Goal: Task Accomplishment & Management: Use online tool/utility

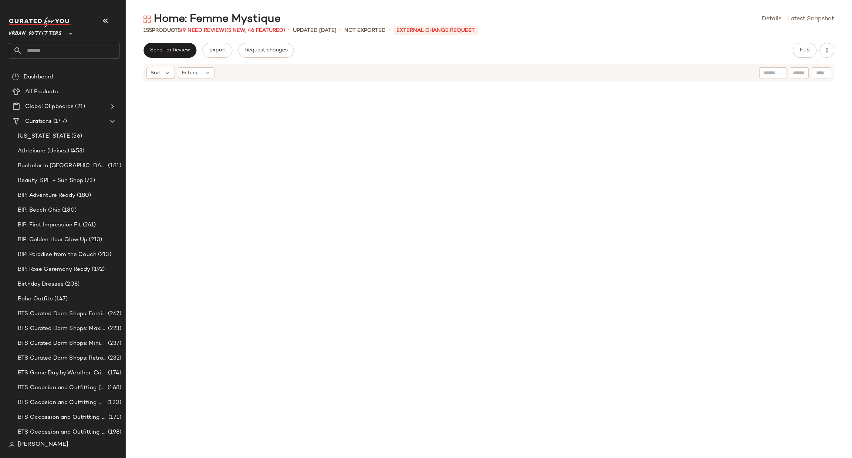
scroll to position [2342, 0]
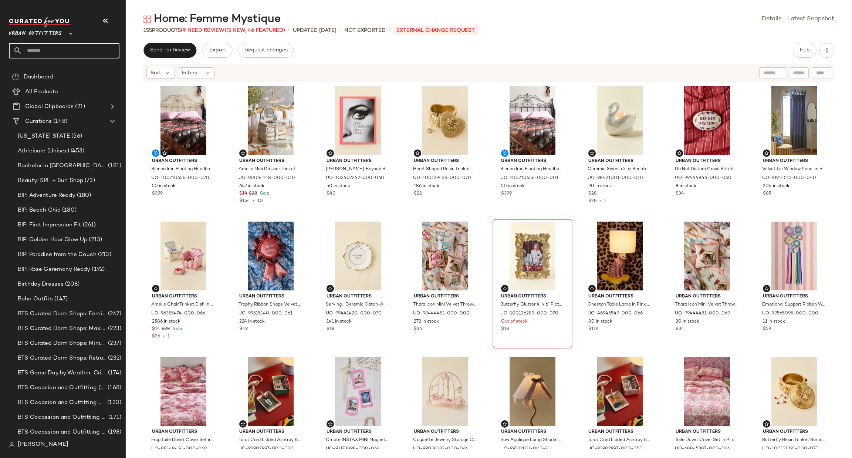
click at [62, 51] on input "text" at bounding box center [70, 51] width 97 height 16
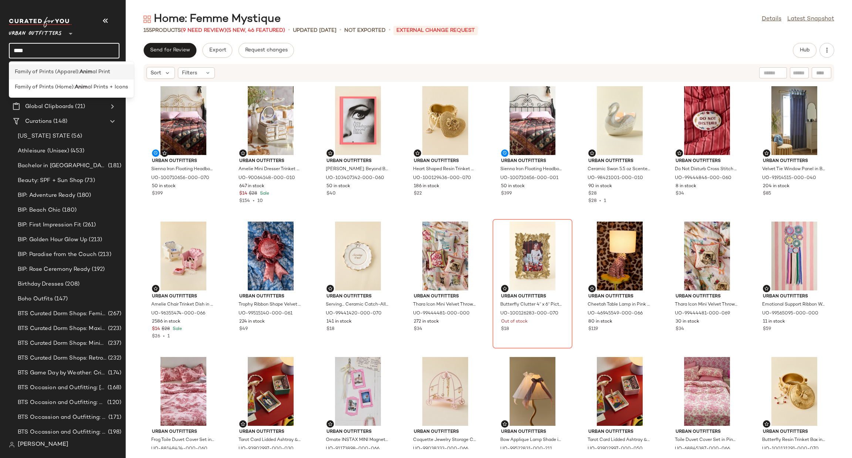
type input "****"
click at [99, 71] on span "al Print" at bounding box center [101, 72] width 18 height 8
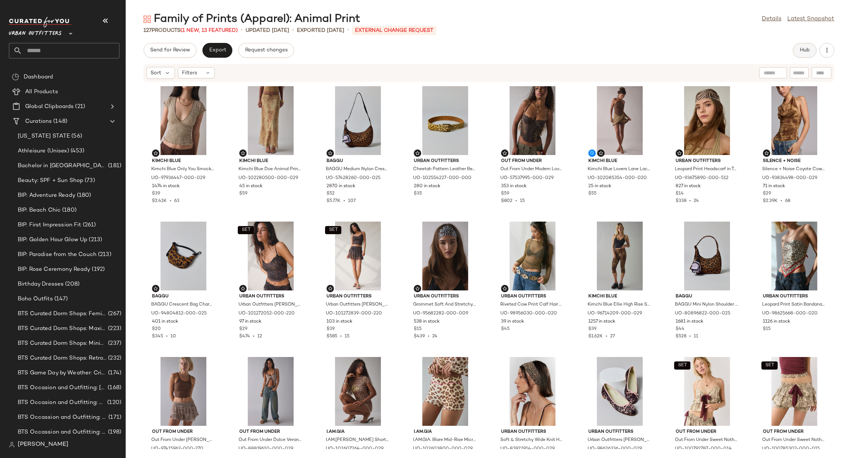
click at [802, 56] on button "Hub" at bounding box center [805, 50] width 24 height 15
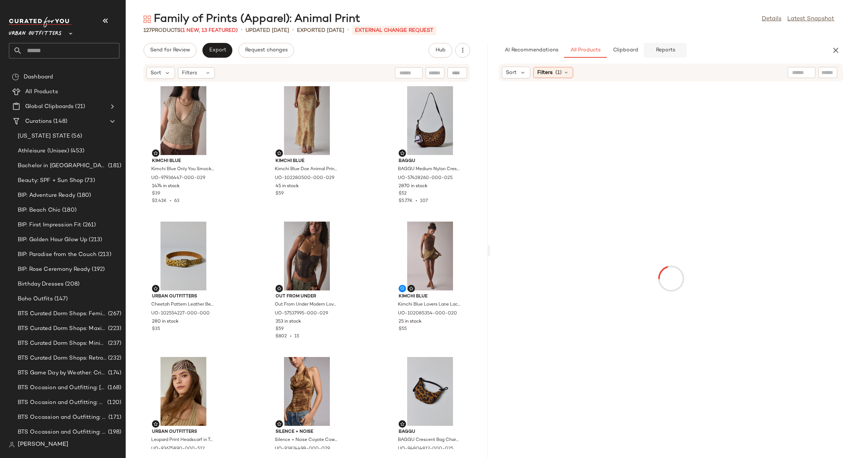
click at [664, 55] on button "Reports" at bounding box center [665, 50] width 43 height 15
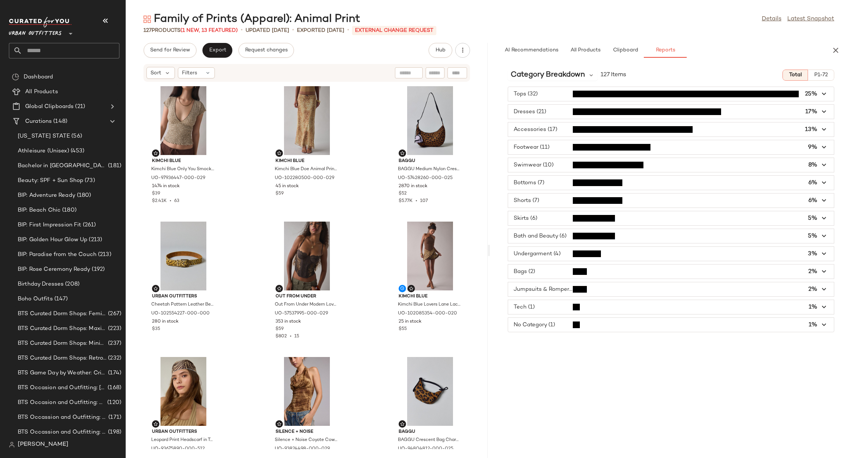
click at [617, 330] on span "button" at bounding box center [671, 325] width 326 height 14
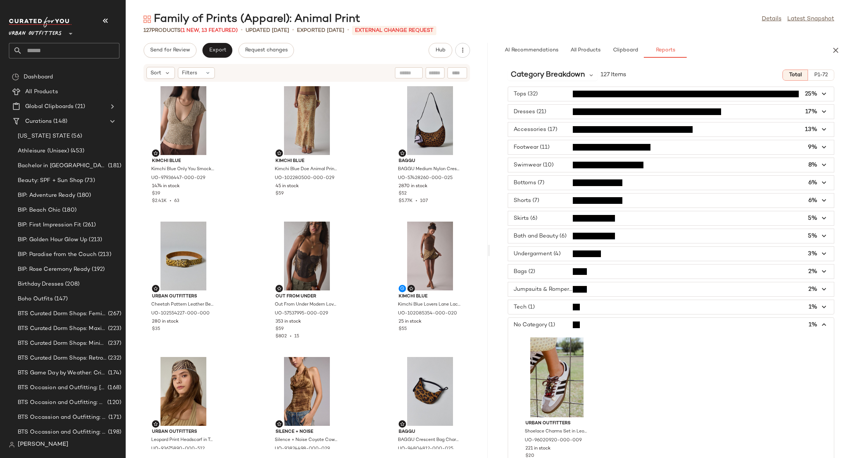
click at [617, 330] on span "button" at bounding box center [671, 325] width 326 height 14
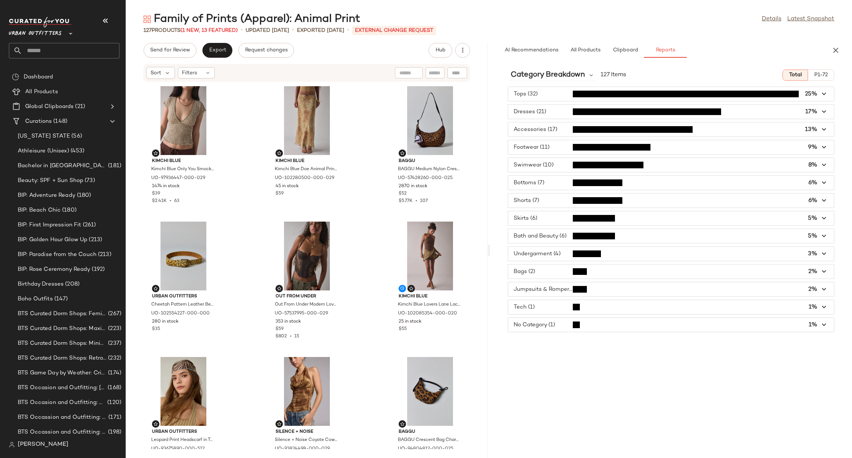
click at [525, 242] on span "button" at bounding box center [671, 236] width 326 height 14
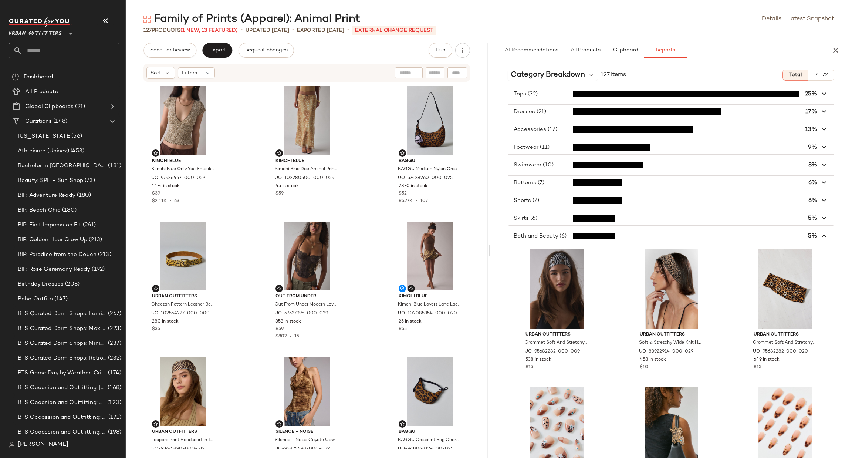
click at [552, 237] on span "button" at bounding box center [671, 236] width 326 height 14
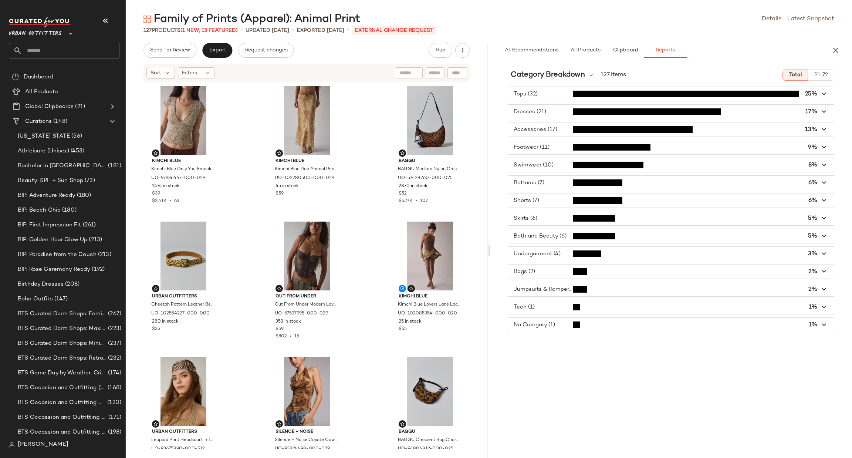
click at [560, 314] on span "button" at bounding box center [671, 307] width 326 height 14
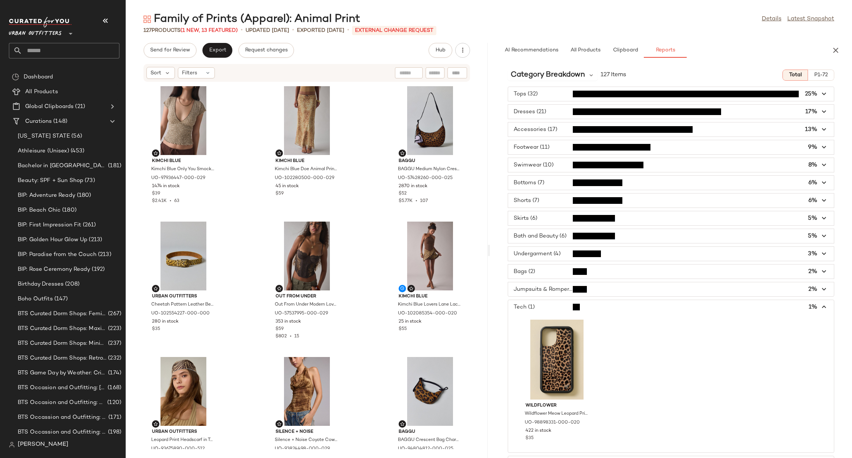
click at [560, 314] on span "button" at bounding box center [671, 307] width 326 height 14
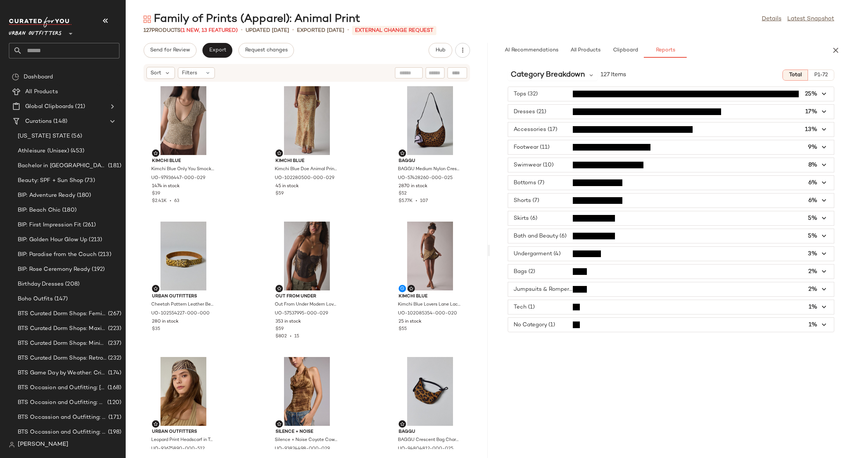
click at [587, 328] on span "button" at bounding box center [671, 325] width 326 height 14
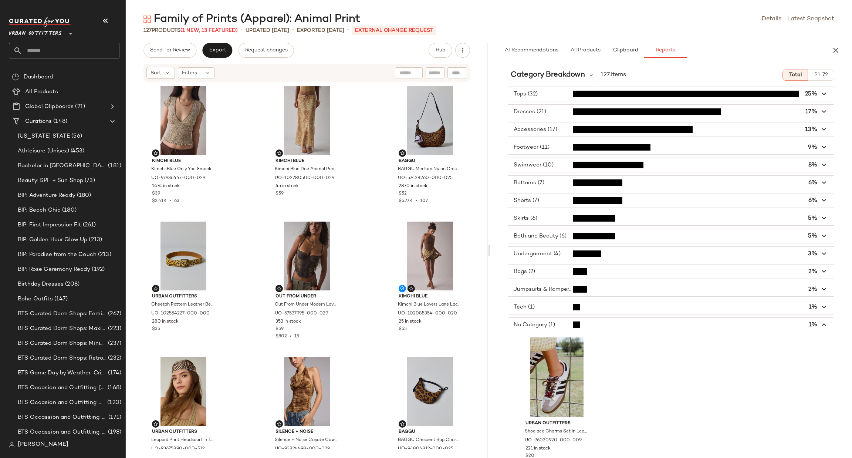
click at [587, 328] on span "button" at bounding box center [671, 325] width 326 height 14
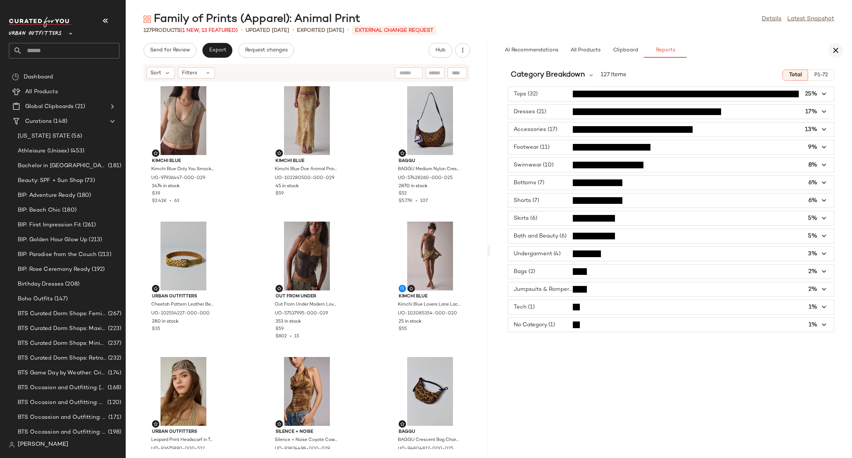
click at [832, 54] on icon "button" at bounding box center [836, 50] width 9 height 9
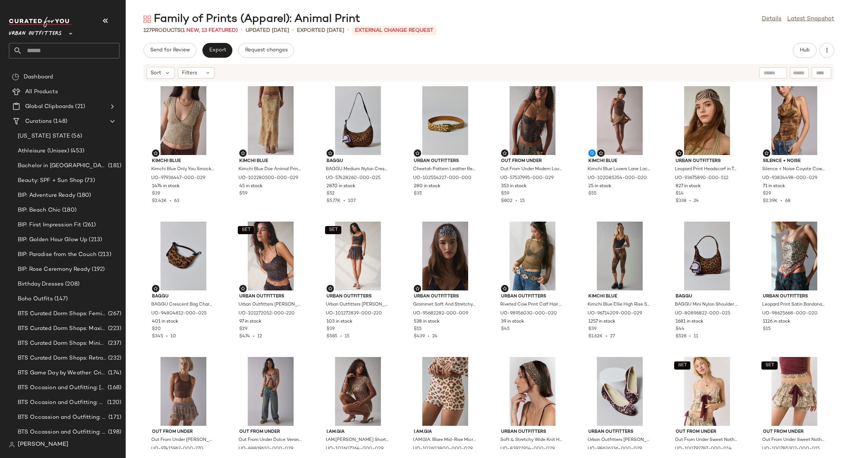
click at [796, 68] on div at bounding box center [799, 72] width 19 height 11
paste input "*********"
type input "*********"
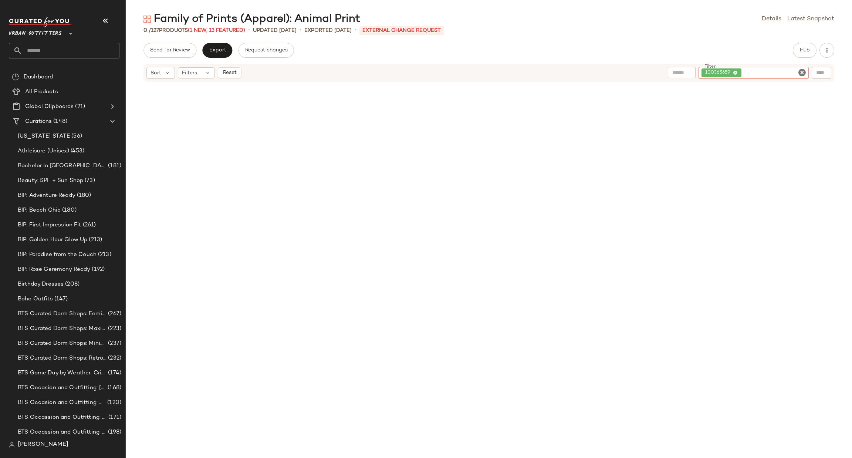
click at [800, 72] on icon "Clear Filter" at bounding box center [802, 72] width 9 height 9
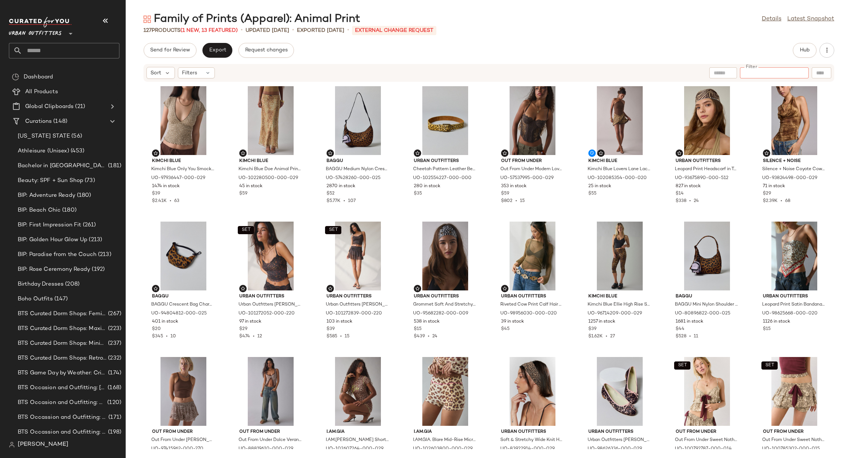
paste input "********"
type input "********"
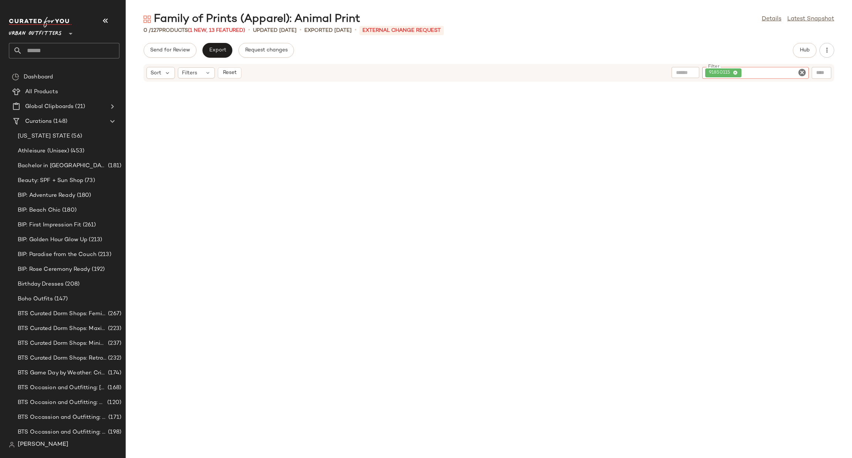
click at [802, 71] on icon "Clear Filter" at bounding box center [802, 72] width 9 height 9
click at [208, 56] on button "Export" at bounding box center [217, 50] width 30 height 15
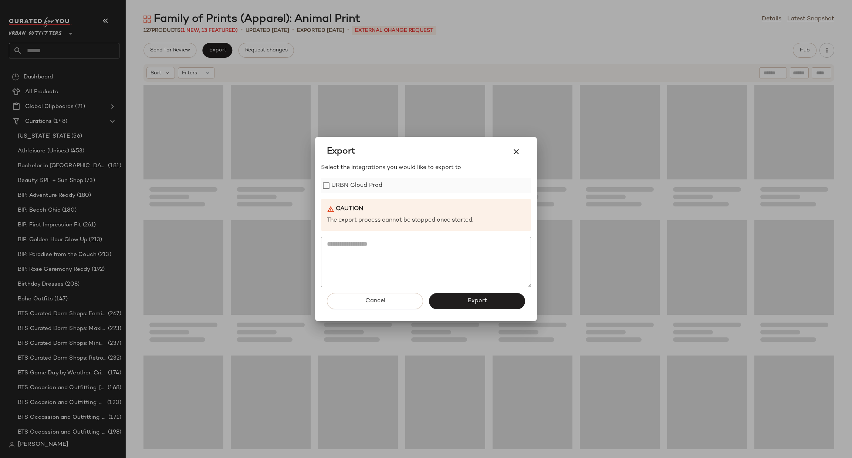
click at [376, 189] on label "URBN Cloud Prod" at bounding box center [356, 185] width 51 height 15
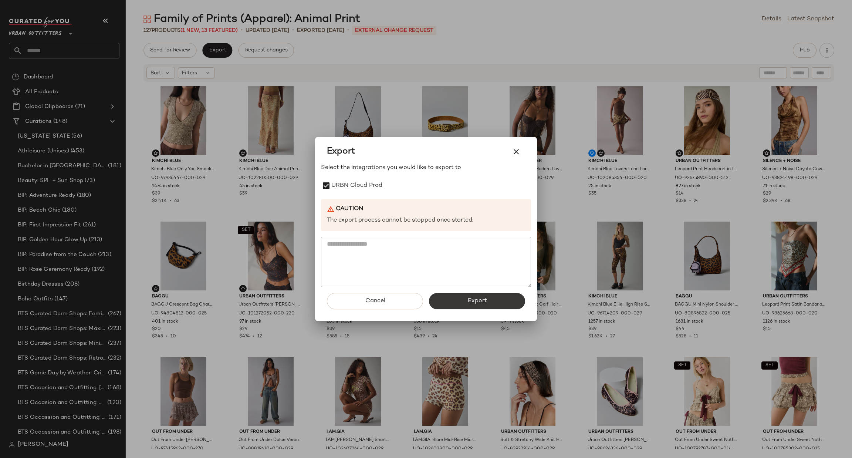
click at [476, 307] on button "Export" at bounding box center [477, 301] width 96 height 16
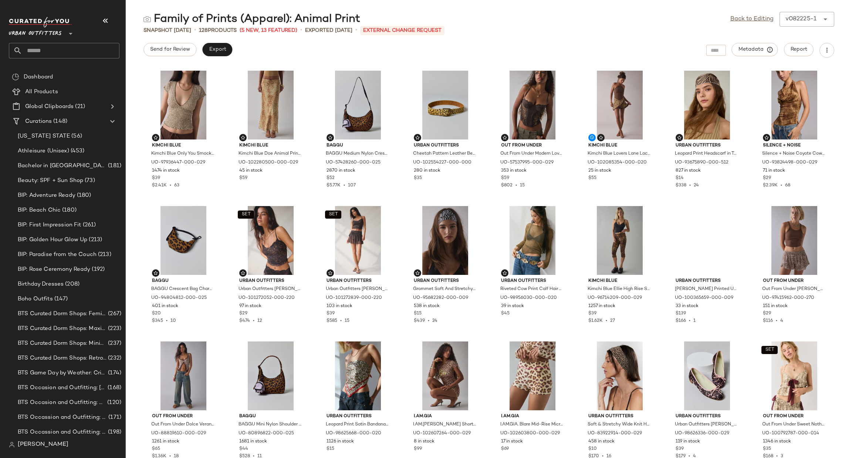
click at [47, 31] on span "Urban Outfitters" at bounding box center [35, 31] width 53 height 13
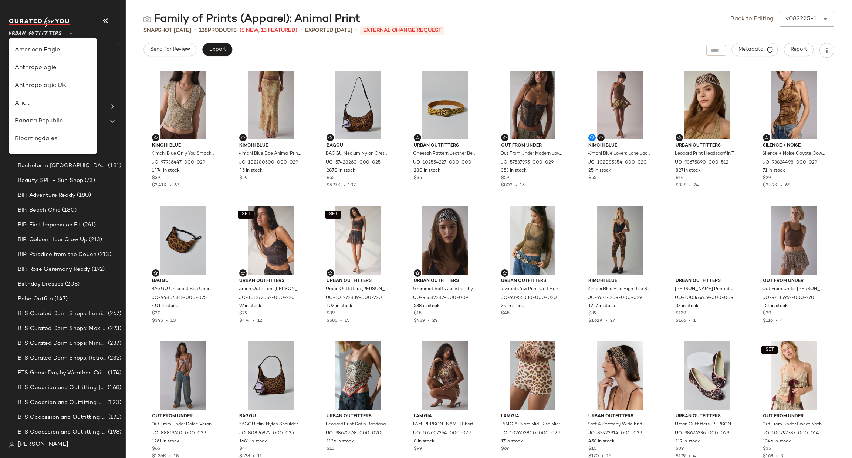
scroll to position [423, 0]
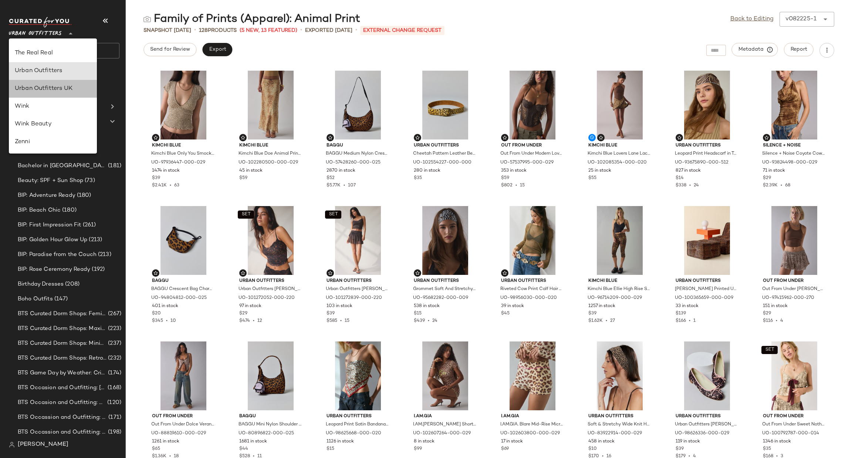
click at [68, 88] on div "Urban Outfitters UK" at bounding box center [53, 88] width 76 height 9
type input "**"
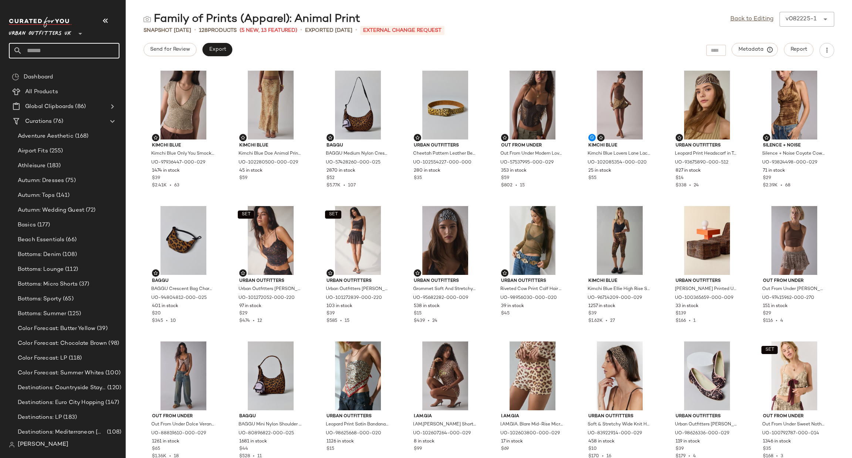
click at [70, 51] on input "text" at bounding box center [70, 51] width 97 height 16
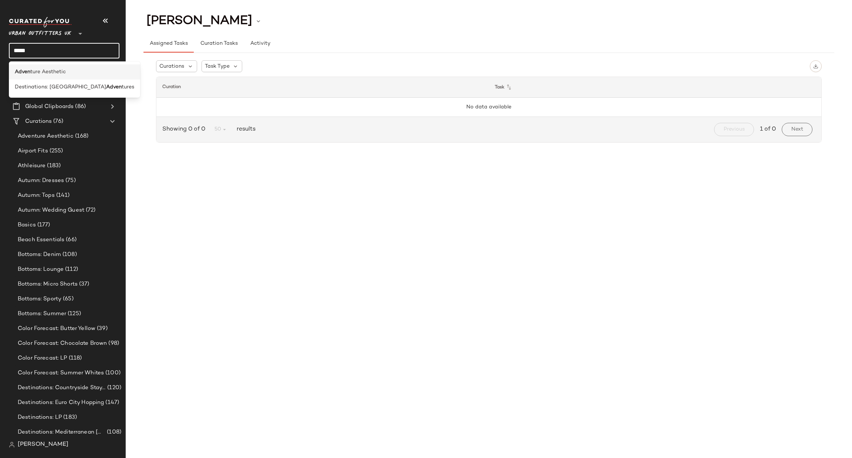
type input "*****"
click at [83, 69] on div "Adven ture Aesthetic" at bounding box center [74, 72] width 119 height 8
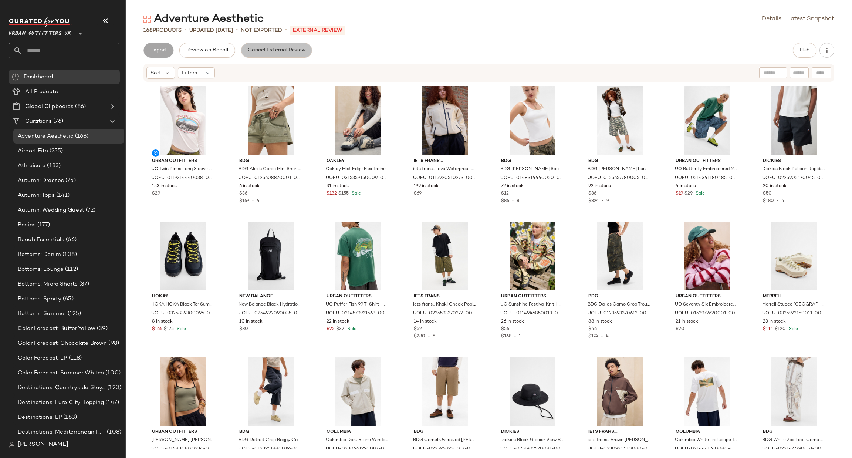
click at [252, 54] on button "Cancel External Review" at bounding box center [276, 50] width 71 height 15
click at [181, 54] on button "Send for Review" at bounding box center [170, 50] width 53 height 15
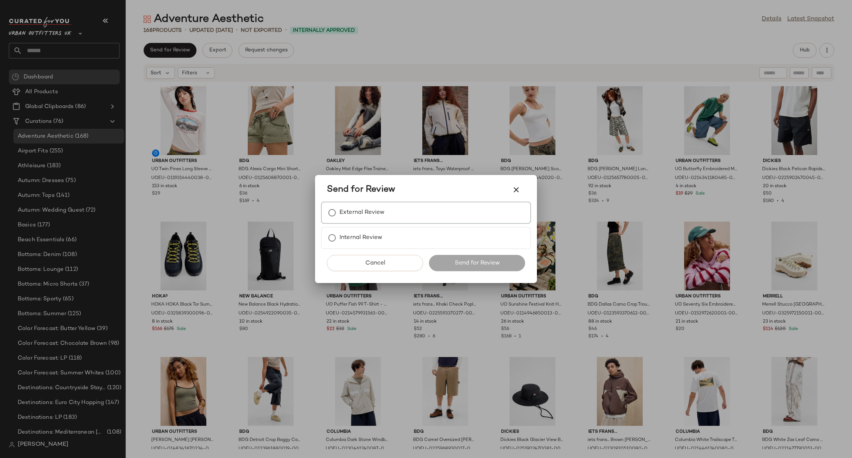
click at [386, 215] on div "External Review" at bounding box center [426, 213] width 210 height 22
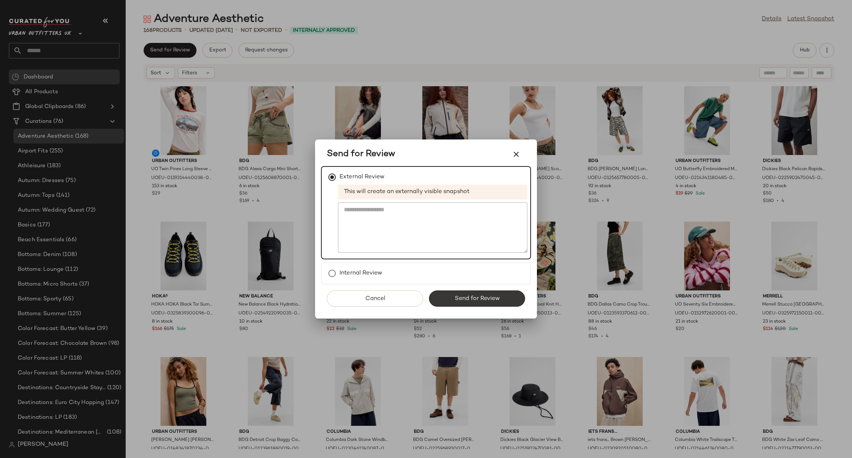
click at [494, 297] on span "Send for Review" at bounding box center [476, 298] width 45 height 7
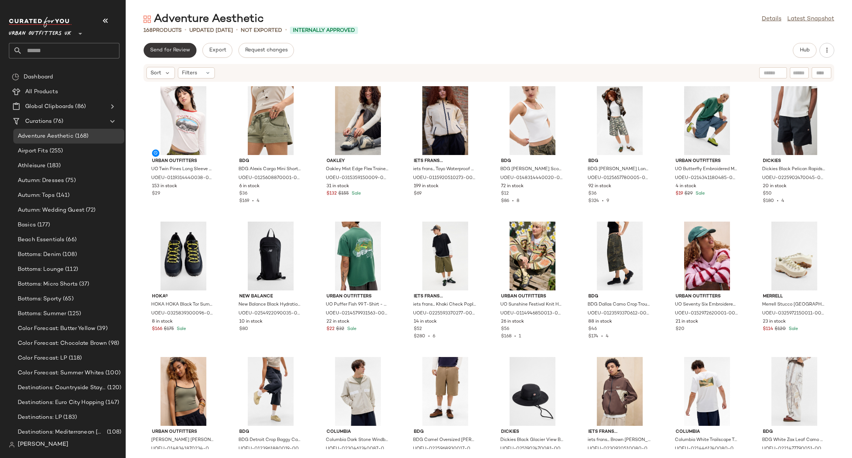
click at [180, 54] on button "Send for Review" at bounding box center [170, 50] width 53 height 15
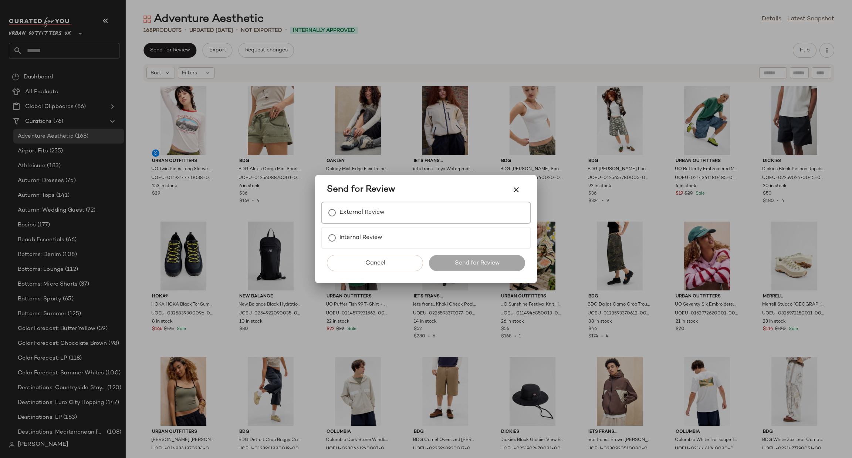
click at [402, 213] on div "External Review" at bounding box center [426, 213] width 210 height 22
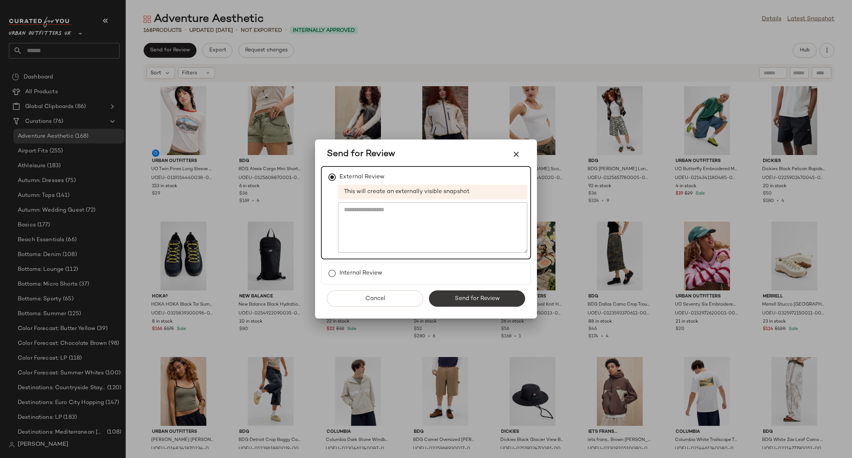
click at [481, 296] on span "Send for Review" at bounding box center [476, 298] width 45 height 7
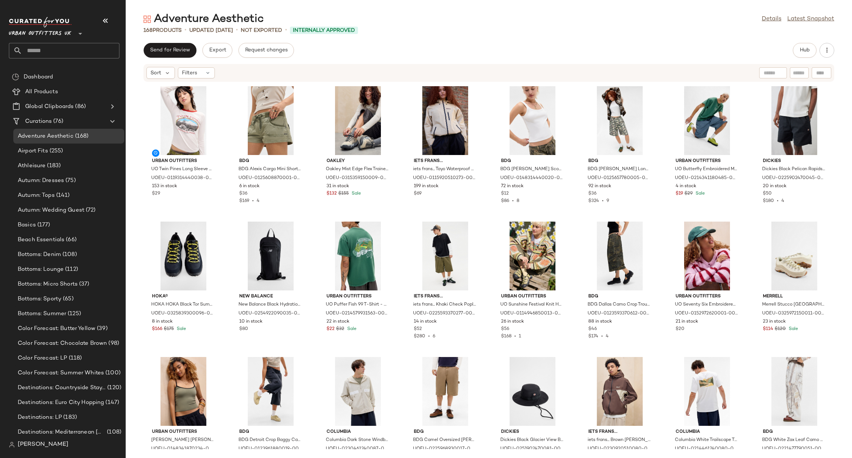
click at [68, 34] on span "Urban Outfitters UK" at bounding box center [40, 31] width 63 height 13
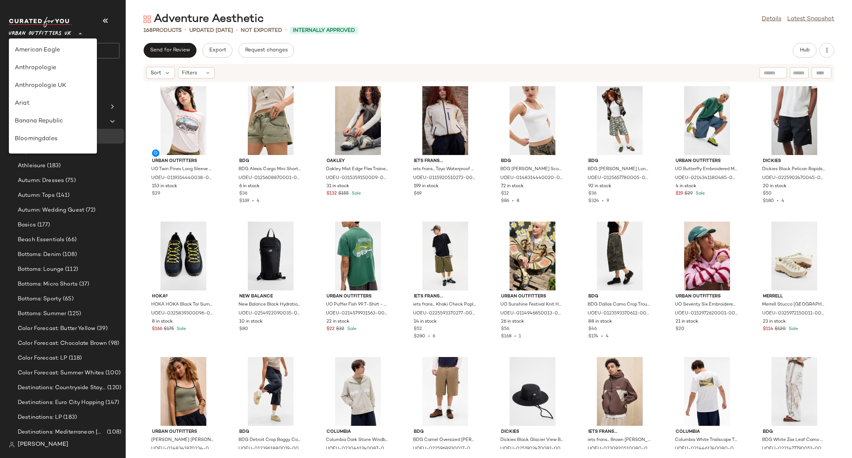
scroll to position [423, 0]
click at [67, 75] on div "Urban Outfitters" at bounding box center [53, 71] width 76 height 9
type input "**"
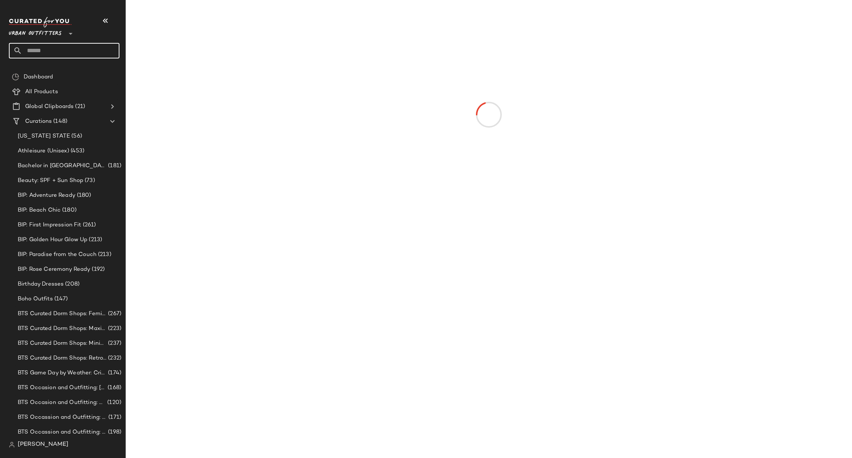
click at [75, 49] on input "text" at bounding box center [70, 51] width 97 height 16
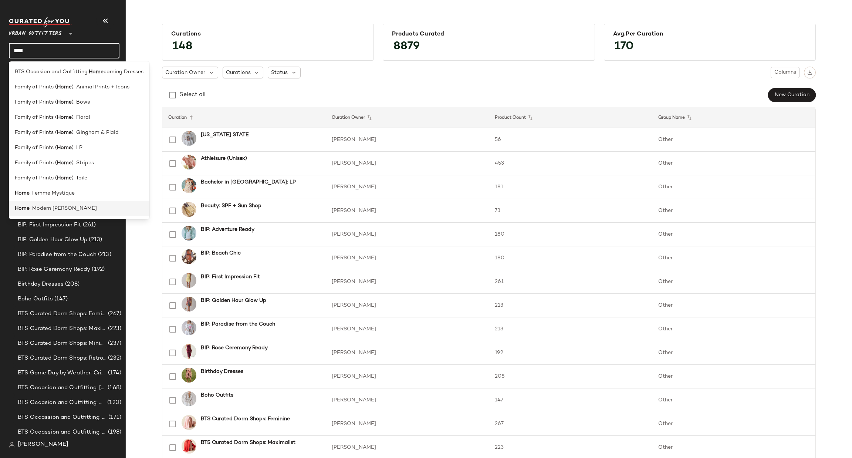
type input "****"
click at [118, 208] on div "Home : Modern Moody" at bounding box center [79, 209] width 129 height 8
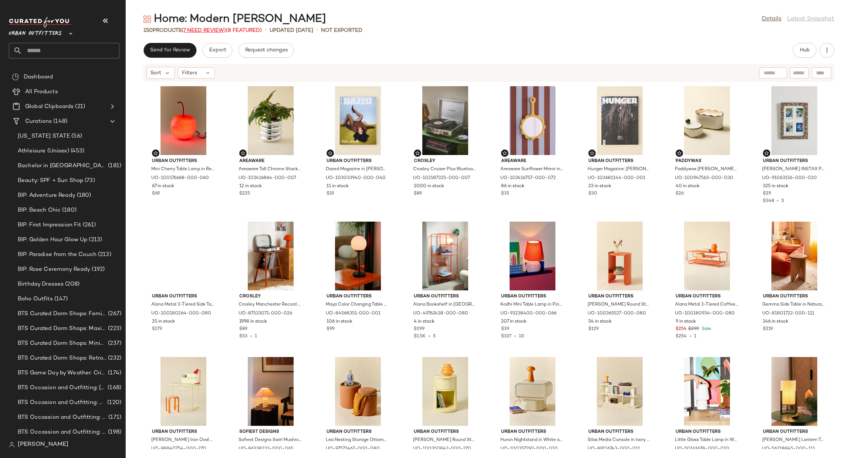
click at [218, 28] on span "(7 Need Review)" at bounding box center [204, 31] width 44 height 6
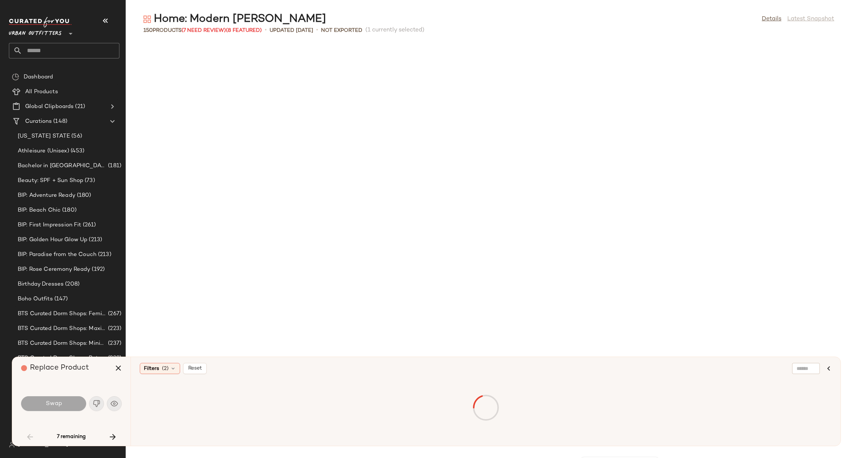
scroll to position [412, 0]
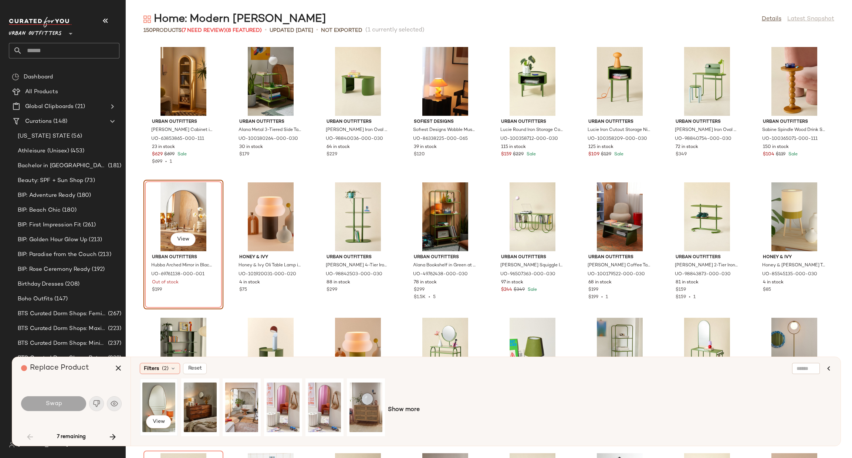
click at [166, 404] on div "View" at bounding box center [158, 407] width 33 height 53
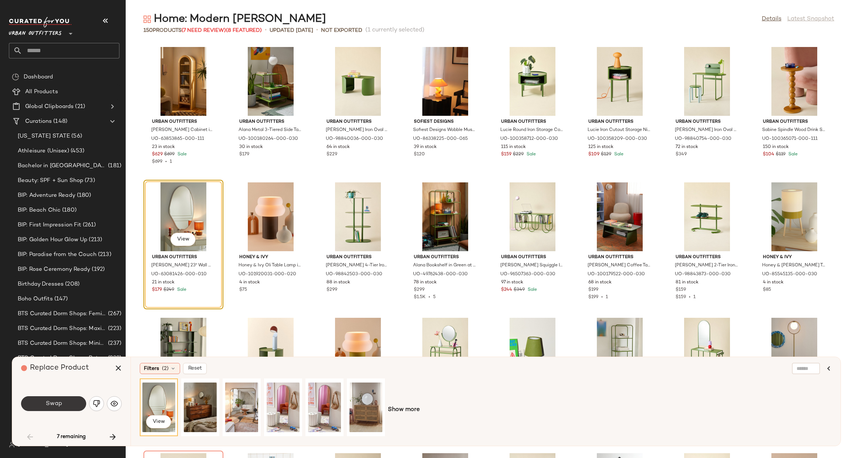
click at [58, 399] on button "Swap" at bounding box center [53, 403] width 65 height 15
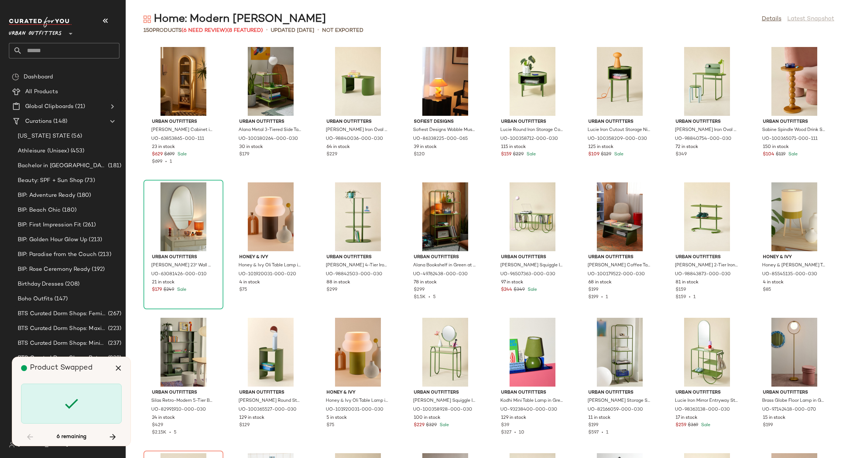
scroll to position [677, 0]
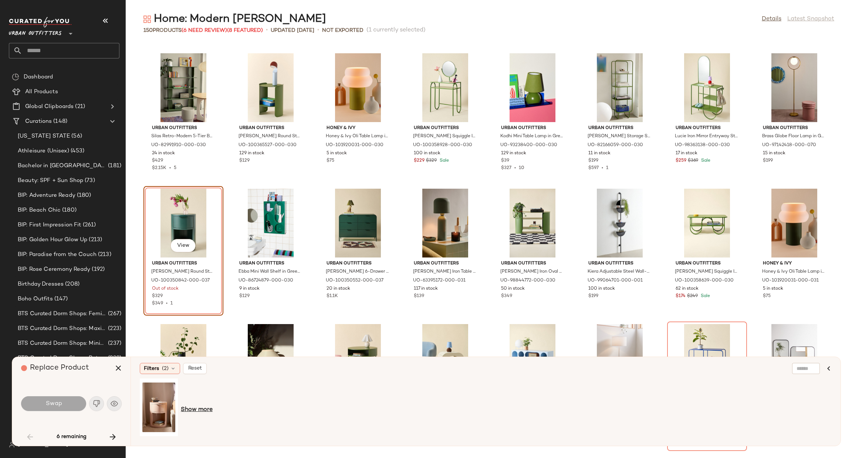
click at [200, 407] on span "Show more" at bounding box center [197, 409] width 32 height 9
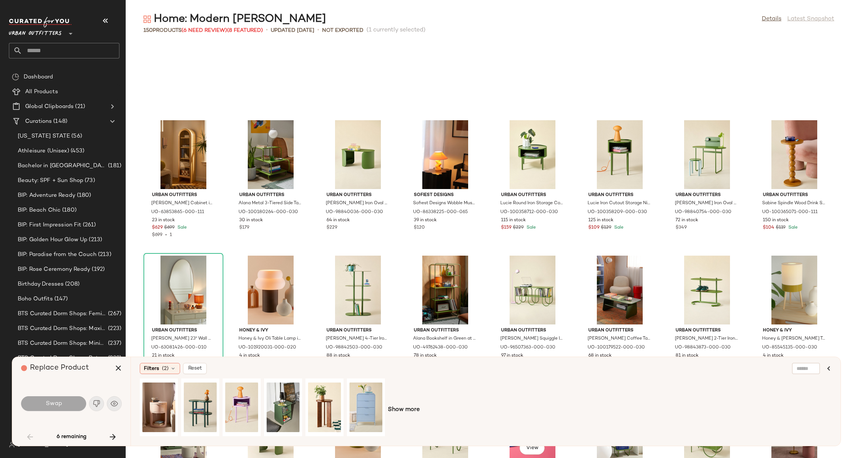
scroll to position [561, 0]
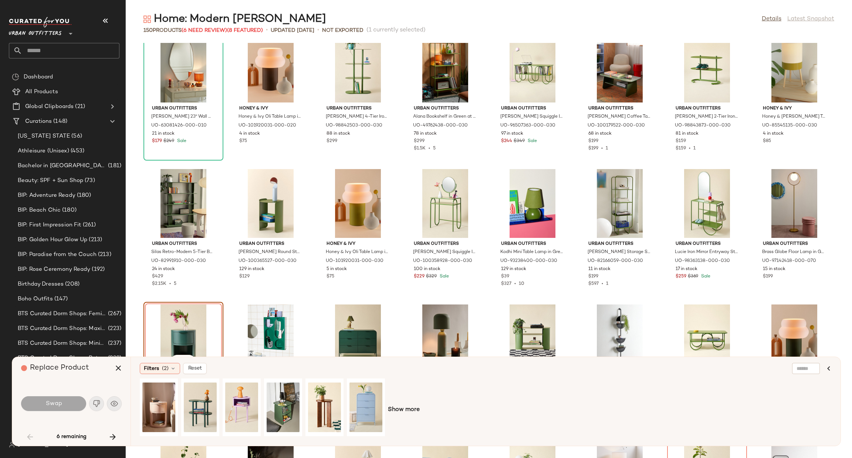
click at [416, 415] on div "Show more" at bounding box center [486, 409] width 692 height 63
click at [410, 407] on span "Show more" at bounding box center [404, 409] width 32 height 9
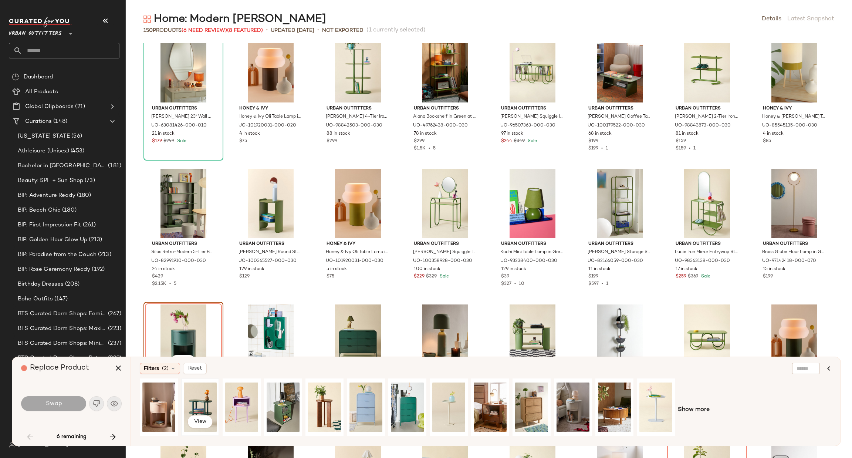
click at [213, 402] on div "View" at bounding box center [200, 407] width 33 height 53
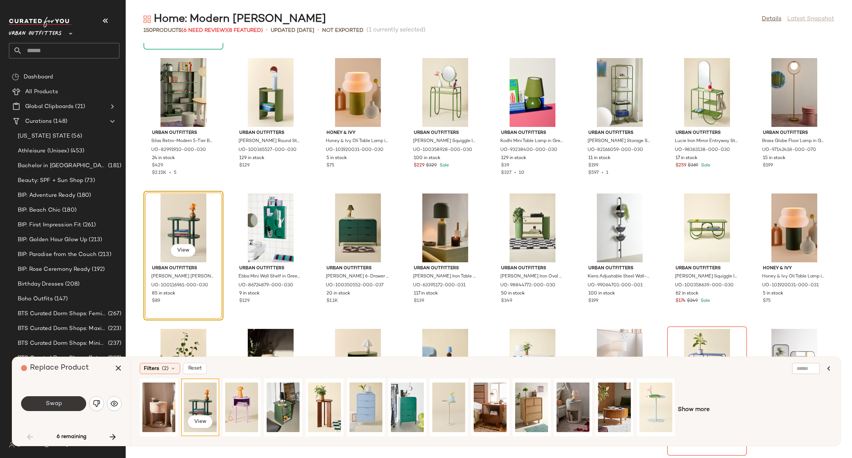
click at [53, 402] on span "Swap" at bounding box center [53, 403] width 17 height 7
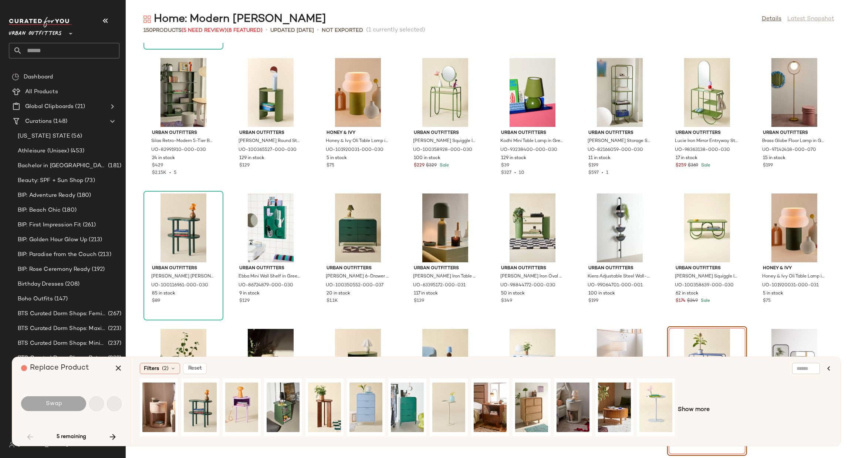
scroll to position [812, 0]
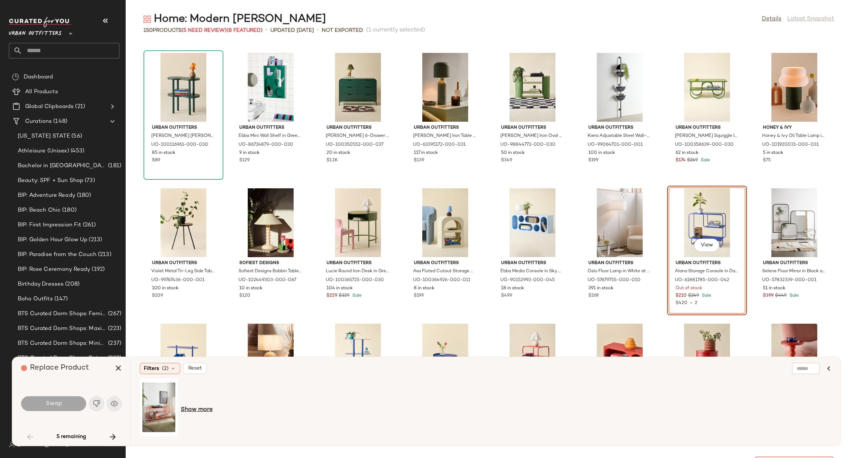
click at [201, 407] on span "Show more" at bounding box center [197, 409] width 32 height 9
click at [196, 408] on span "Show more" at bounding box center [197, 409] width 32 height 9
click at [236, 391] on div "View" at bounding box center [241, 407] width 33 height 53
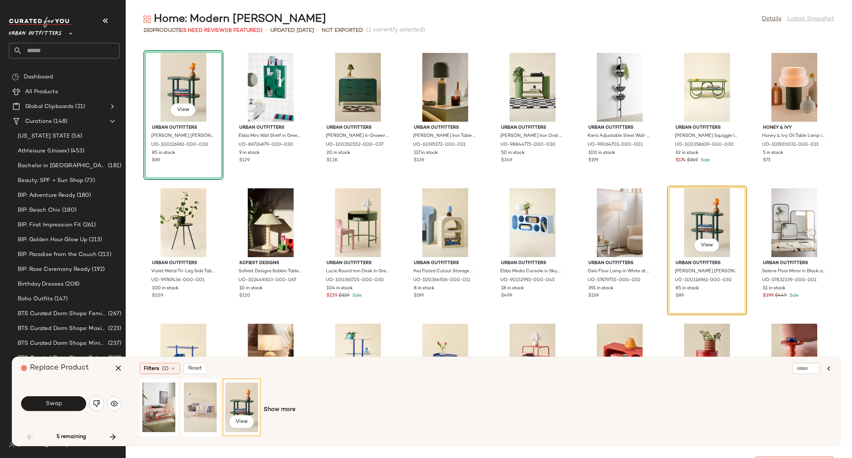
click at [286, 409] on span "Show more" at bounding box center [280, 409] width 32 height 9
click at [289, 408] on span "Show more" at bounding box center [280, 409] width 32 height 9
click at [50, 402] on span "Swap" at bounding box center [53, 403] width 17 height 7
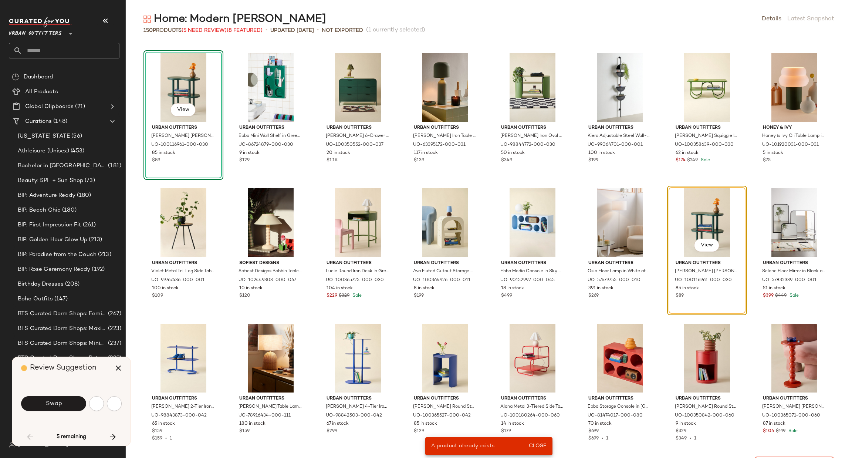
scroll to position [677, 0]
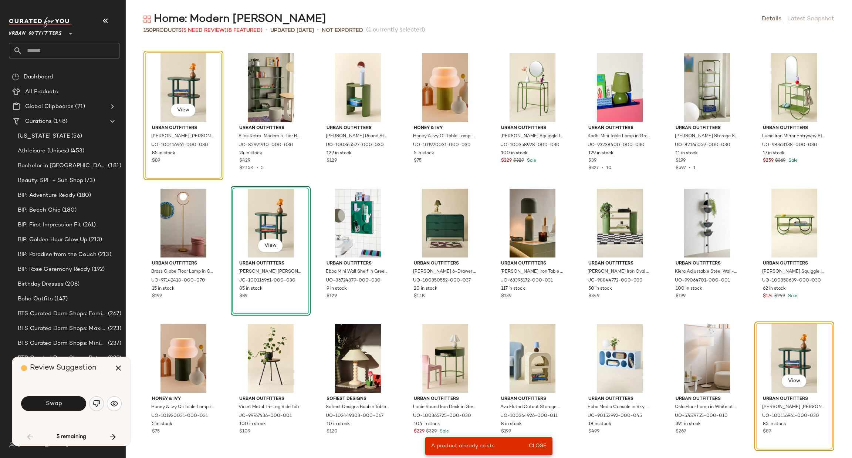
click at [98, 401] on img "button" at bounding box center [96, 403] width 7 height 7
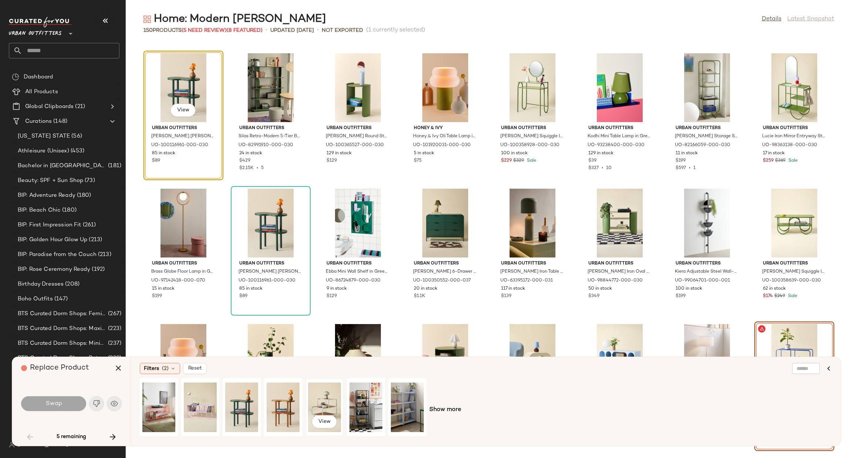
click at [328, 402] on div "View" at bounding box center [324, 407] width 33 height 53
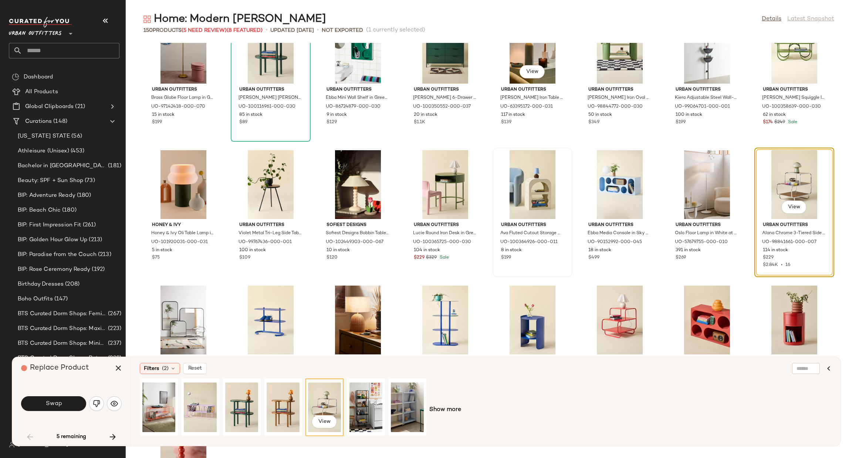
scroll to position [899, 0]
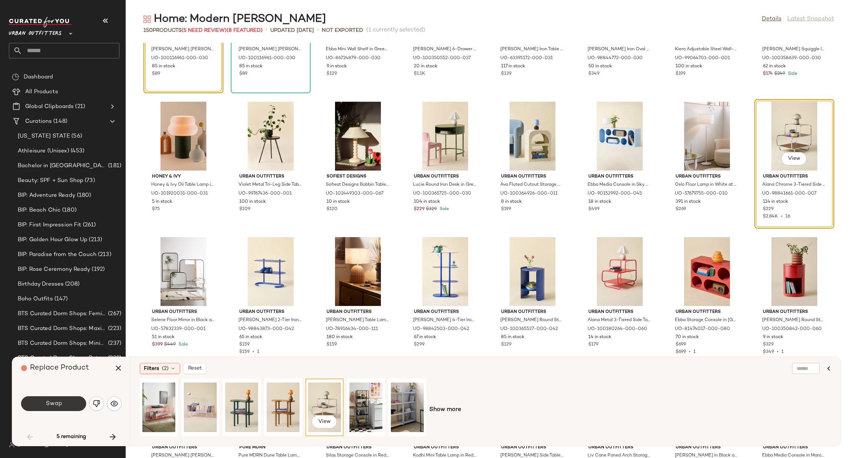
click at [70, 401] on button "Swap" at bounding box center [53, 403] width 65 height 15
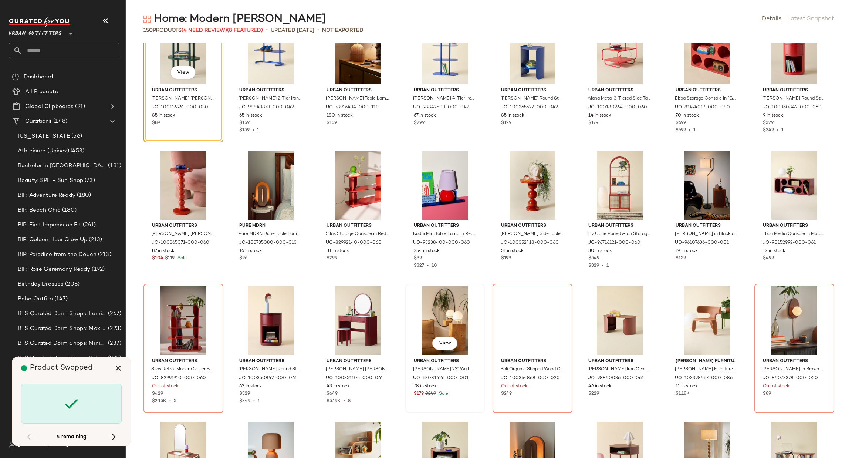
scroll to position [1083, 0]
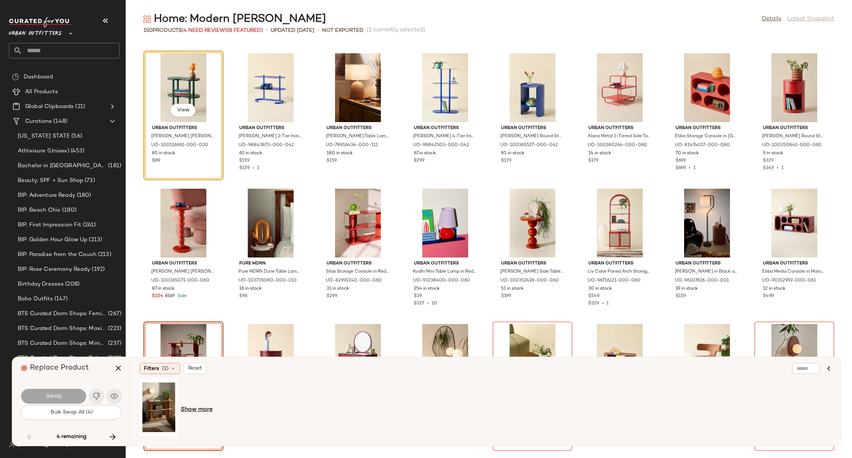
click at [198, 412] on span "Show more" at bounding box center [197, 409] width 32 height 9
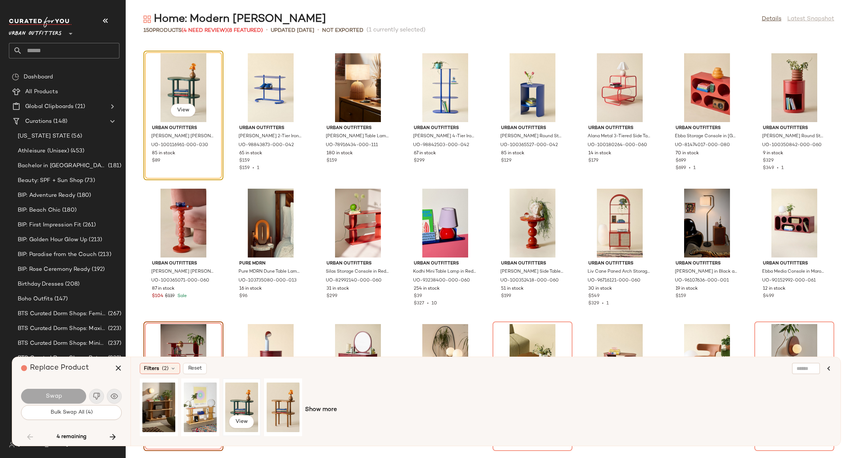
click at [242, 399] on div "View" at bounding box center [241, 407] width 33 height 53
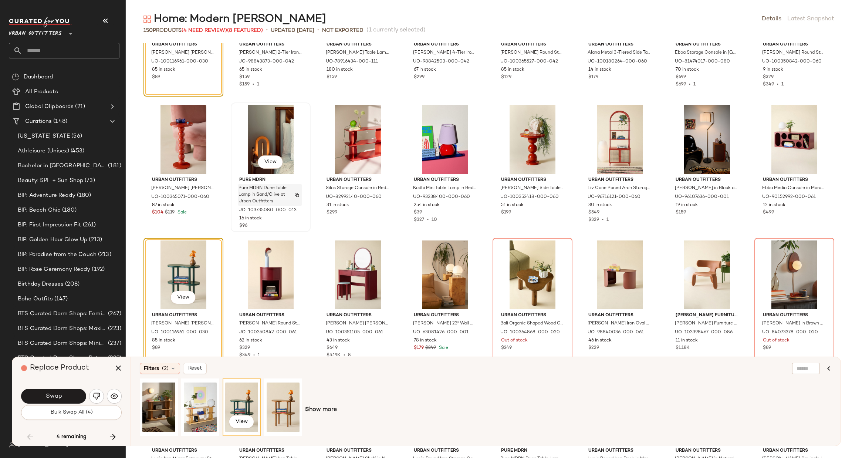
scroll to position [1194, 0]
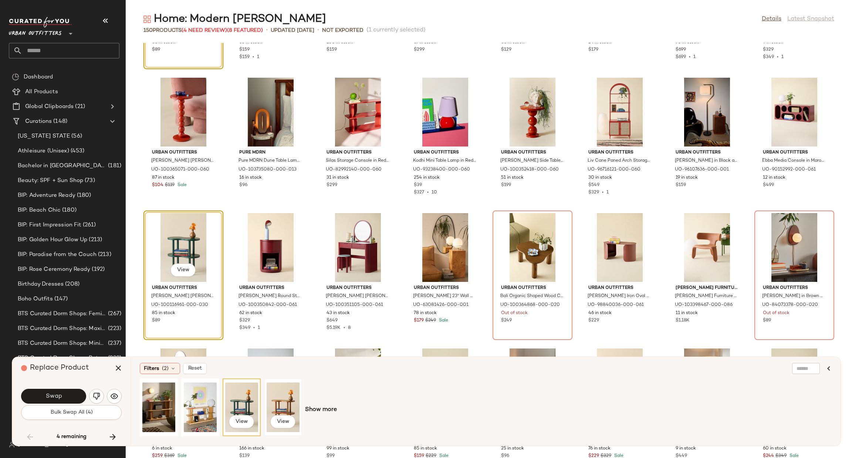
click at [279, 404] on div "View" at bounding box center [283, 407] width 33 height 53
click at [70, 396] on button "Swap" at bounding box center [53, 396] width 65 height 15
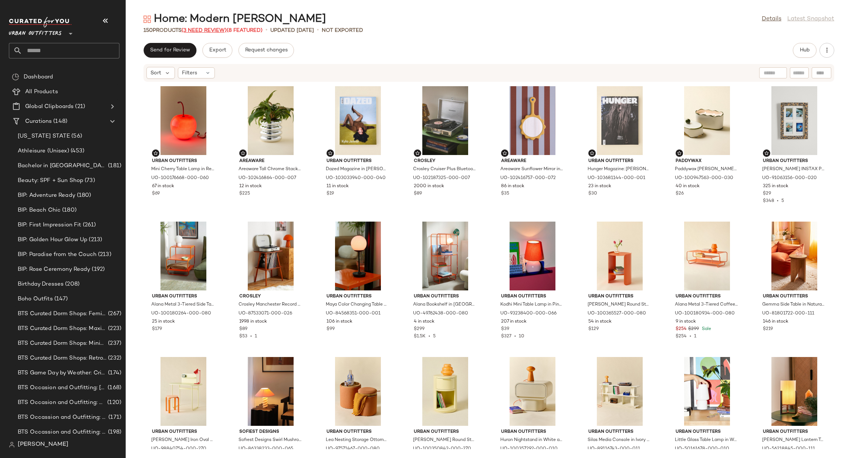
click at [195, 30] on span "(3 Need Review)" at bounding box center [204, 31] width 45 height 6
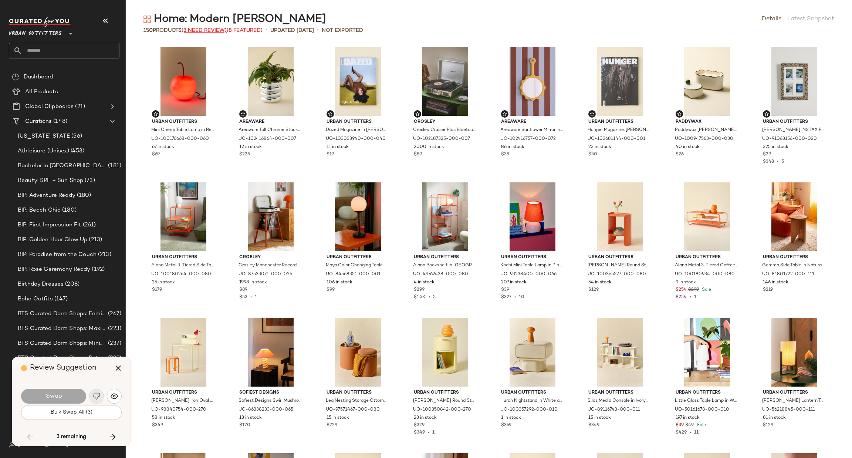
scroll to position [1218, 0]
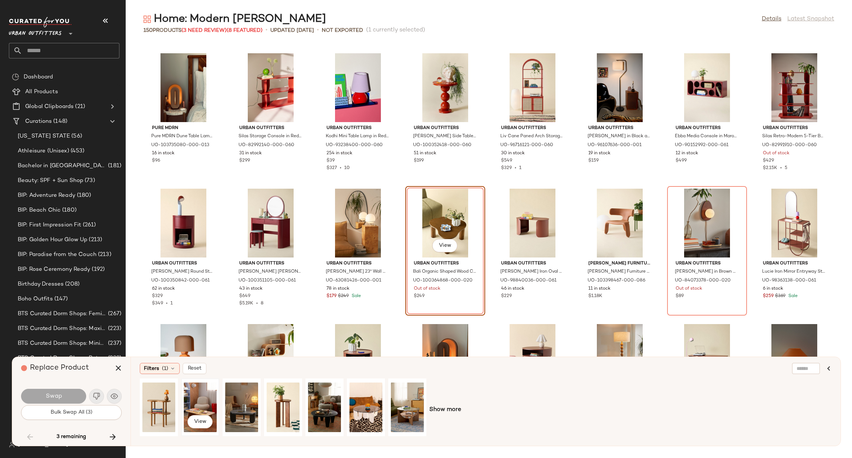
click at [210, 407] on div "View" at bounding box center [200, 407] width 33 height 53
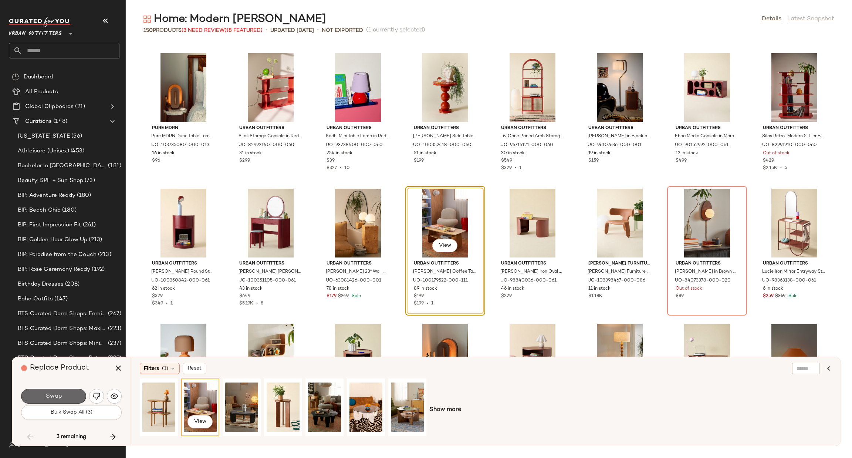
click at [73, 402] on button "Swap" at bounding box center [53, 396] width 65 height 15
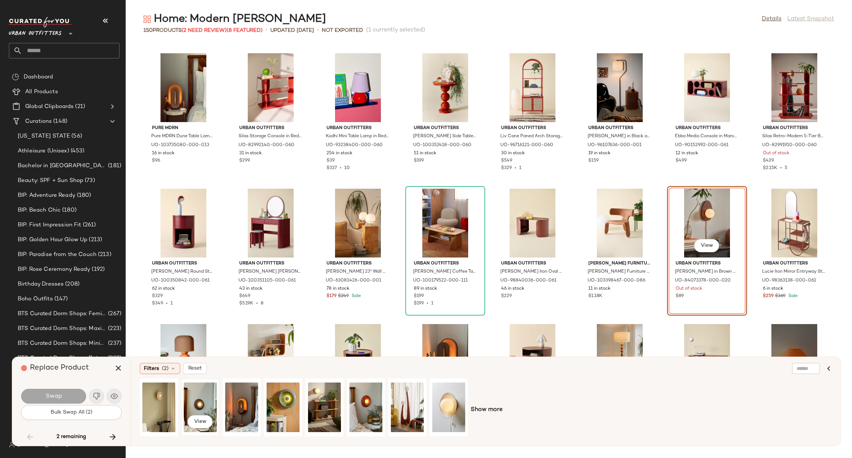
click at [206, 403] on div "View" at bounding box center [200, 407] width 33 height 53
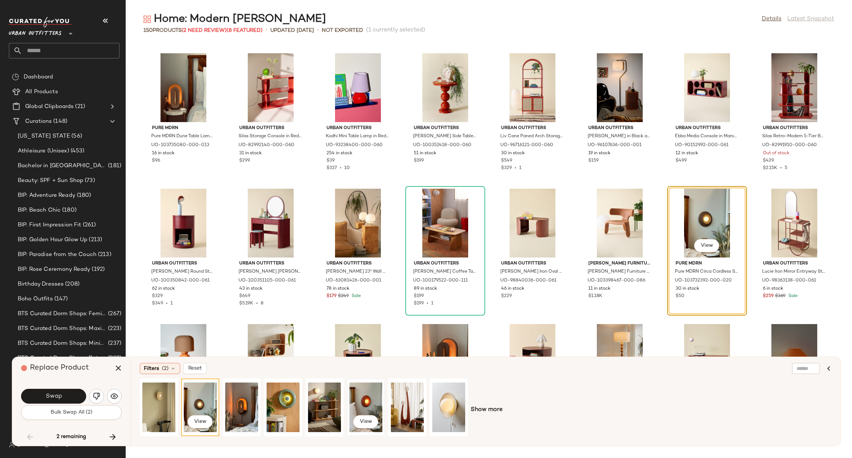
click at [360, 400] on div "View" at bounding box center [366, 407] width 33 height 53
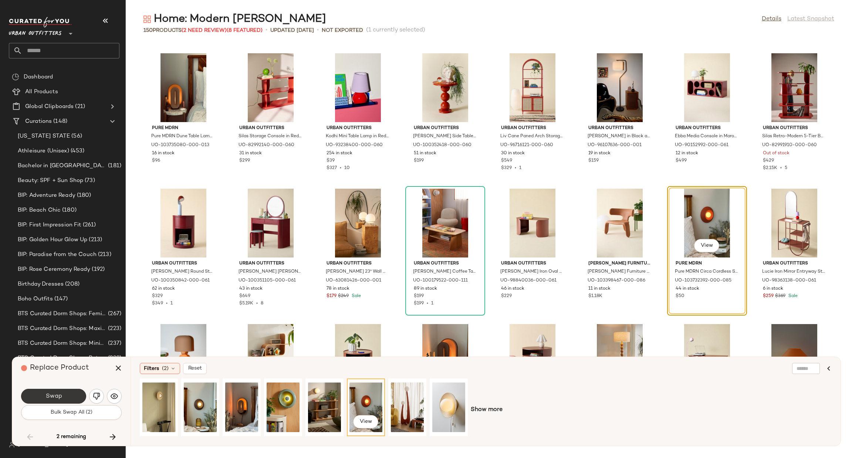
click at [64, 391] on button "Swap" at bounding box center [53, 396] width 65 height 15
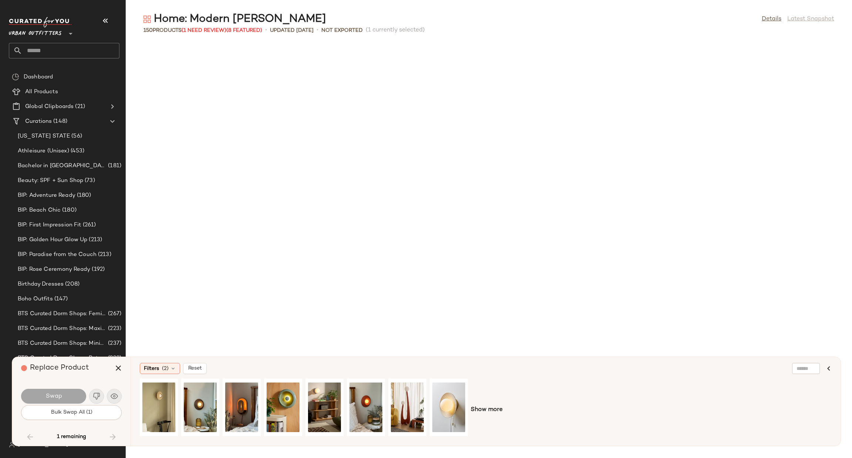
scroll to position [1625, 0]
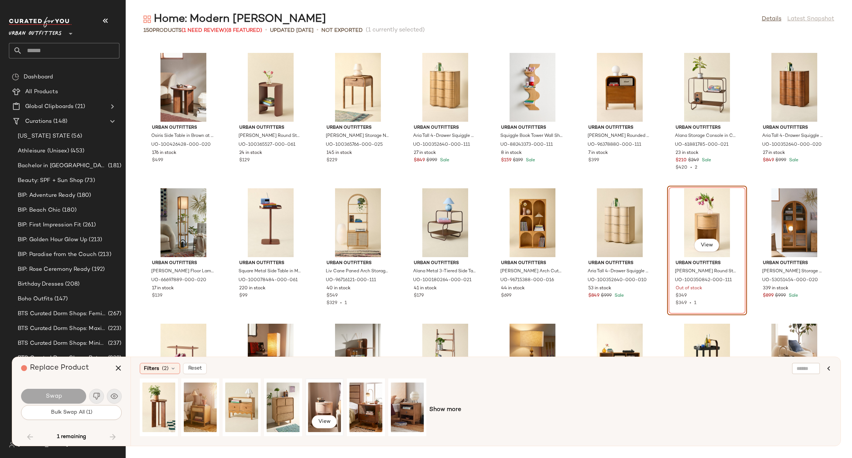
click at [334, 404] on div "View" at bounding box center [324, 407] width 33 height 53
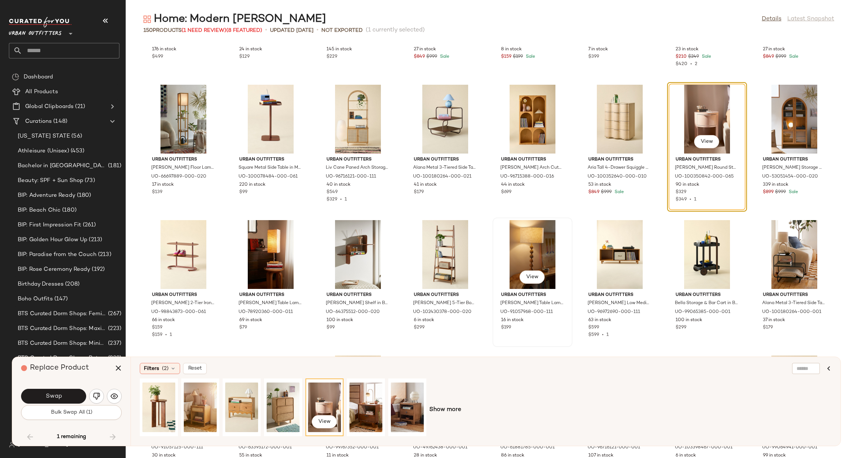
scroll to position [1736, 0]
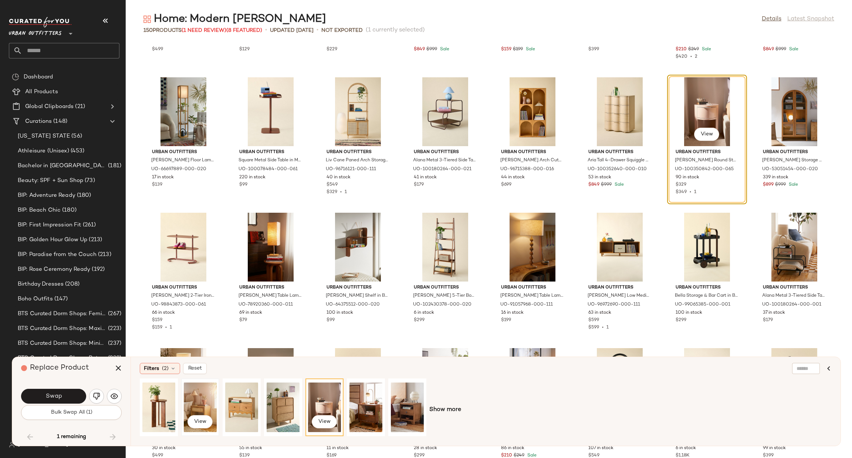
click at [205, 402] on div "View" at bounding box center [200, 407] width 33 height 53
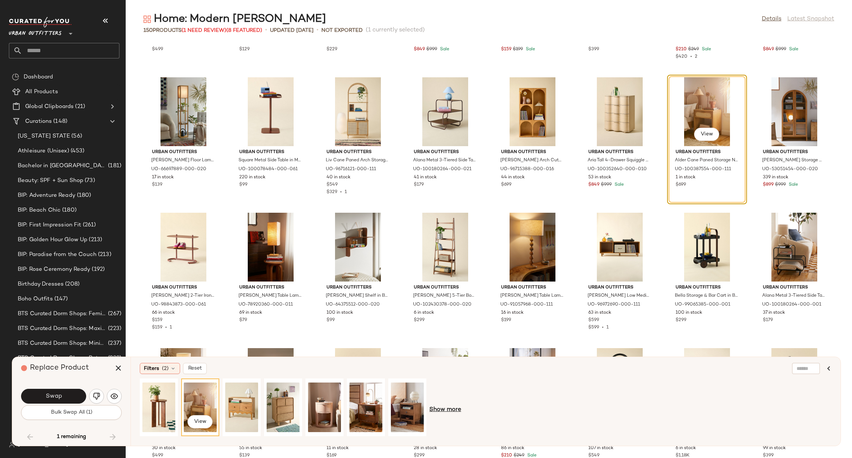
click at [450, 409] on span "Show more" at bounding box center [445, 409] width 32 height 9
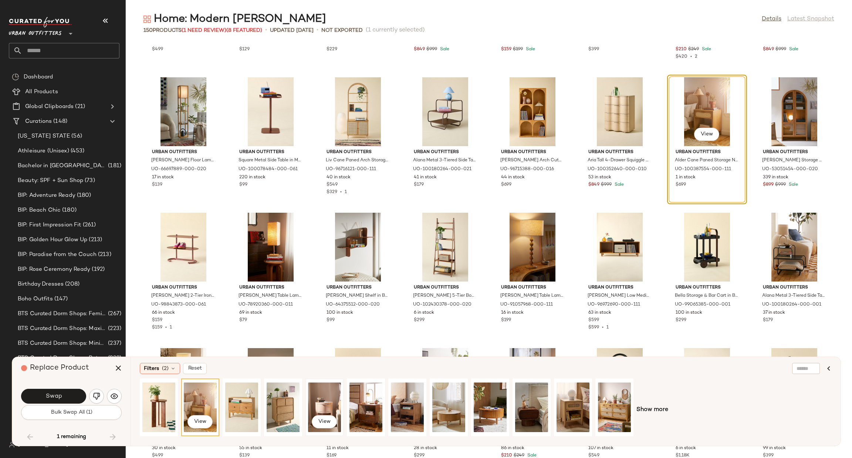
click at [323, 402] on div "View" at bounding box center [324, 407] width 33 height 53
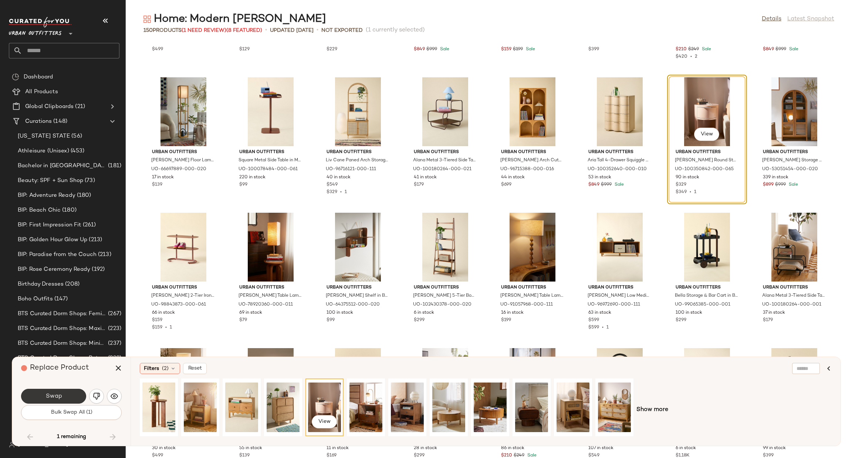
click at [73, 398] on button "Swap" at bounding box center [53, 396] width 65 height 15
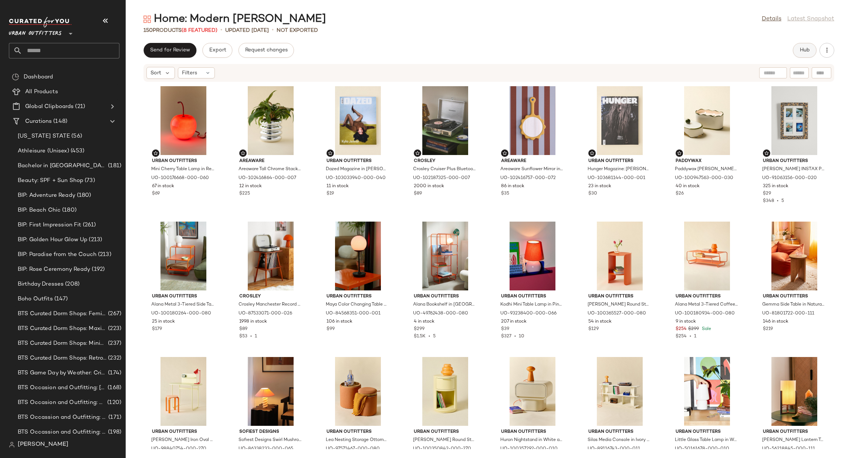
click at [800, 53] on span "Hub" at bounding box center [805, 50] width 10 height 6
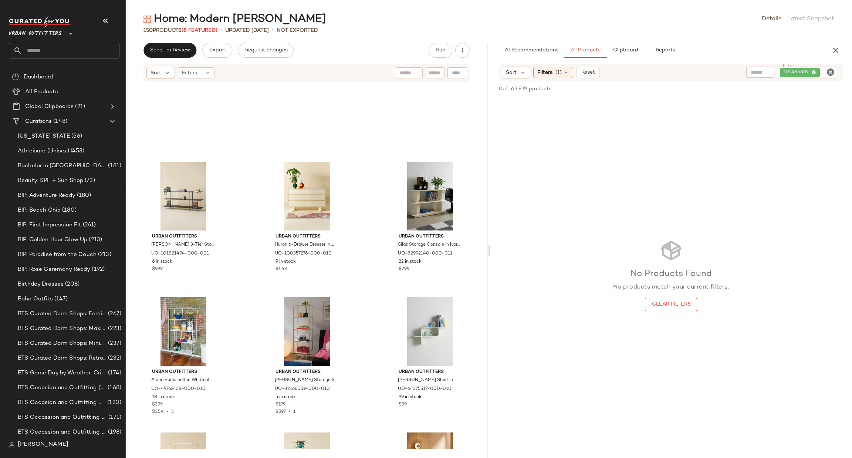
scroll to position [6403, 0]
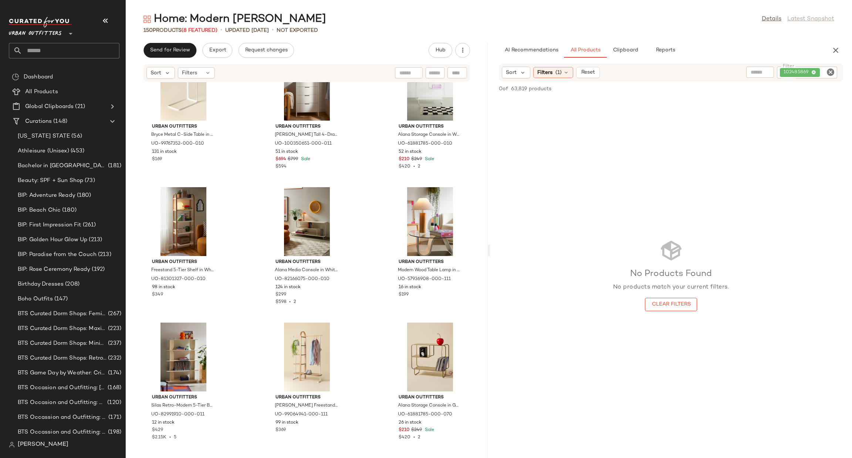
click at [838, 46] on icon "button" at bounding box center [836, 50] width 9 height 9
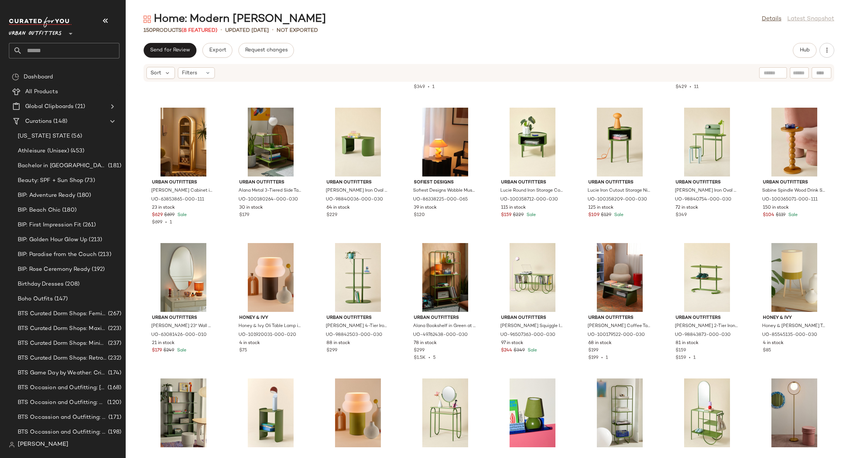
scroll to position [0, 0]
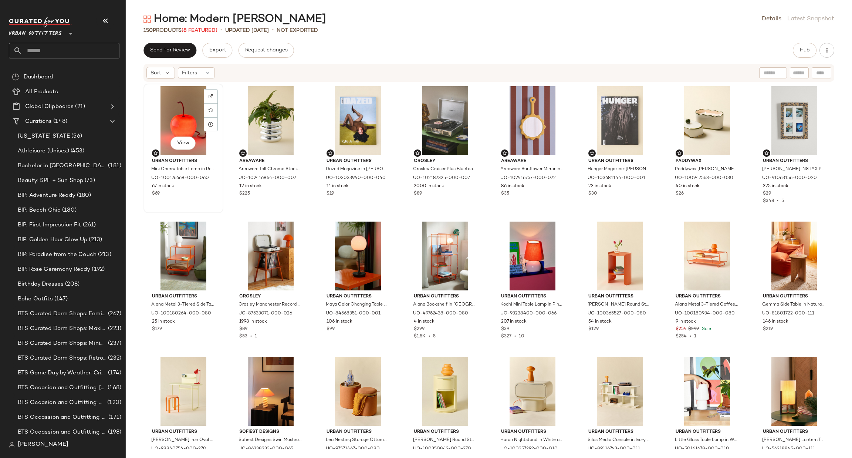
click at [168, 110] on div "View" at bounding box center [183, 120] width 75 height 69
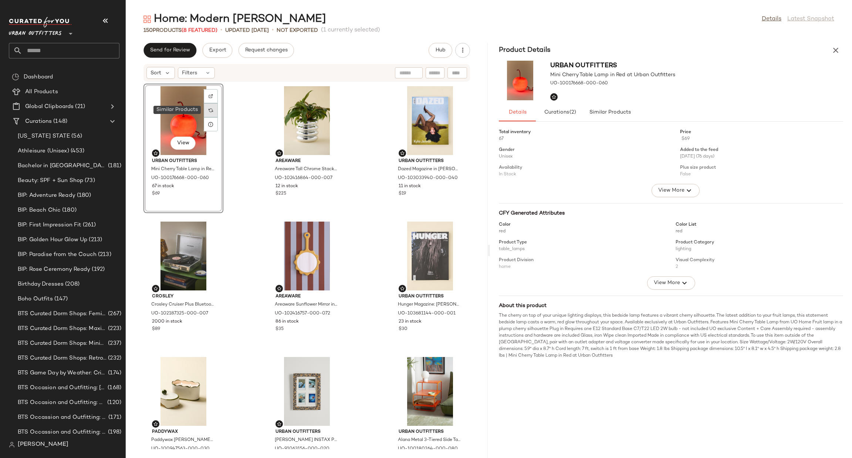
click at [212, 108] on img at bounding box center [211, 110] width 4 height 4
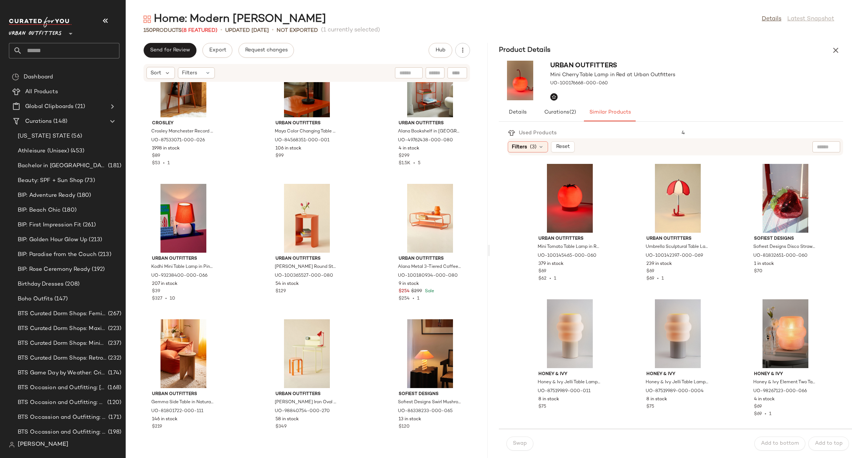
scroll to position [339, 0]
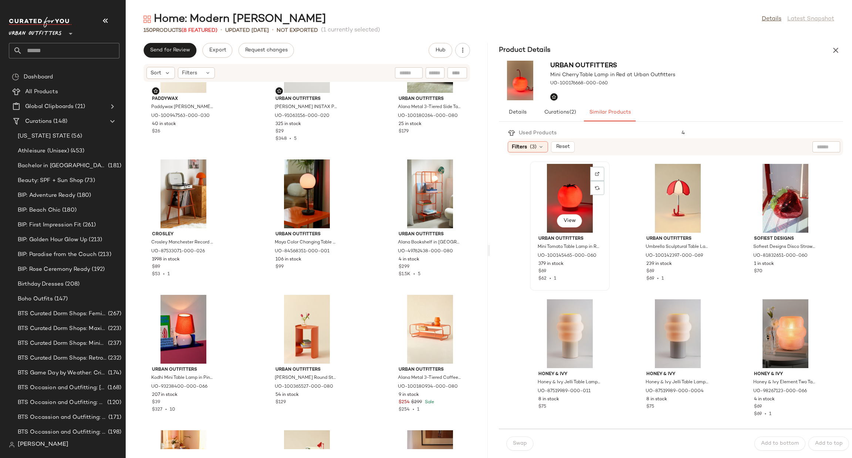
click at [558, 194] on div "View" at bounding box center [570, 198] width 75 height 69
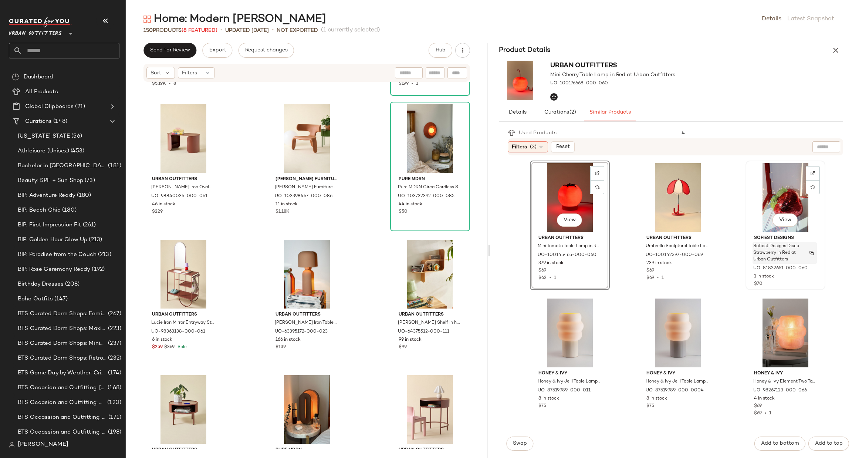
scroll to position [0, 0]
click at [837, 46] on icon "button" at bounding box center [836, 50] width 9 height 9
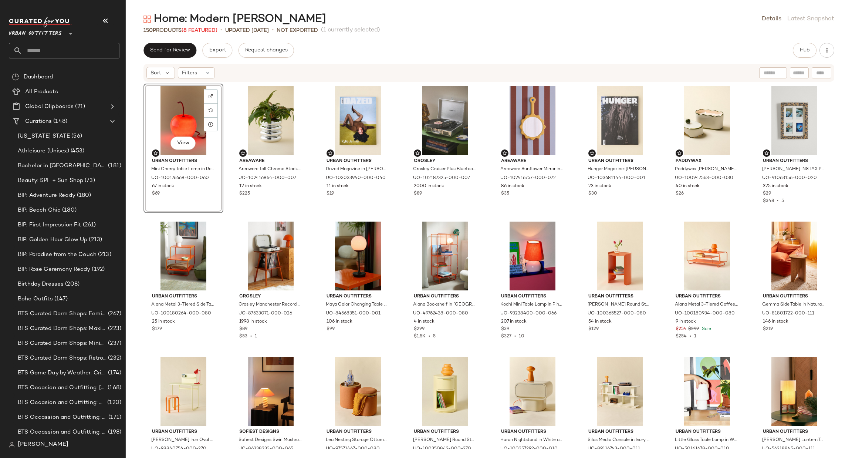
click at [81, 43] on input "text" at bounding box center [70, 51] width 97 height 16
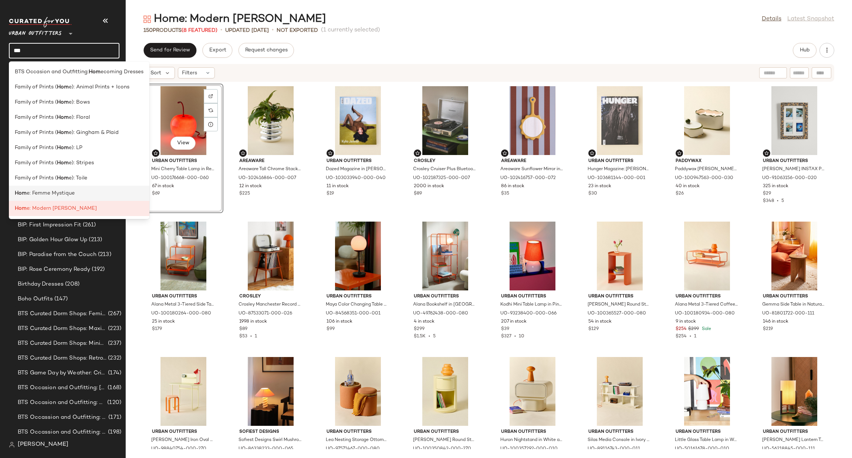
type input "***"
click at [68, 195] on span "e: Femme Mystique" at bounding box center [51, 193] width 48 height 8
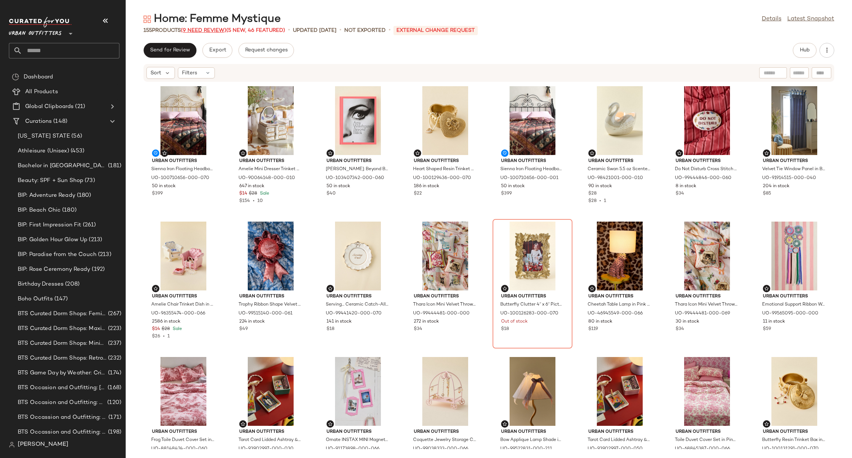
click at [205, 28] on span "(9 Need Review)" at bounding box center [203, 31] width 45 height 6
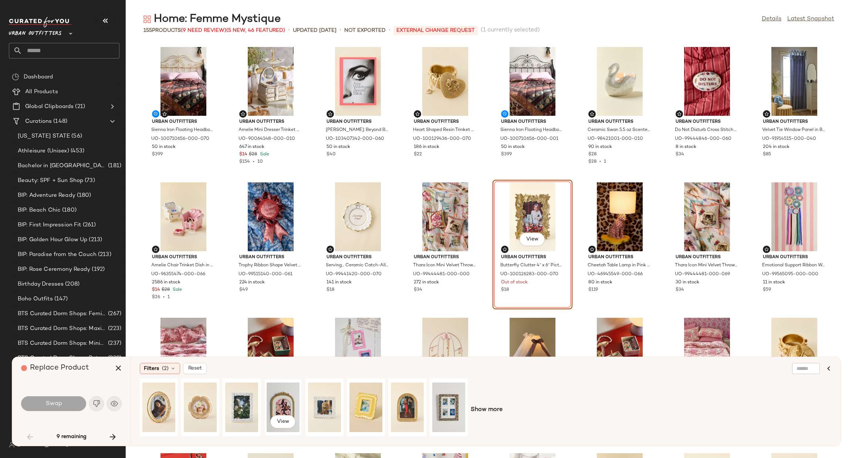
click at [283, 398] on div "View" at bounding box center [283, 407] width 33 height 53
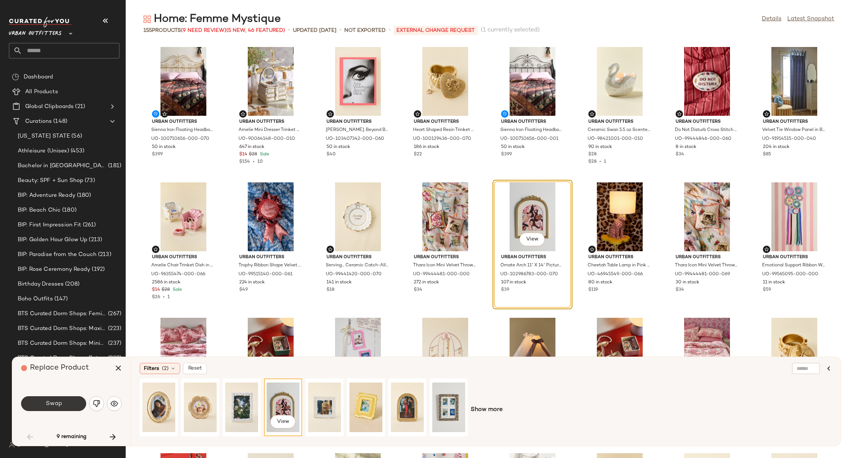
click at [58, 405] on span "Swap" at bounding box center [53, 403] width 17 height 7
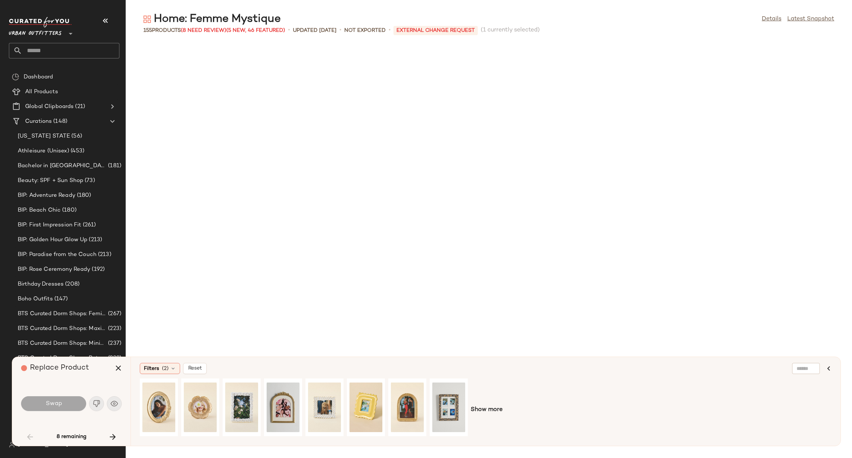
scroll to position [547, 0]
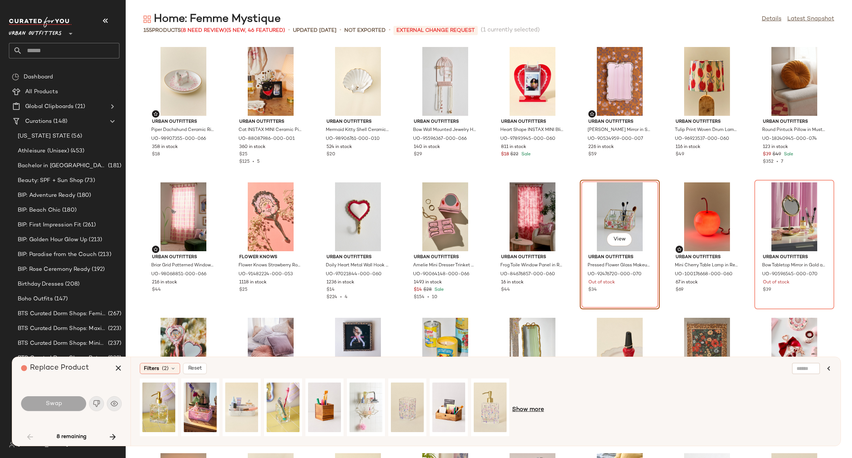
click at [529, 413] on span "Show more" at bounding box center [528, 409] width 32 height 9
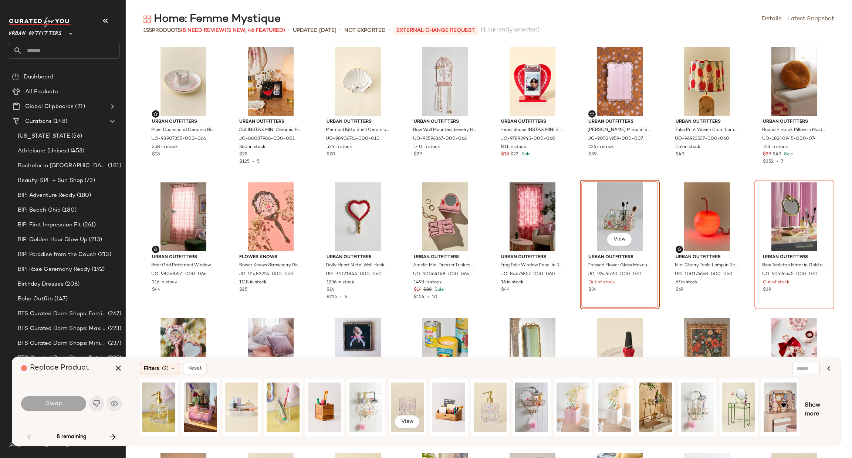
click at [416, 398] on div "View" at bounding box center [407, 407] width 33 height 53
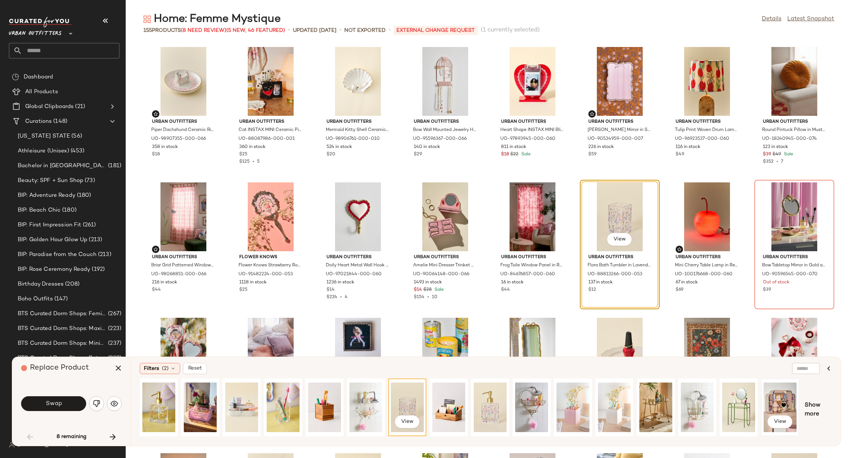
click at [778, 403] on div "View" at bounding box center [780, 407] width 33 height 53
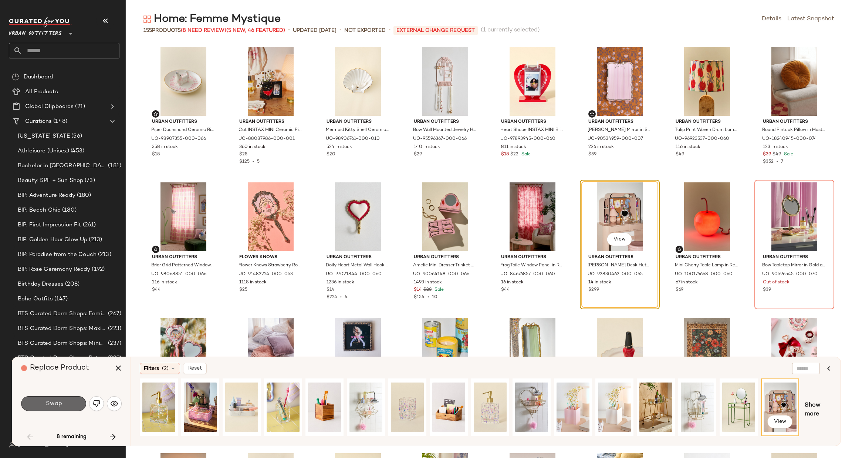
click at [56, 404] on span "Swap" at bounding box center [53, 403] width 17 height 7
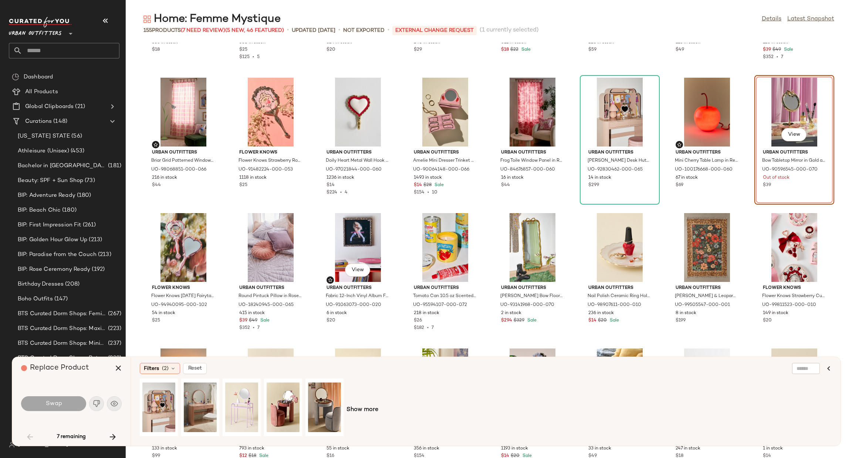
scroll to position [541, 0]
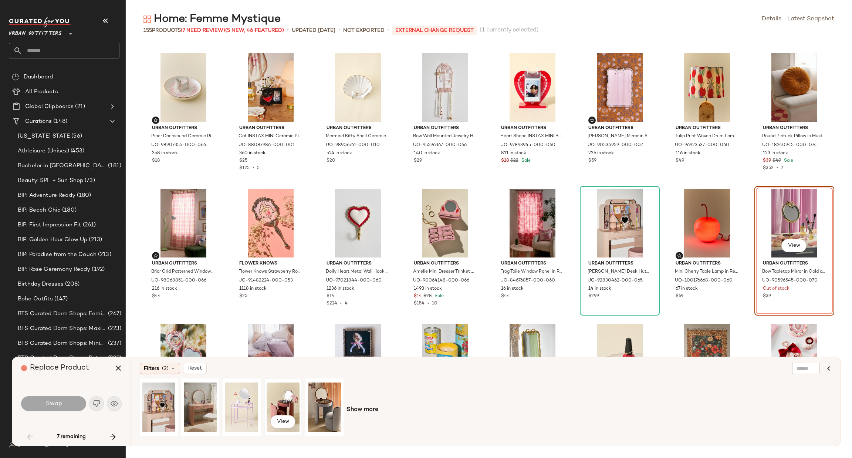
click at [290, 400] on div "View" at bounding box center [283, 407] width 33 height 53
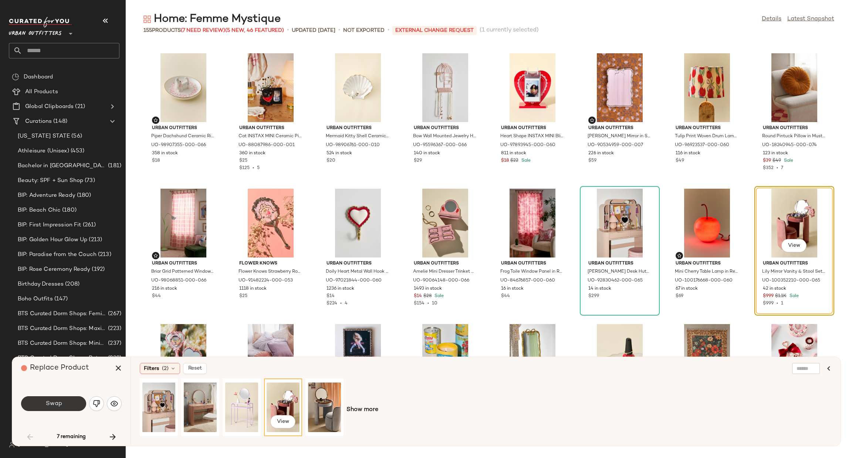
click at [50, 402] on span "Swap" at bounding box center [53, 403] width 17 height 7
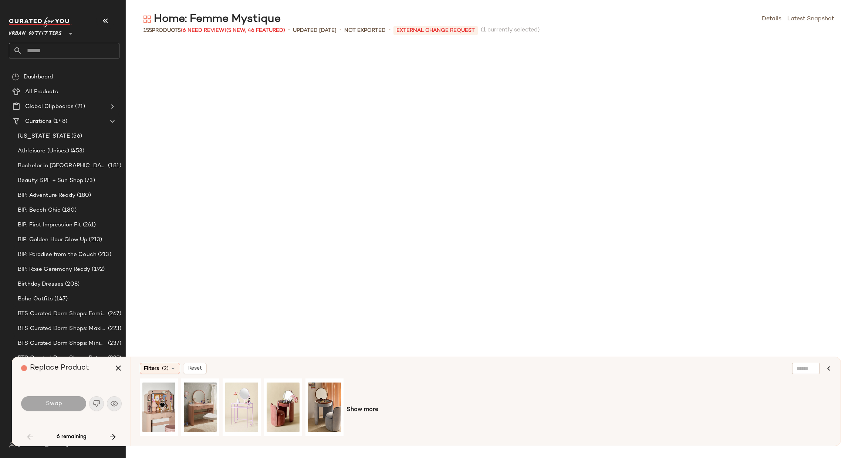
scroll to position [1083, 0]
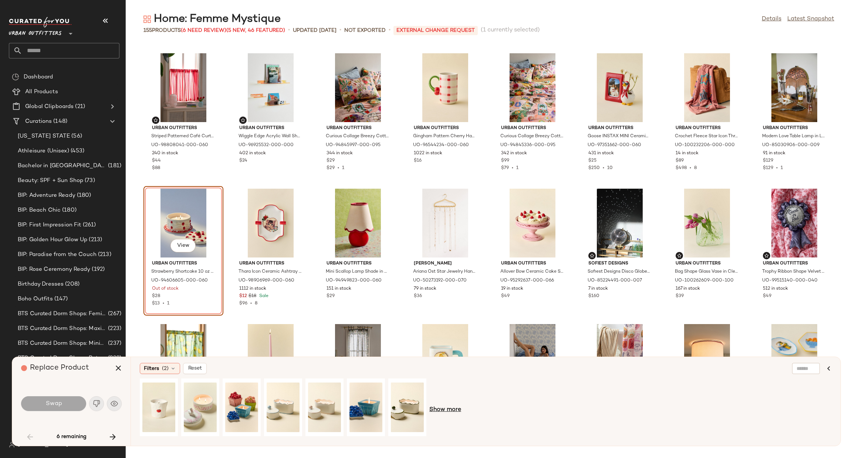
click at [452, 409] on span "Show more" at bounding box center [445, 409] width 32 height 9
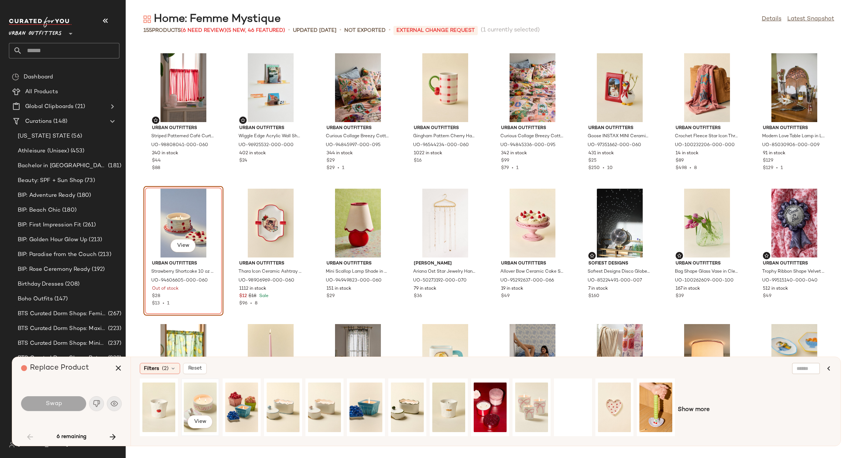
click at [196, 402] on div "View" at bounding box center [200, 407] width 33 height 53
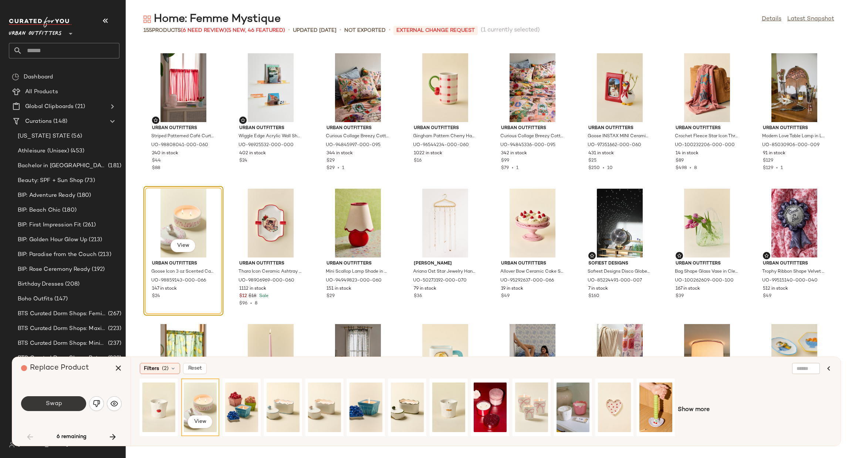
click at [60, 401] on span "Swap" at bounding box center [53, 403] width 17 height 7
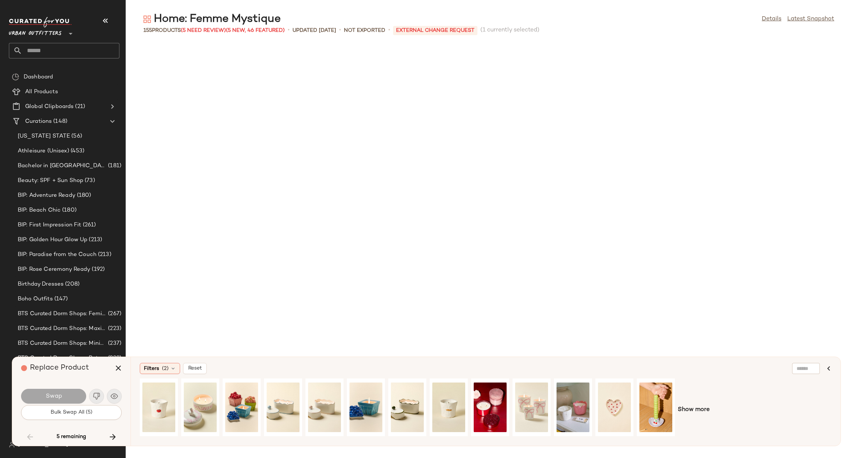
scroll to position [1489, 0]
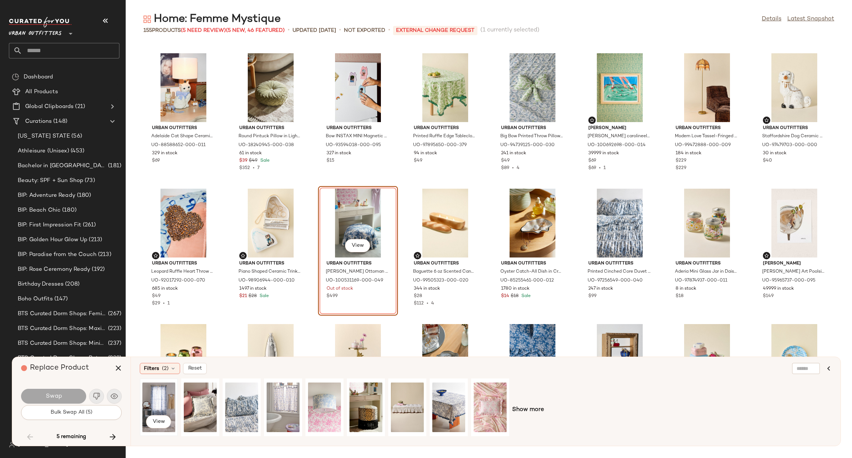
click at [152, 399] on div "View" at bounding box center [158, 407] width 33 height 53
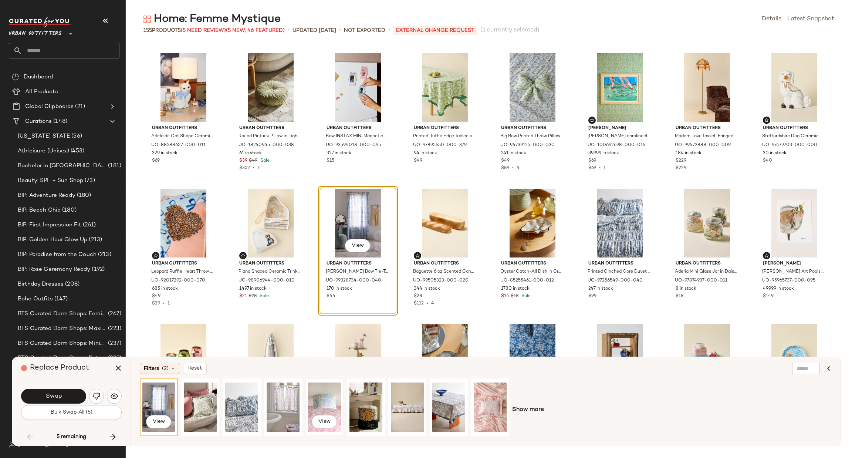
click at [335, 407] on div "View" at bounding box center [324, 407] width 33 height 53
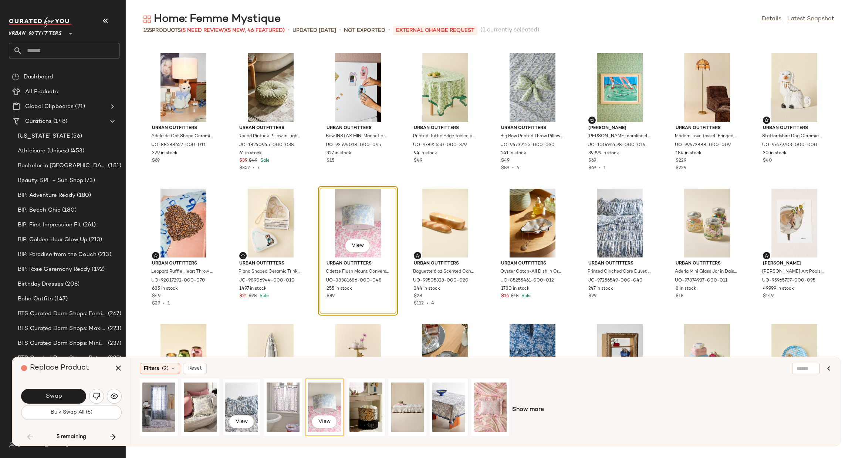
click at [245, 394] on div "View" at bounding box center [241, 407] width 33 height 53
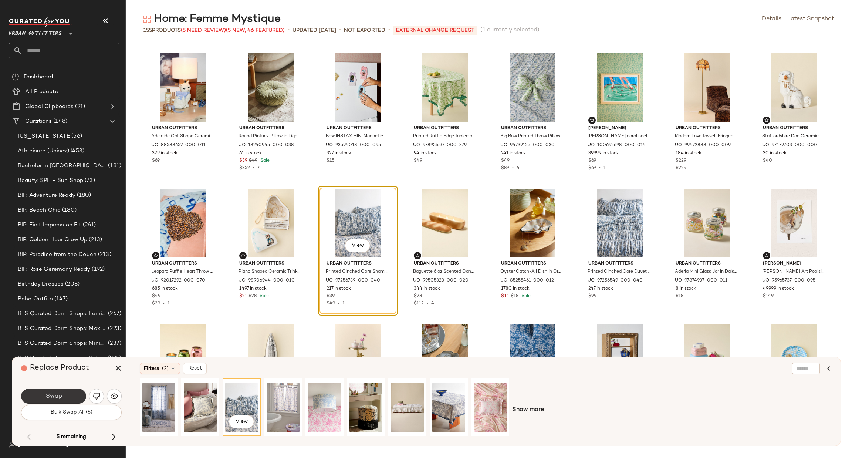
click at [48, 395] on span "Swap" at bounding box center [53, 396] width 17 height 7
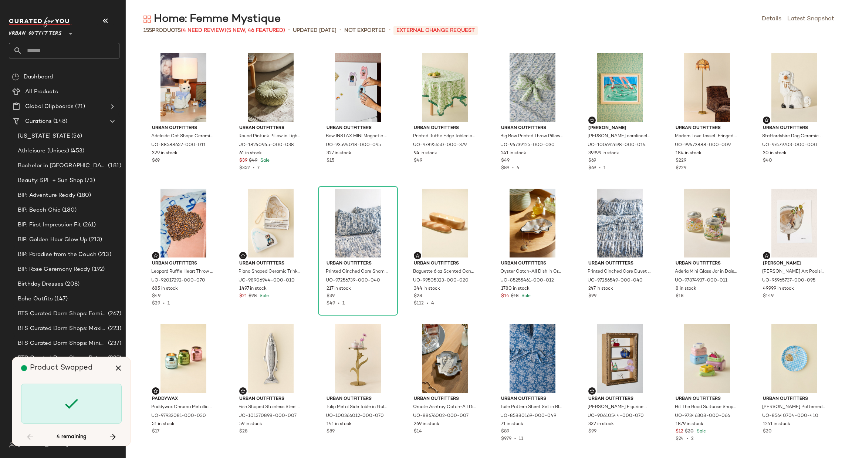
scroll to position [2030, 0]
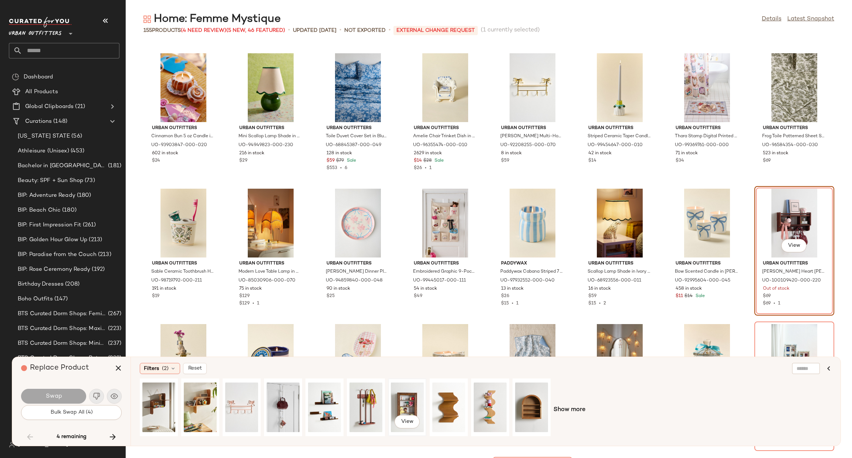
click at [409, 400] on div "View" at bounding box center [407, 407] width 33 height 53
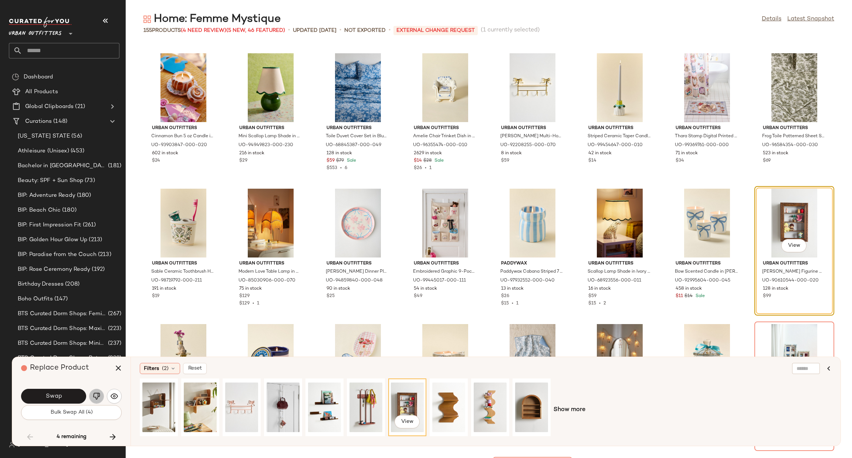
click at [94, 397] on img "button" at bounding box center [96, 395] width 7 height 7
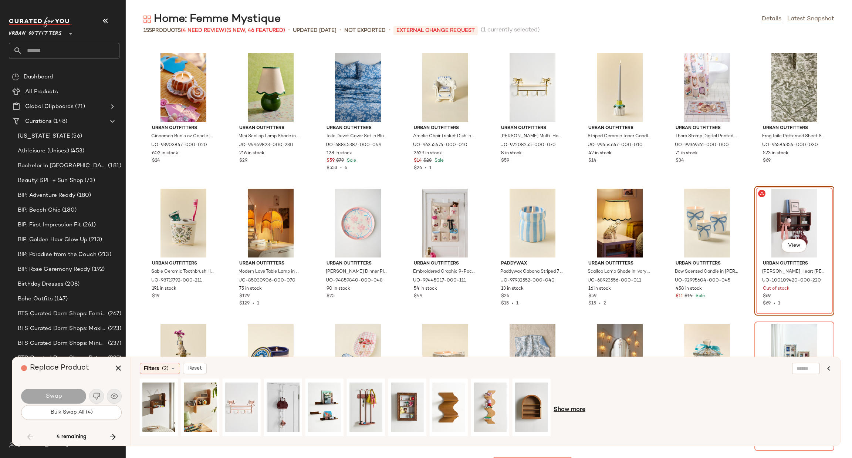
click at [582, 411] on span "Show more" at bounding box center [570, 409] width 32 height 9
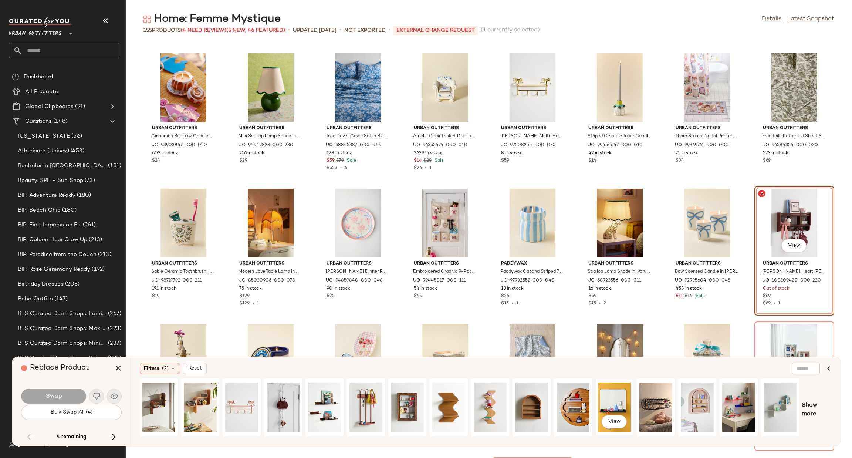
click at [611, 402] on div "View" at bounding box center [614, 407] width 33 height 53
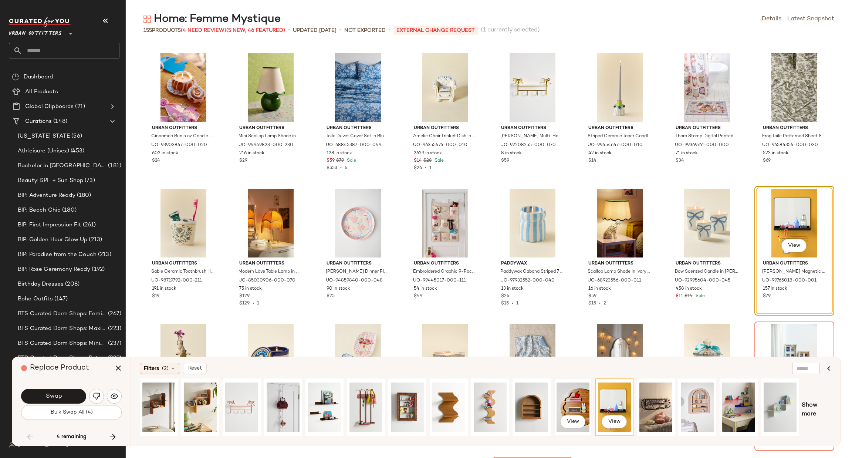
click at [578, 396] on div "View" at bounding box center [573, 407] width 33 height 53
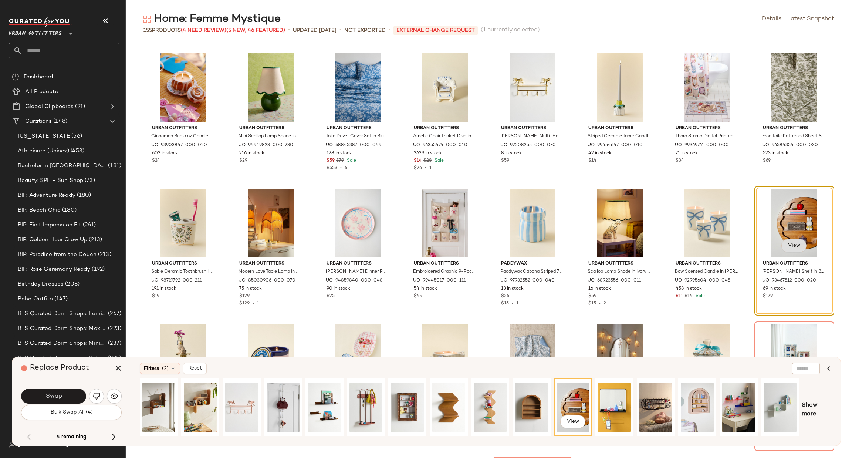
click at [788, 247] on span "View" at bounding box center [794, 246] width 13 height 6
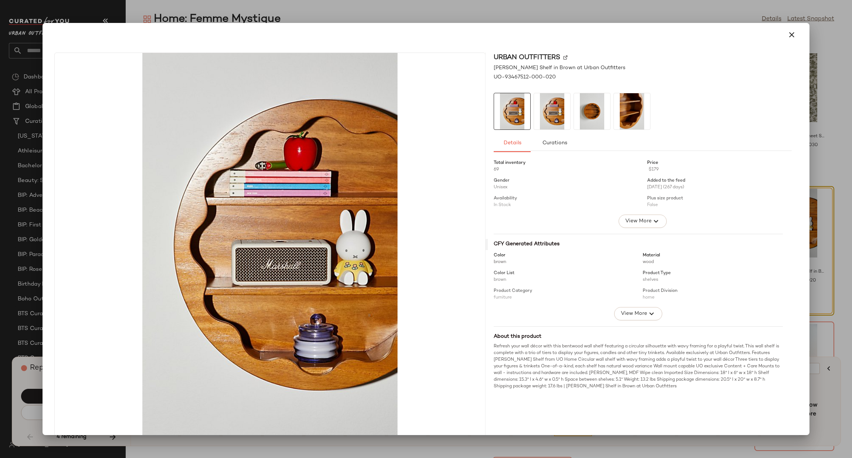
click at [852, 157] on div at bounding box center [426, 229] width 852 height 458
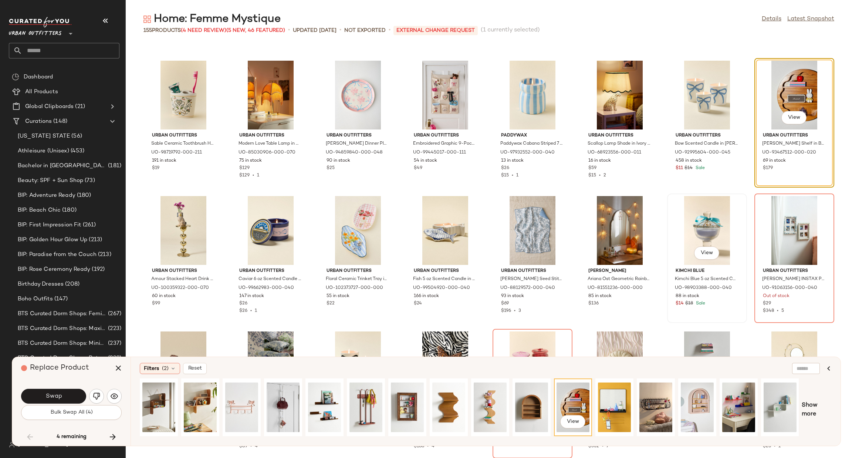
scroll to position [2141, 0]
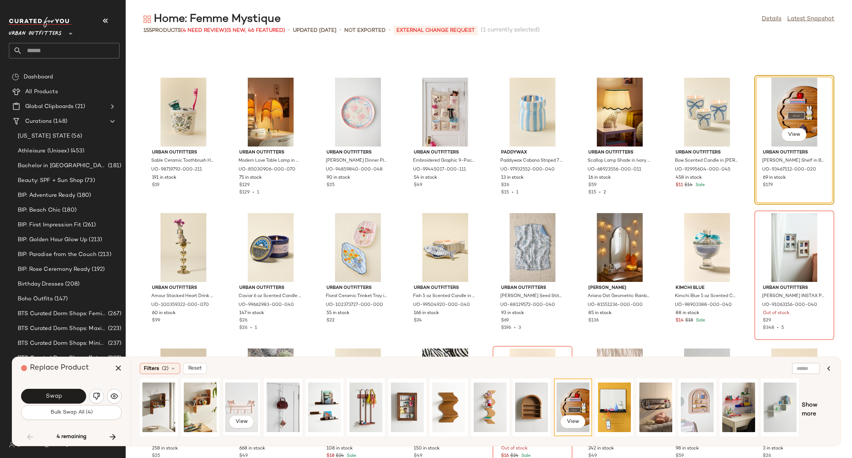
click at [249, 404] on div "View" at bounding box center [241, 407] width 33 height 53
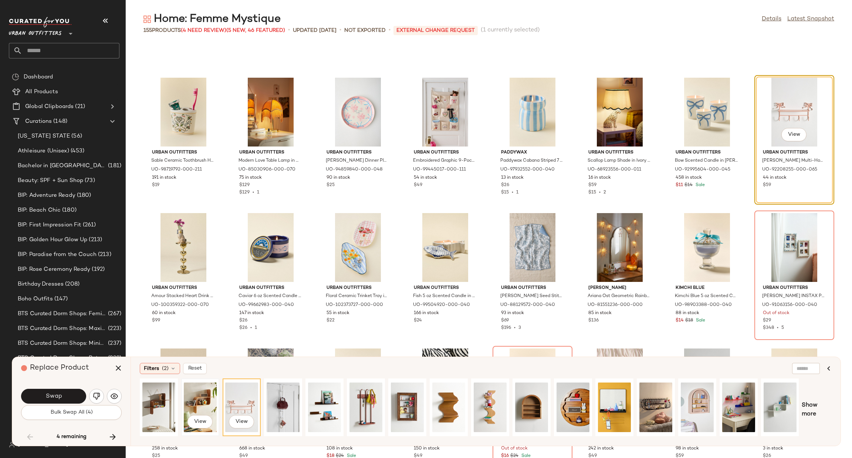
click at [192, 393] on div "View" at bounding box center [200, 407] width 33 height 53
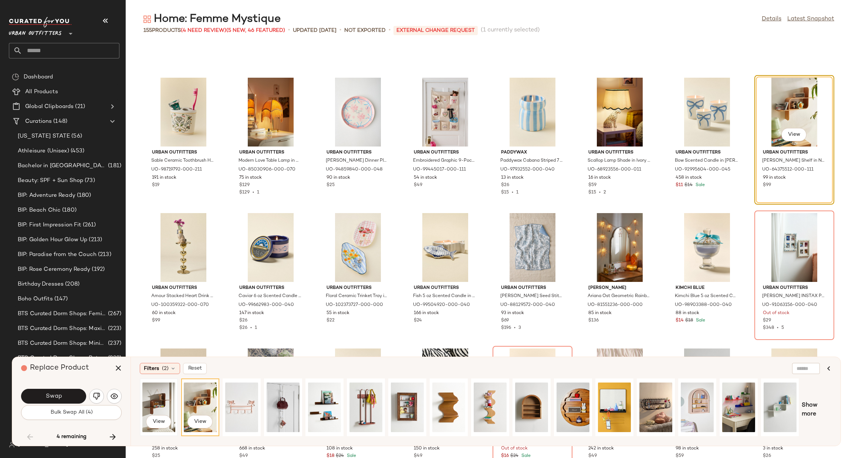
click at [154, 401] on div "View" at bounding box center [158, 407] width 33 height 53
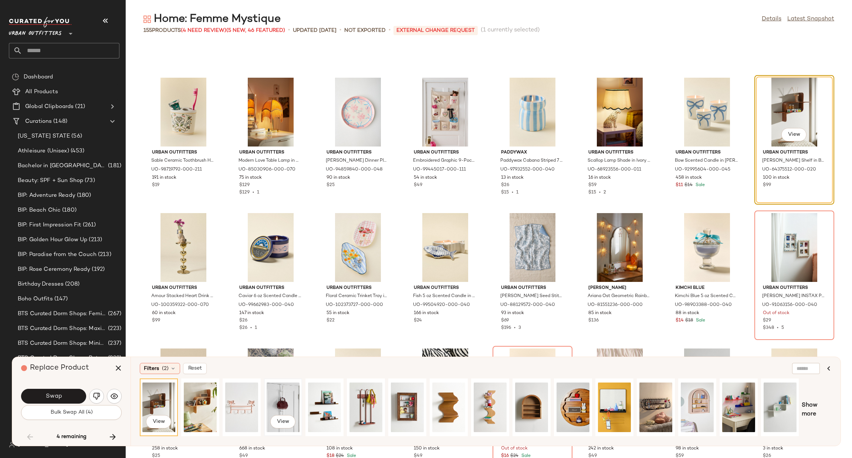
click at [288, 398] on div "View" at bounding box center [283, 407] width 33 height 53
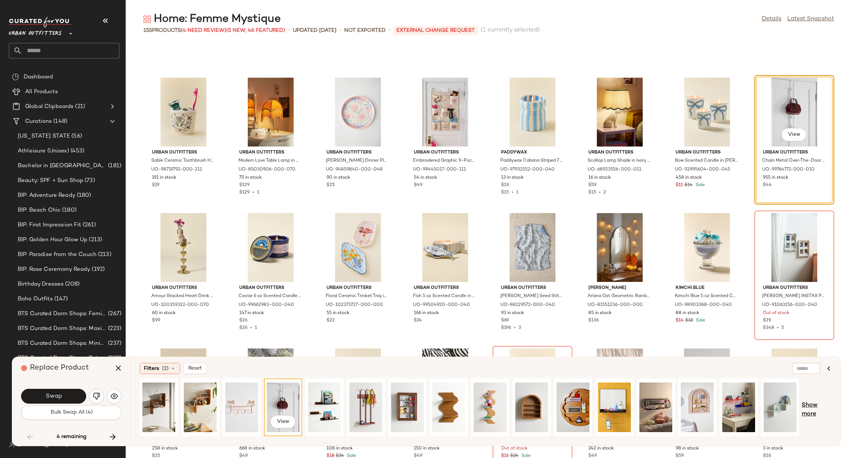
click at [816, 409] on span "Show more" at bounding box center [817, 410] width 30 height 18
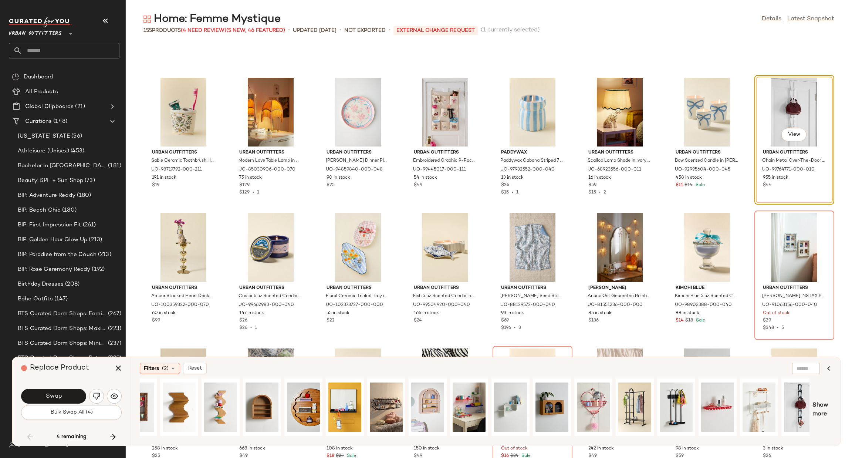
scroll to position [0, 268]
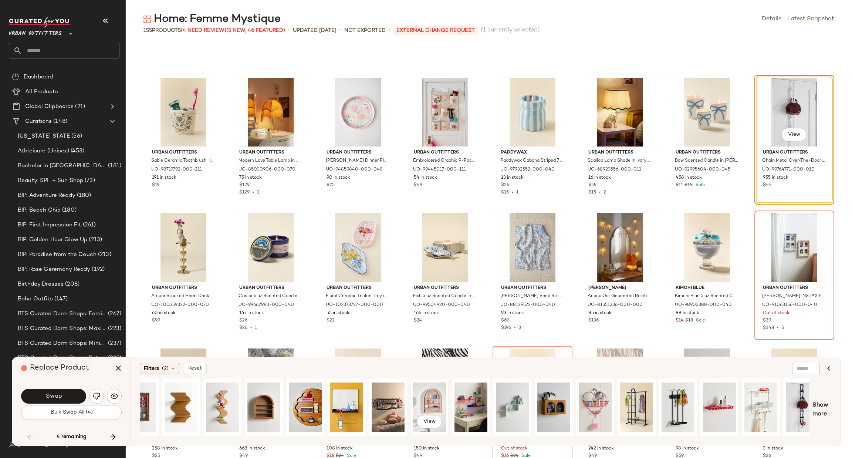
click at [428, 400] on div "View" at bounding box center [429, 407] width 33 height 53
click at [71, 399] on button "Swap" at bounding box center [53, 396] width 65 height 15
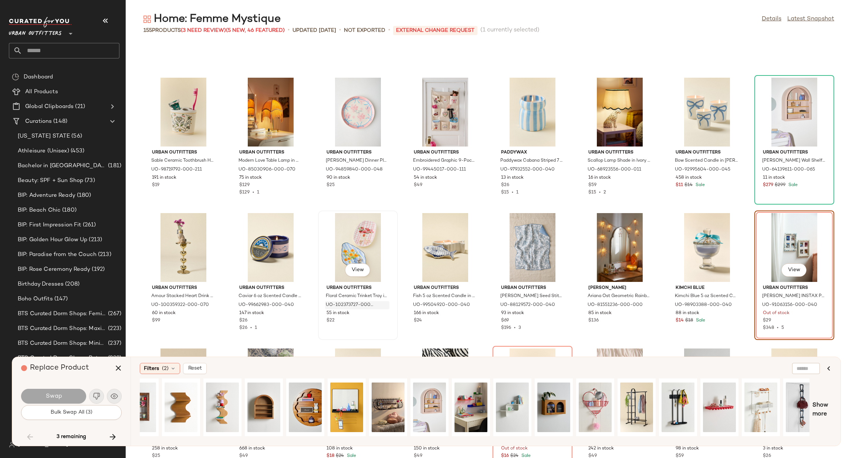
scroll to position [2166, 0]
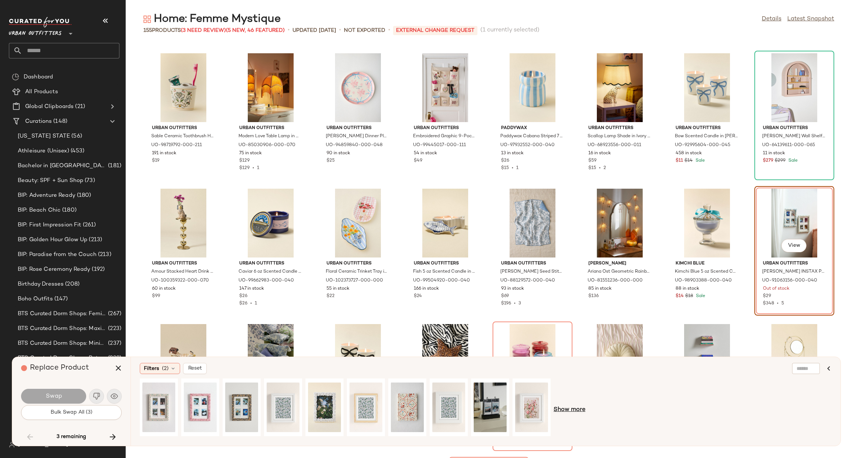
click at [567, 410] on span "Show more" at bounding box center [570, 409] width 32 height 9
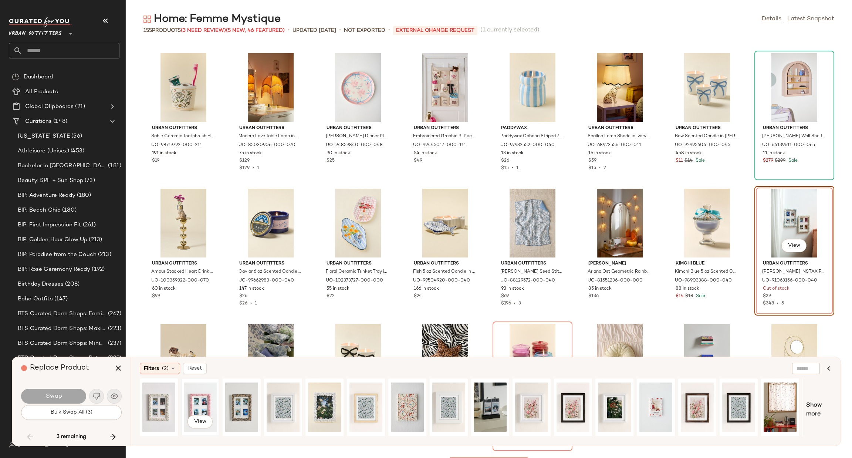
click at [203, 403] on div "View" at bounding box center [200, 407] width 33 height 53
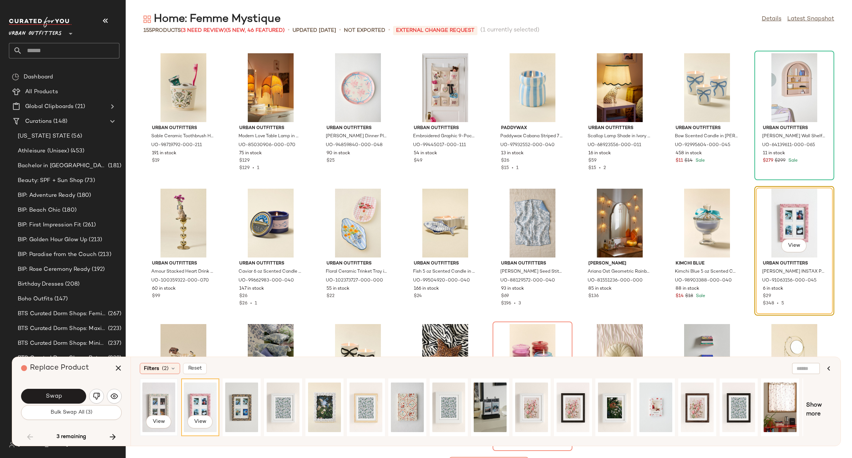
click at [156, 402] on div "View" at bounding box center [158, 407] width 33 height 53
click at [74, 395] on button "Swap" at bounding box center [53, 396] width 65 height 15
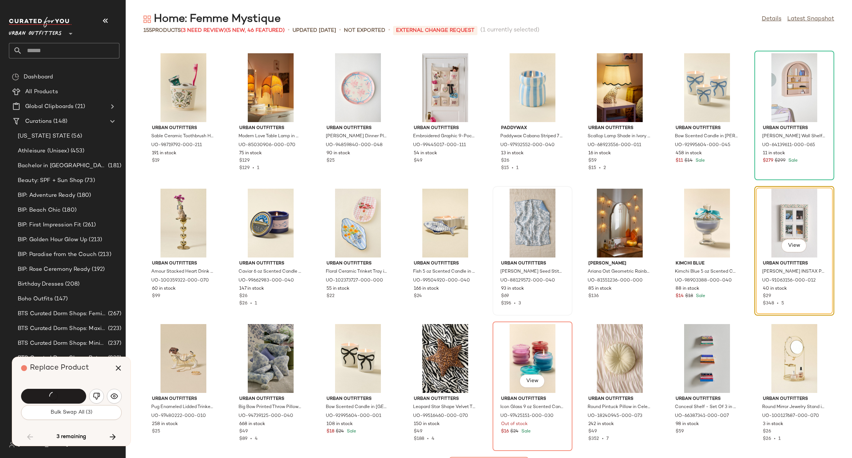
scroll to position [2294, 0]
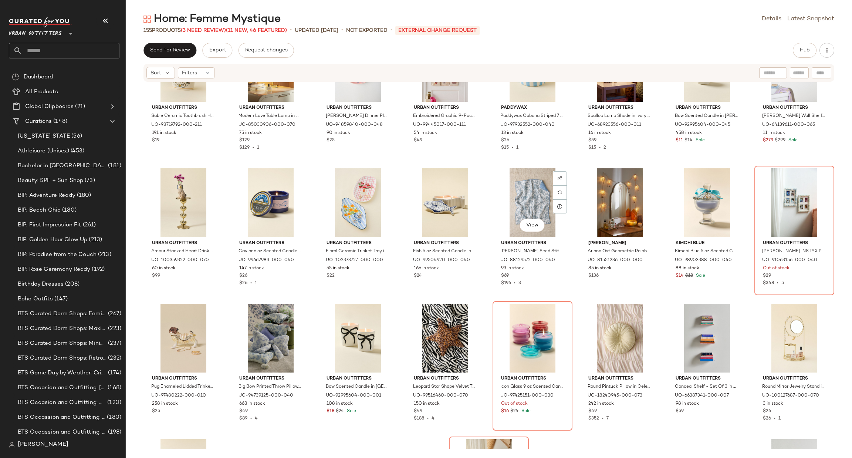
scroll to position [2342, 0]
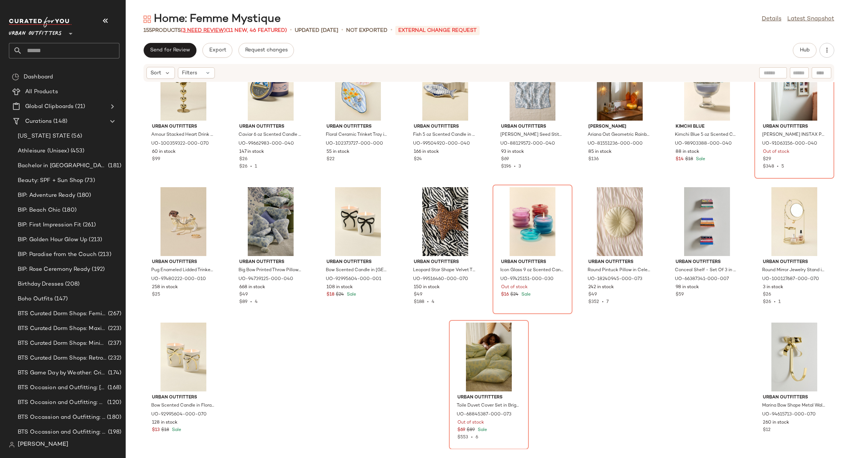
click at [208, 29] on span "(3 Need Review)" at bounding box center [203, 31] width 45 height 6
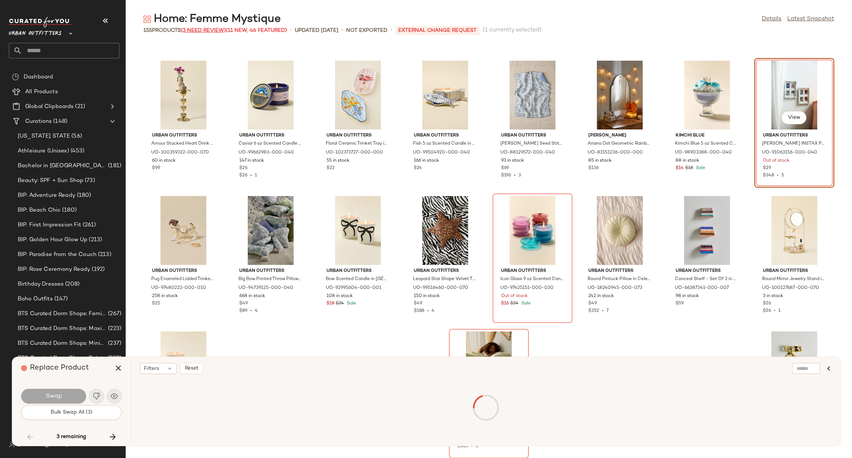
scroll to position [2166, 0]
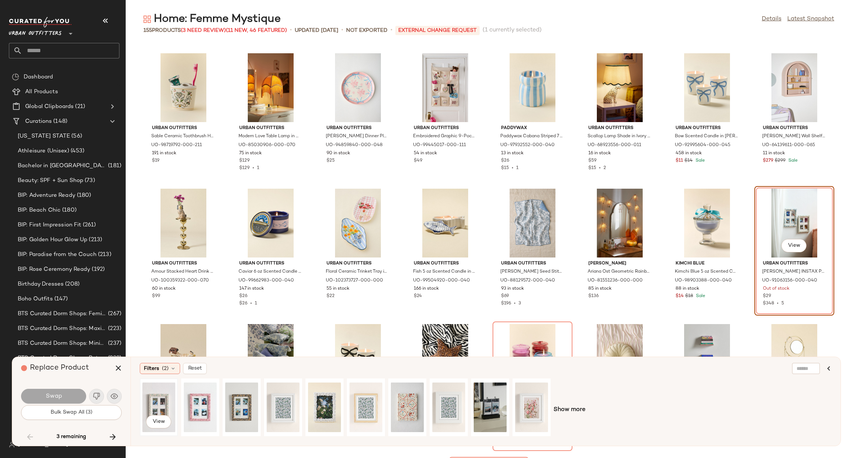
click at [159, 405] on div "View" at bounding box center [158, 407] width 33 height 53
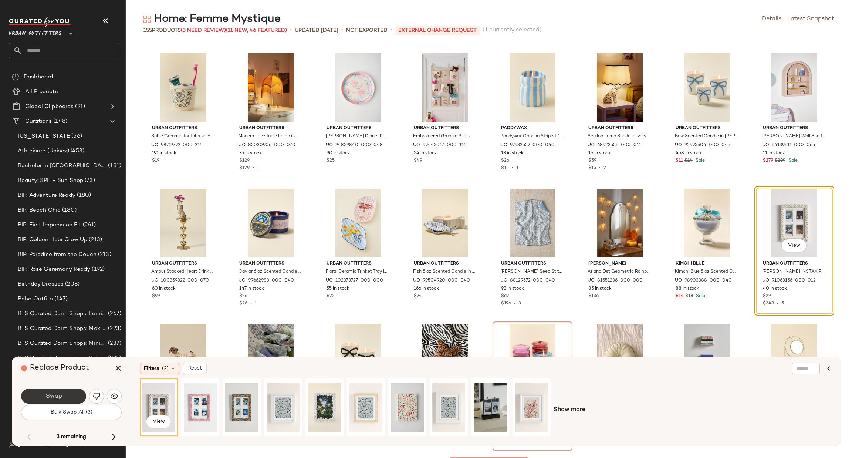
click at [66, 398] on button "Swap" at bounding box center [53, 396] width 65 height 15
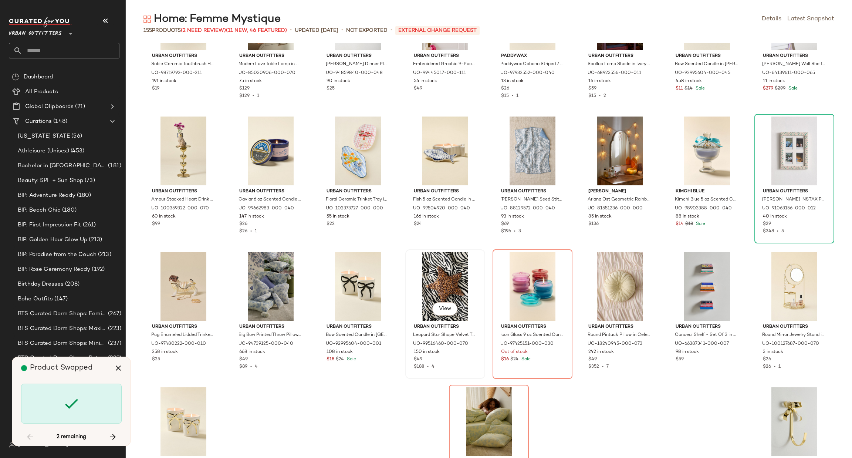
scroll to position [2294, 0]
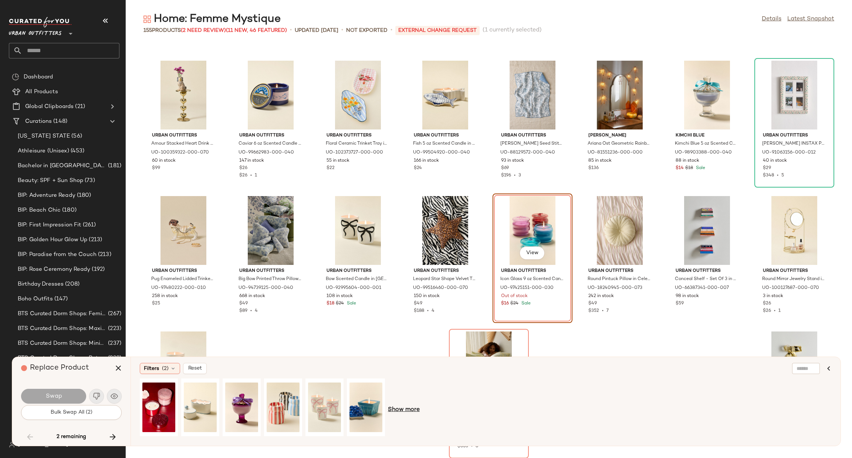
click at [416, 408] on span "Show more" at bounding box center [404, 409] width 32 height 9
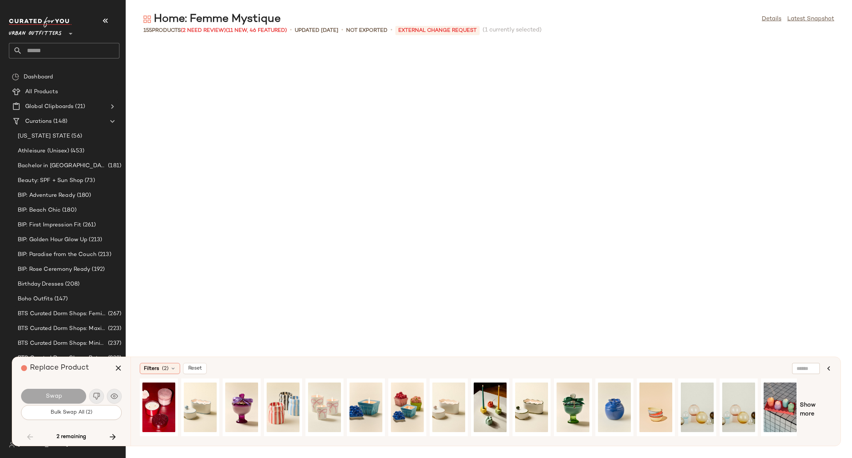
scroll to position [2294, 0]
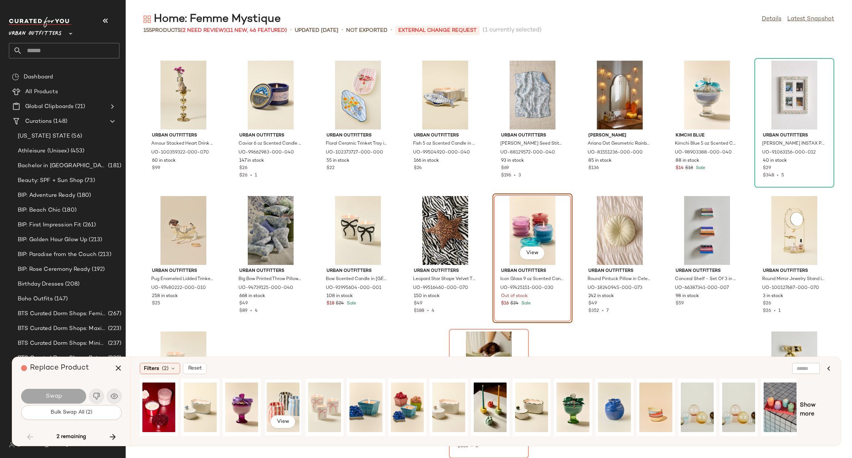
click at [287, 401] on div "View" at bounding box center [283, 407] width 33 height 53
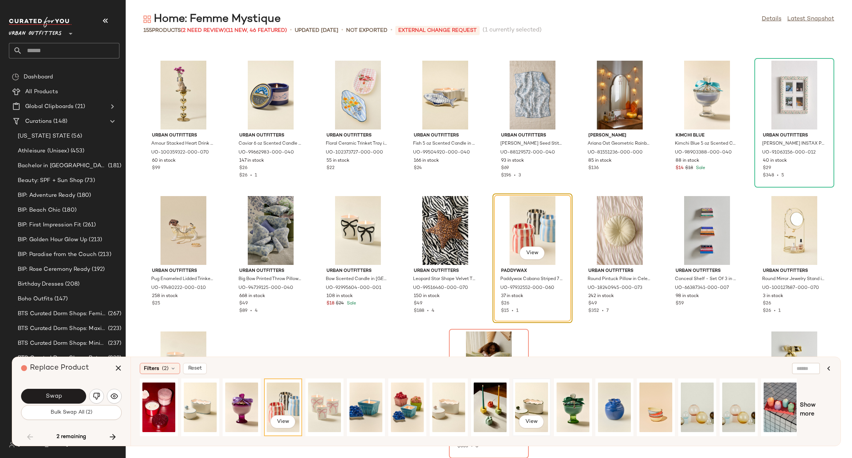
click at [540, 395] on div "View" at bounding box center [531, 407] width 33 height 53
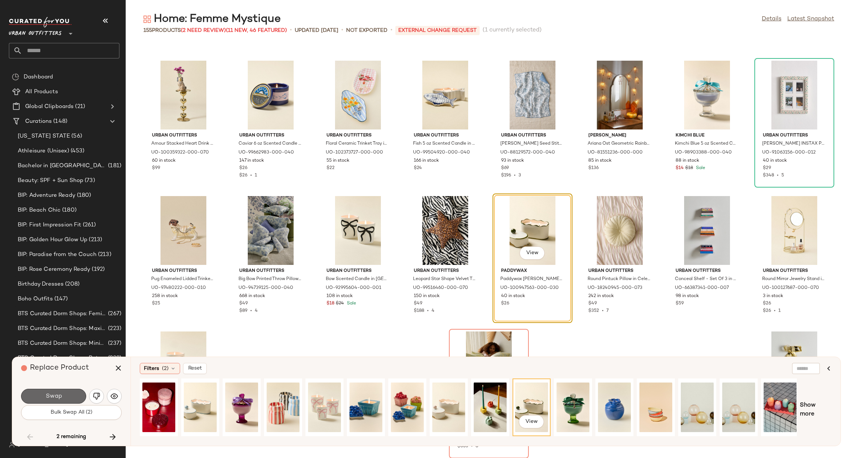
click at [57, 398] on span "Swap" at bounding box center [53, 396] width 17 height 7
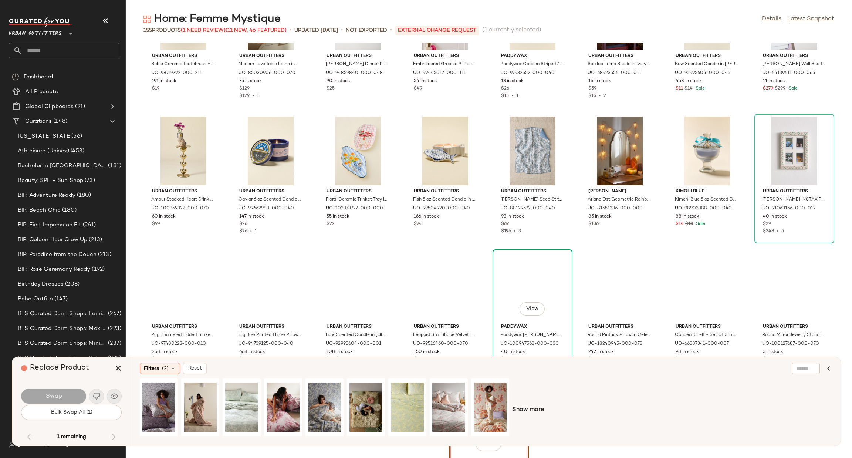
scroll to position [2294, 0]
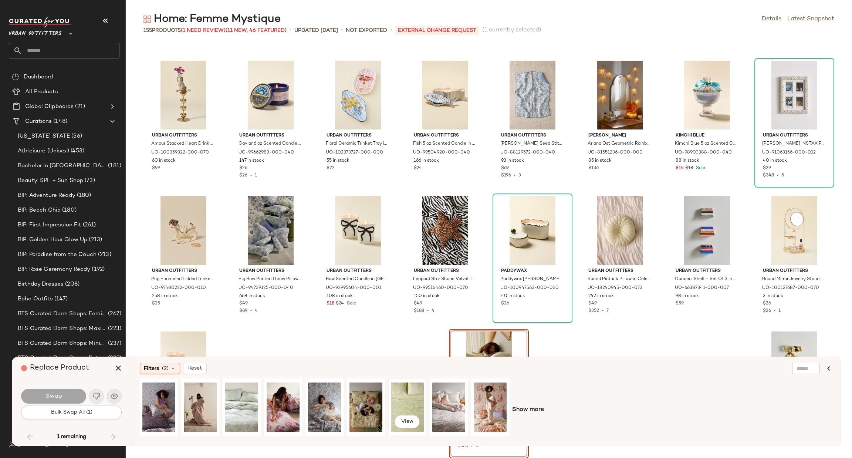
click at [408, 402] on div "View" at bounding box center [407, 407] width 33 height 53
click at [63, 390] on button "Swap" at bounding box center [53, 396] width 65 height 15
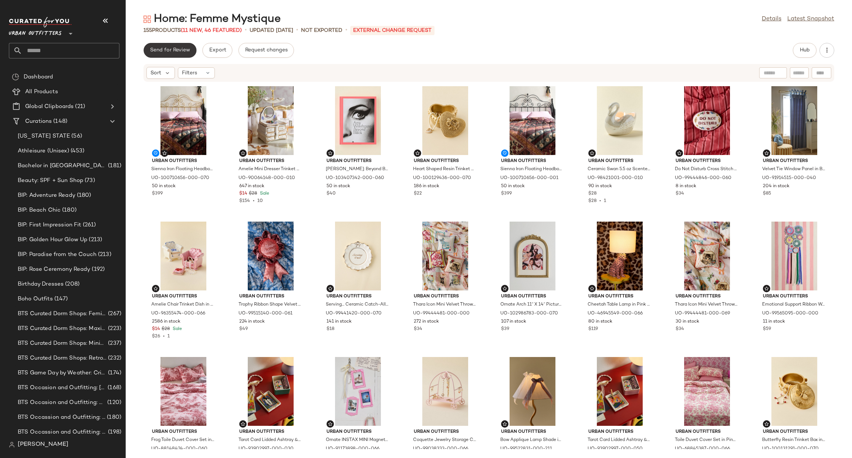
click at [187, 45] on button "Send for Review" at bounding box center [170, 50] width 53 height 15
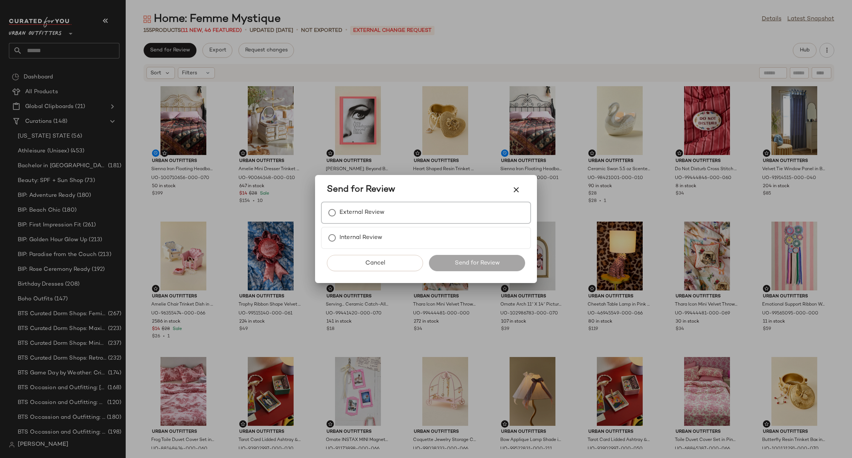
click at [345, 213] on label "External Review" at bounding box center [362, 212] width 45 height 15
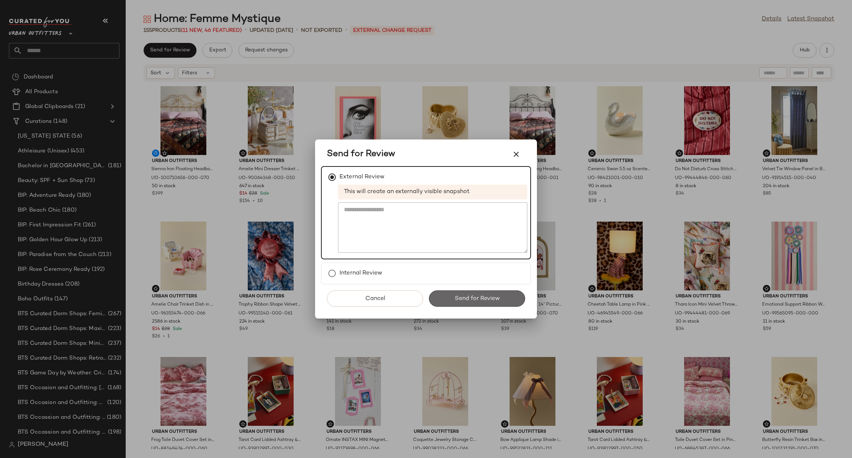
click at [472, 296] on span "Send for Review" at bounding box center [476, 298] width 45 height 7
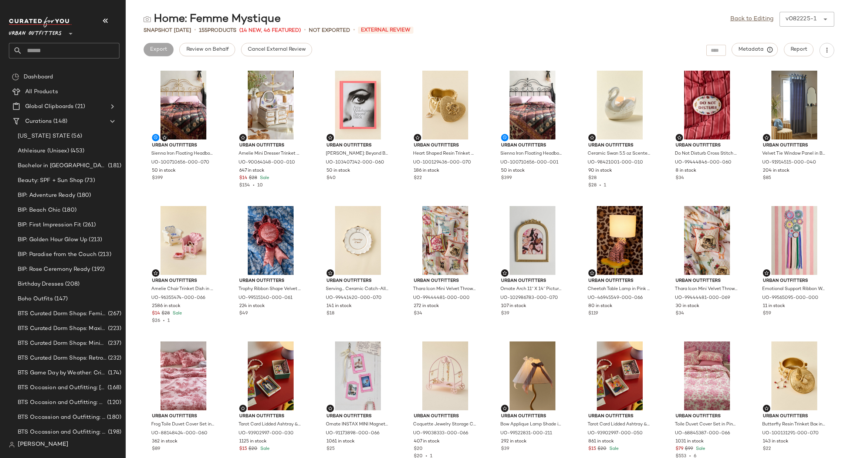
click at [65, 49] on input "text" at bounding box center [70, 51] width 97 height 16
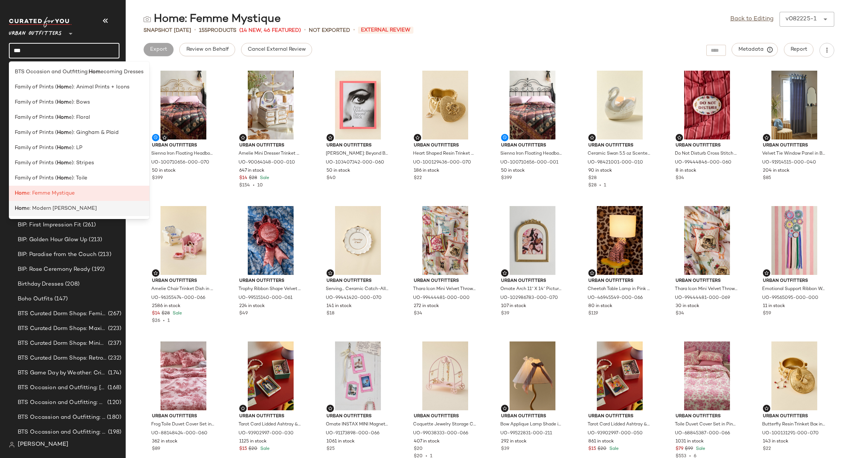
type input "***"
click at [128, 205] on div "Hom e: Modern [PERSON_NAME]" at bounding box center [79, 209] width 129 height 8
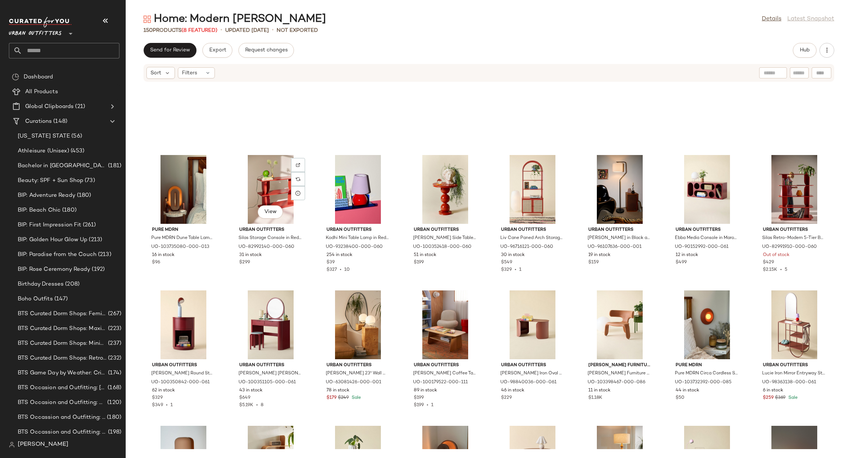
scroll to position [783, 0]
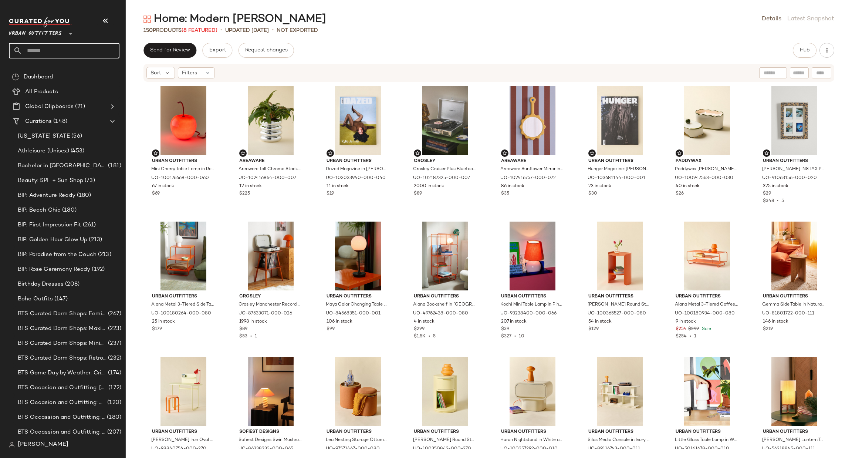
click at [55, 51] on input "text" at bounding box center [70, 51] width 97 height 16
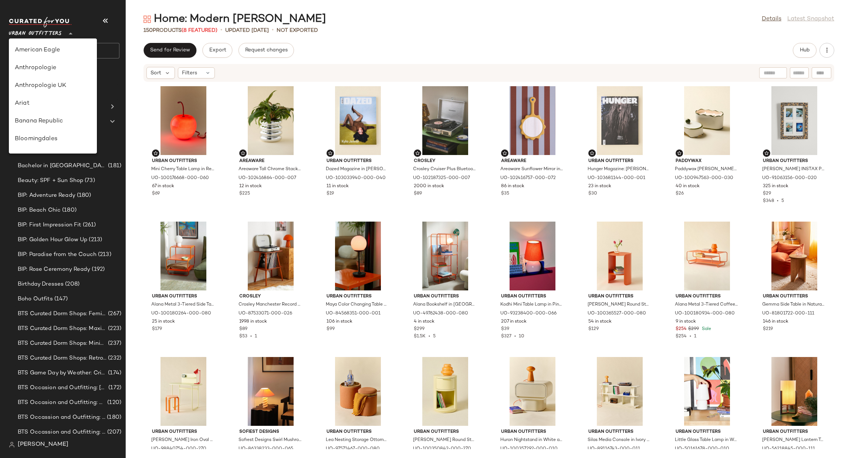
click at [60, 33] on span "Urban Outfitters" at bounding box center [35, 31] width 53 height 13
click at [67, 83] on div "Urban Outfitters UK" at bounding box center [53, 89] width 88 height 18
type input "**"
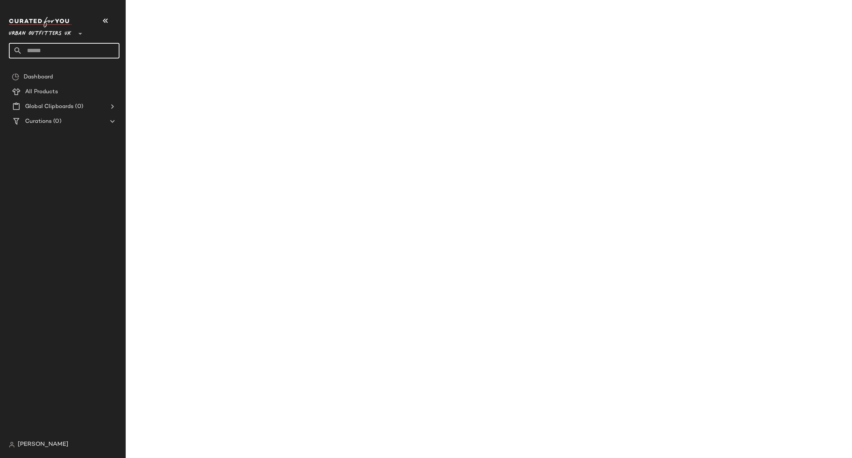
click at [68, 52] on input "text" at bounding box center [70, 51] width 97 height 16
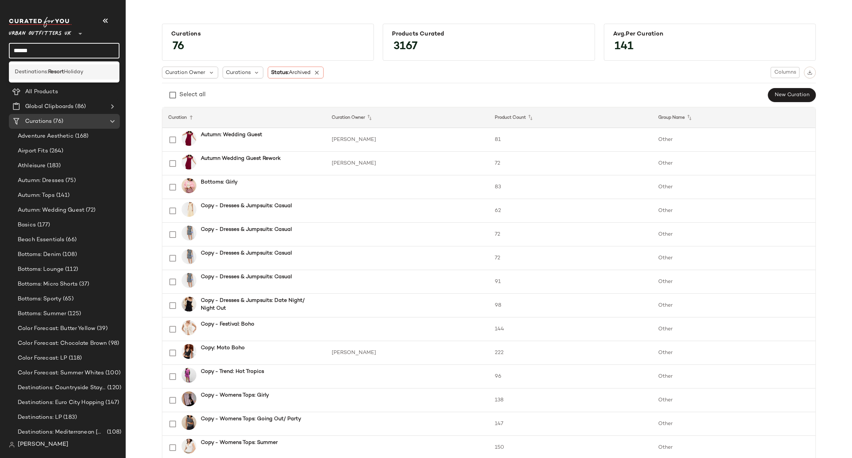
type input "******"
click at [77, 69] on span "Holiday" at bounding box center [73, 72] width 19 height 8
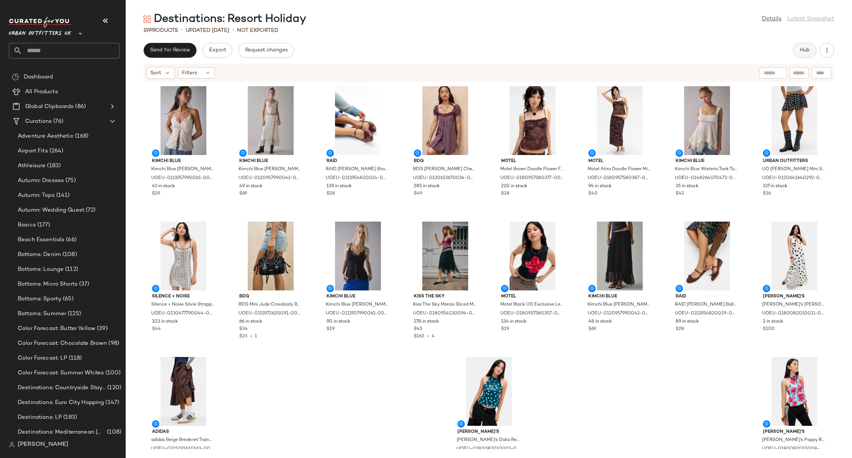
click at [814, 46] on button "Hub" at bounding box center [805, 50] width 24 height 15
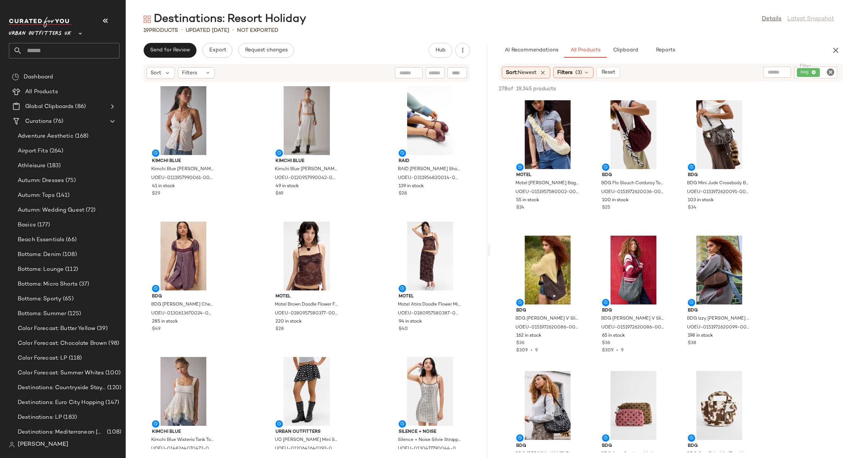
click at [832, 74] on icon "Clear Filter" at bounding box center [830, 72] width 9 height 9
click at [753, 71] on input "text" at bounding box center [751, 73] width 19 height 8
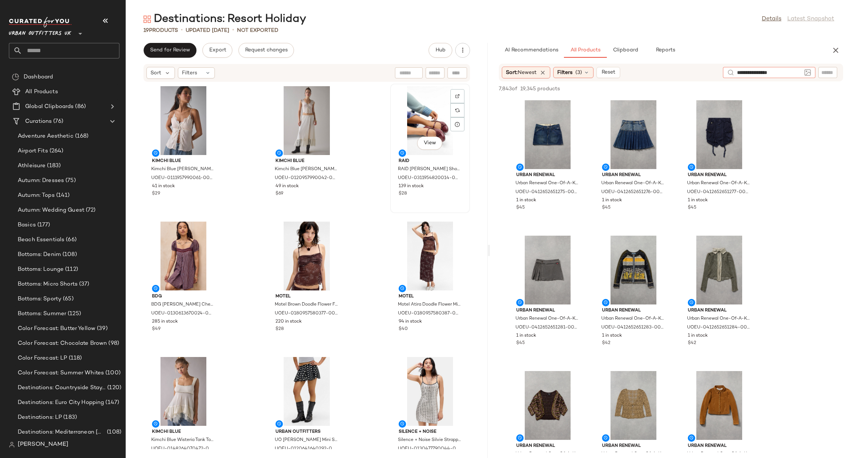
type input "**********"
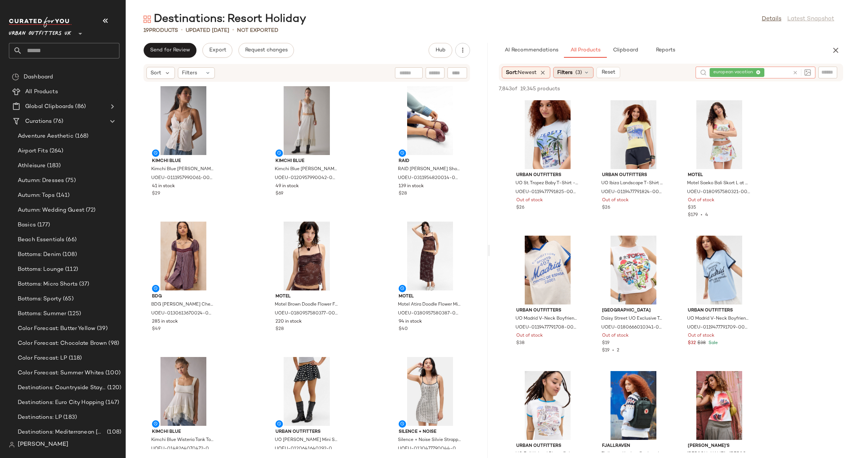
click at [581, 69] on span "(3)" at bounding box center [579, 73] width 7 height 8
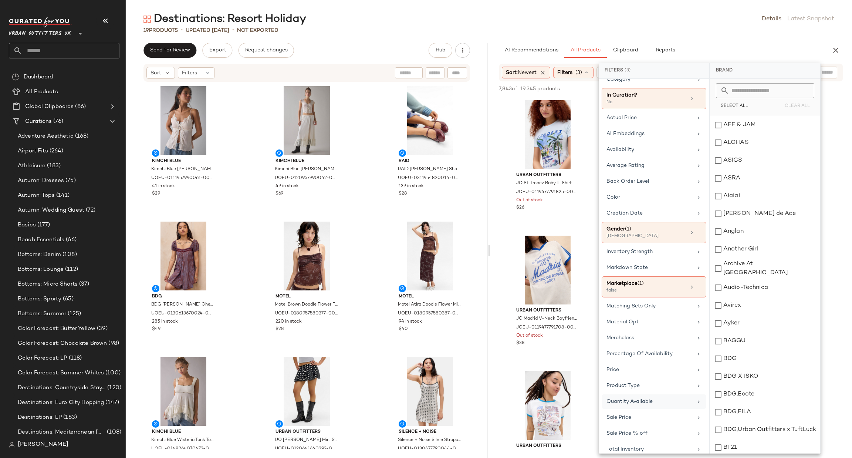
scroll to position [84, 0]
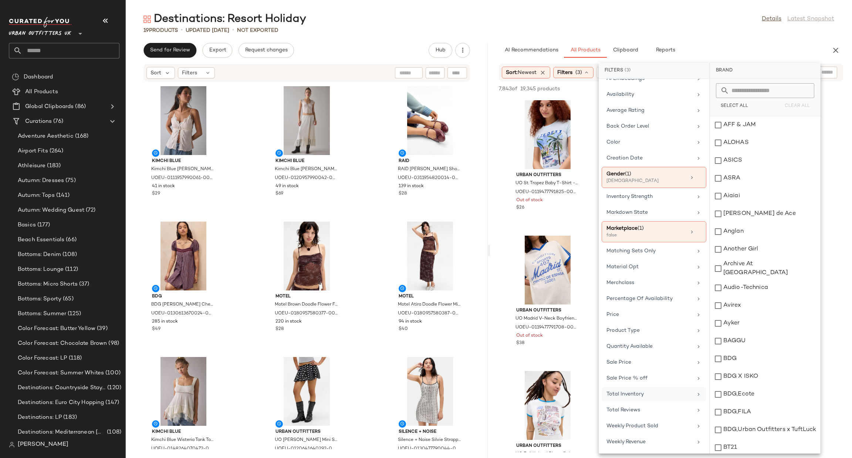
click at [665, 403] on div "Total Inventory" at bounding box center [654, 410] width 105 height 14
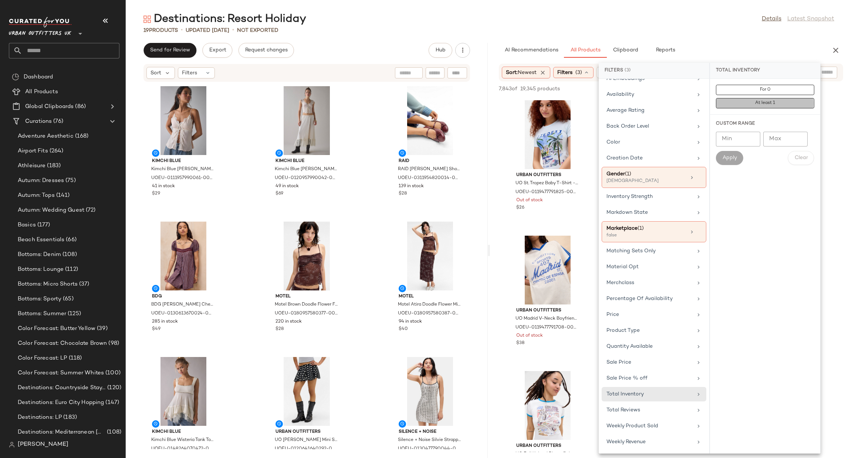
click at [758, 99] on button "At least 1" at bounding box center [765, 103] width 98 height 10
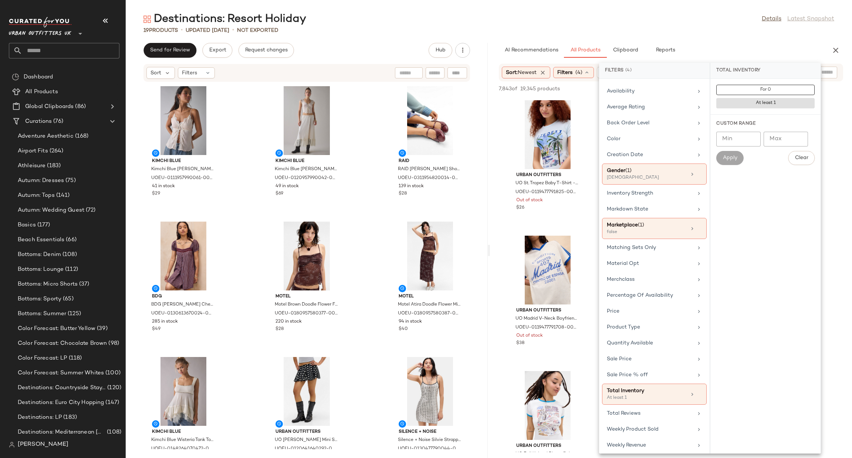
scroll to position [310, 0]
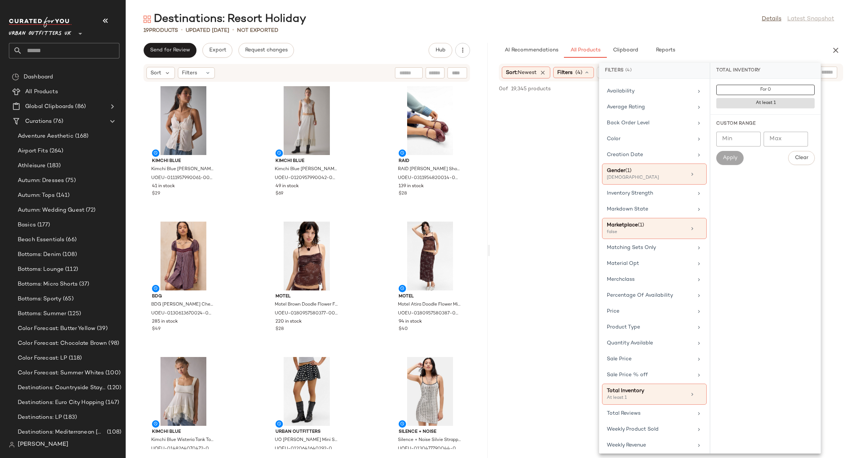
click at [851, 231] on div "No Products Found No products match your current filters. Clear Filters" at bounding box center [671, 275] width 362 height 354
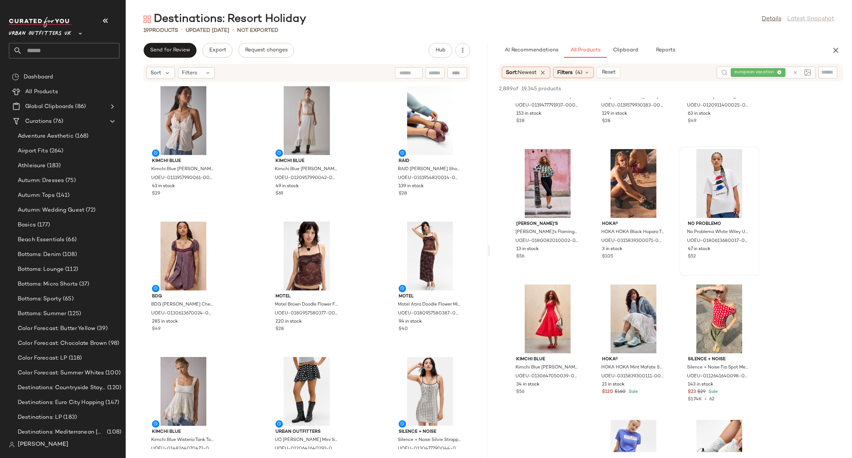
scroll to position [0, 0]
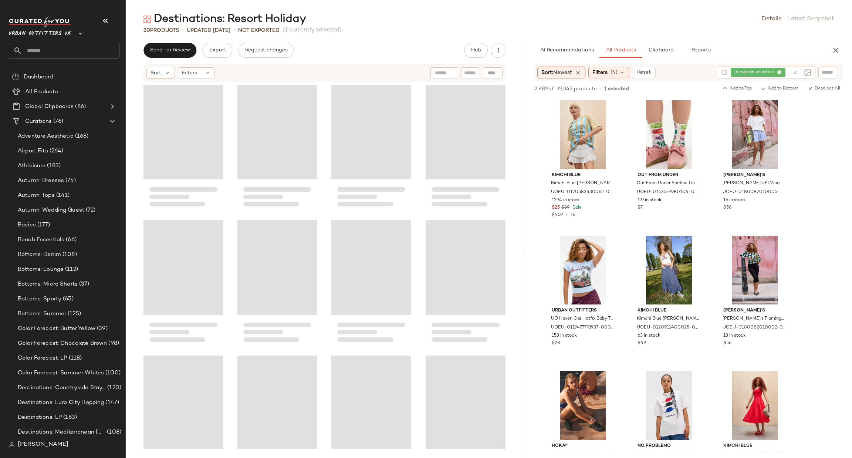
drag, startPoint x: 488, startPoint y: 253, endPoint x: 525, endPoint y: 265, distance: 38.8
click at [525, 265] on div "Destinations: Resort Holiday Details Latest Snapshot 20 Products • updated [DAT…" at bounding box center [489, 235] width 726 height 446
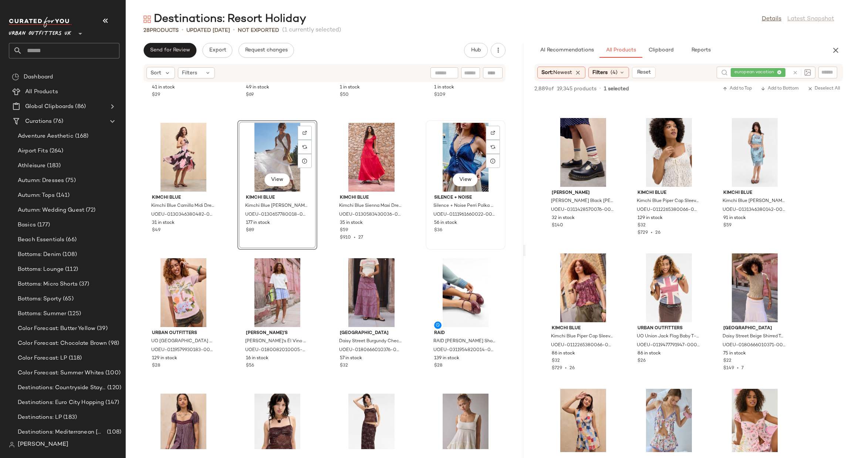
scroll to position [111, 0]
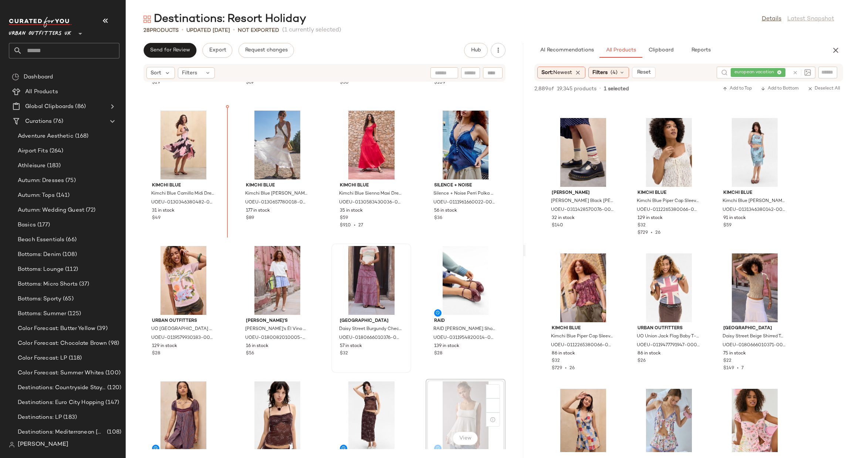
scroll to position [108, 0]
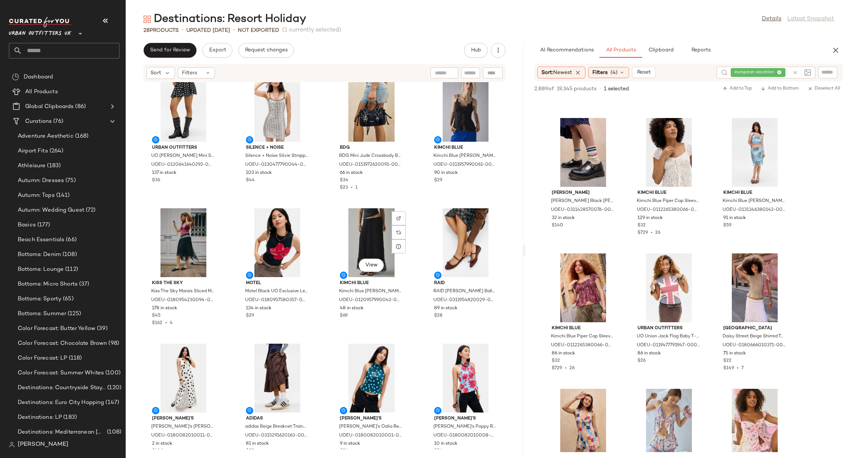
scroll to position [582, 0]
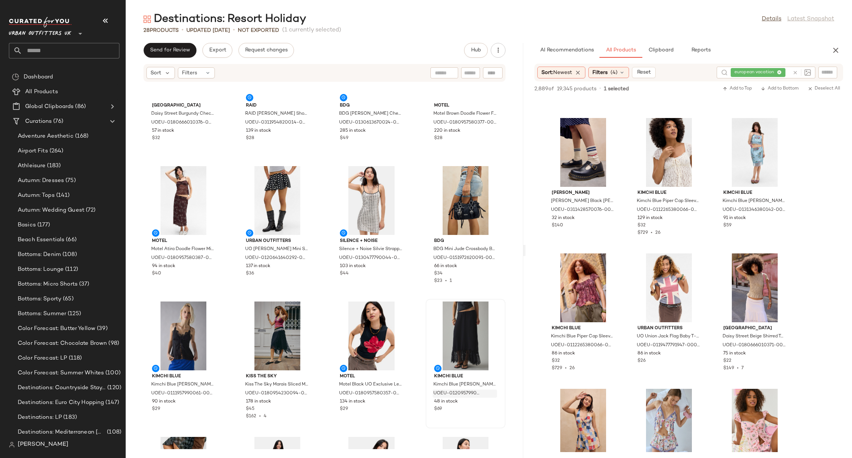
scroll to position [450, 0]
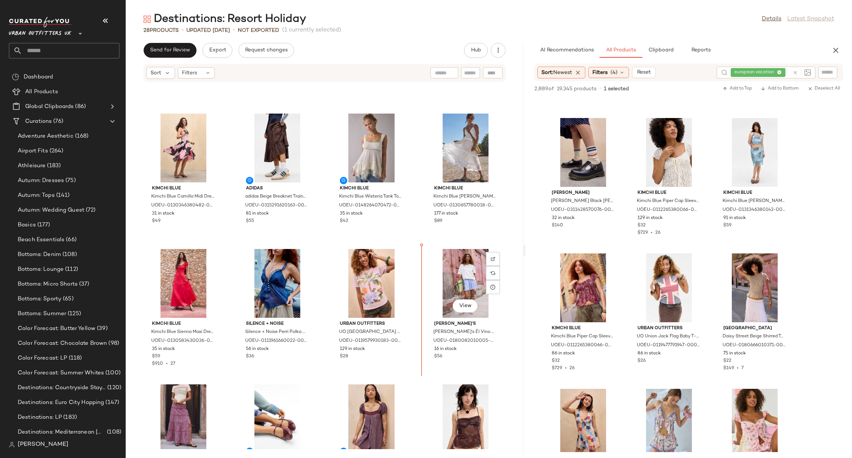
scroll to position [95, 0]
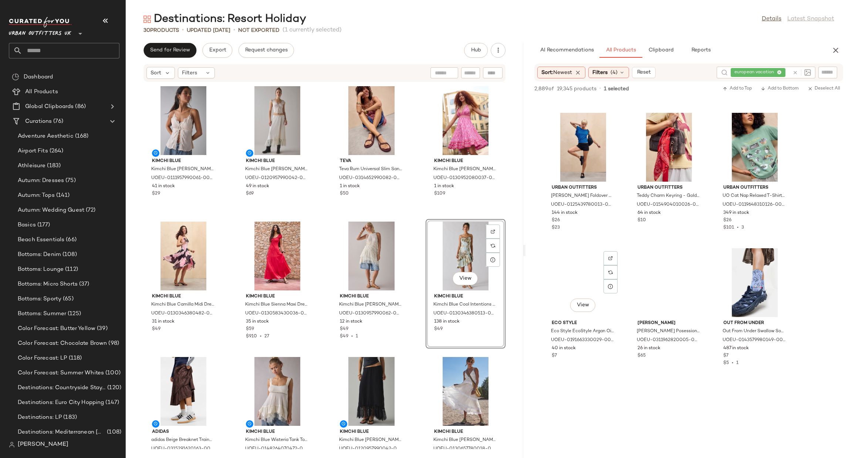
scroll to position [6658, 0]
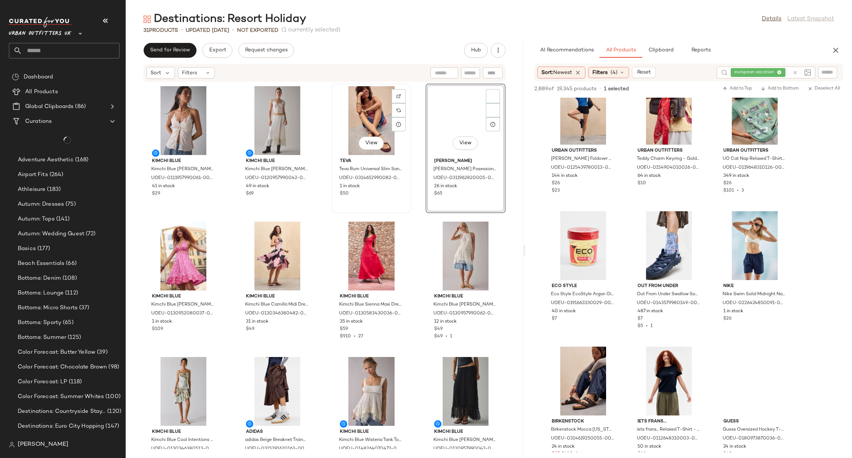
click at [361, 105] on div "View" at bounding box center [371, 120] width 75 height 69
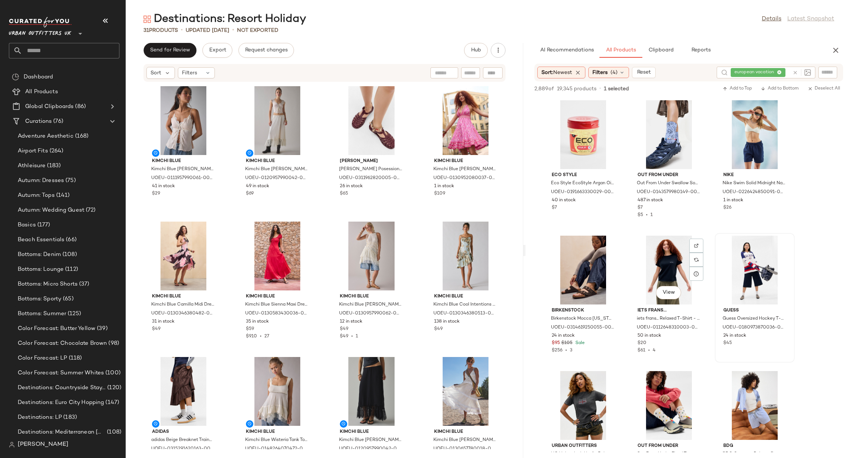
scroll to position [6880, 0]
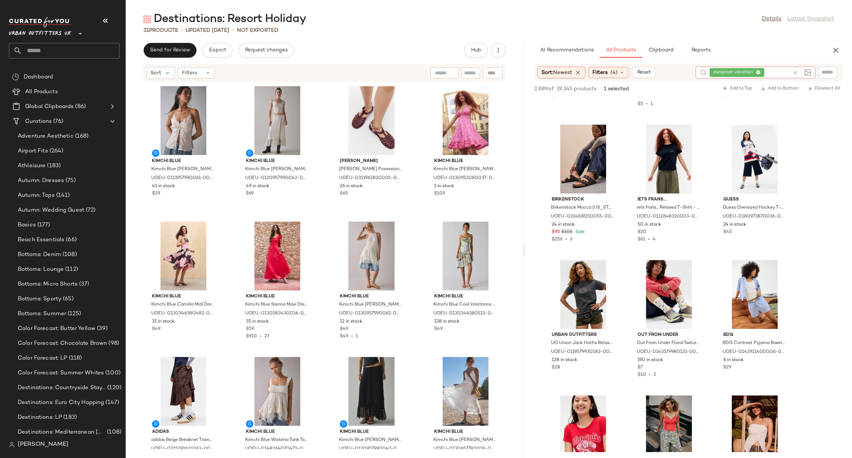
click at [796, 71] on icon at bounding box center [796, 73] width 6 height 6
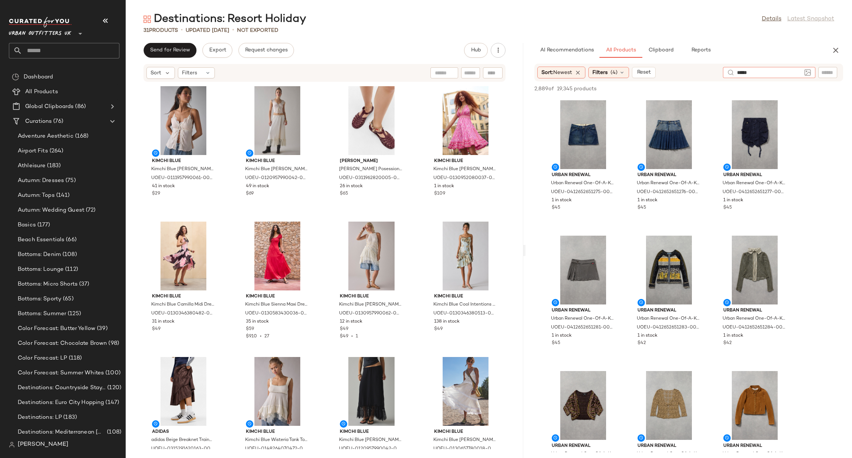
type input "******"
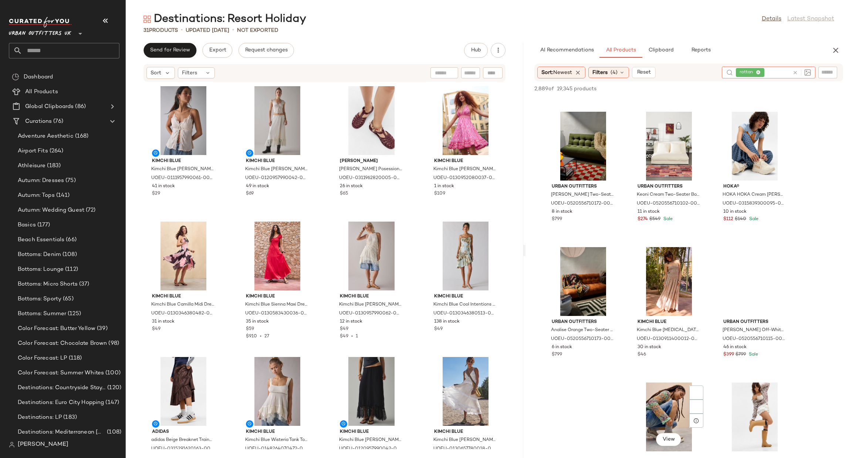
scroll to position [888, 0]
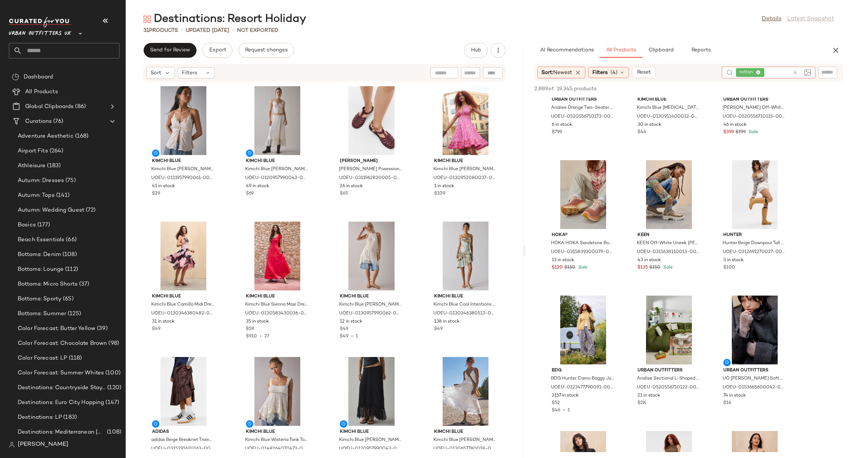
click at [793, 74] on icon at bounding box center [796, 73] width 6 height 6
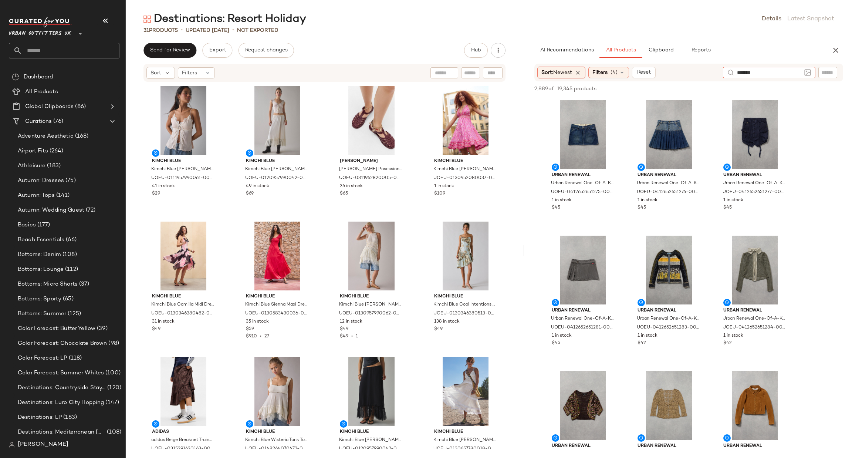
type input "********"
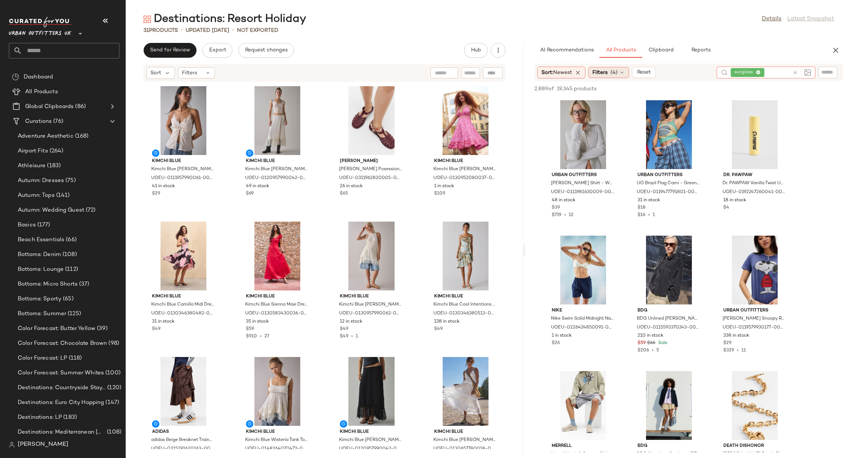
click at [600, 74] on span "Filters" at bounding box center [600, 73] width 15 height 8
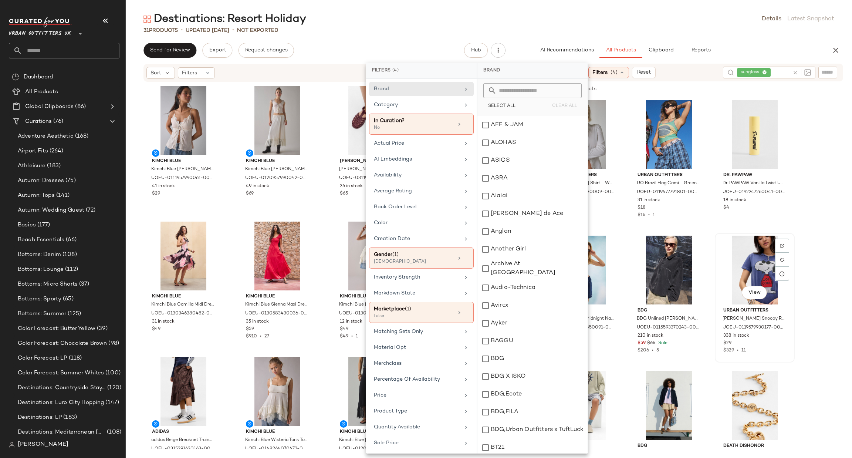
click at [780, 253] on div at bounding box center [782, 260] width 14 height 14
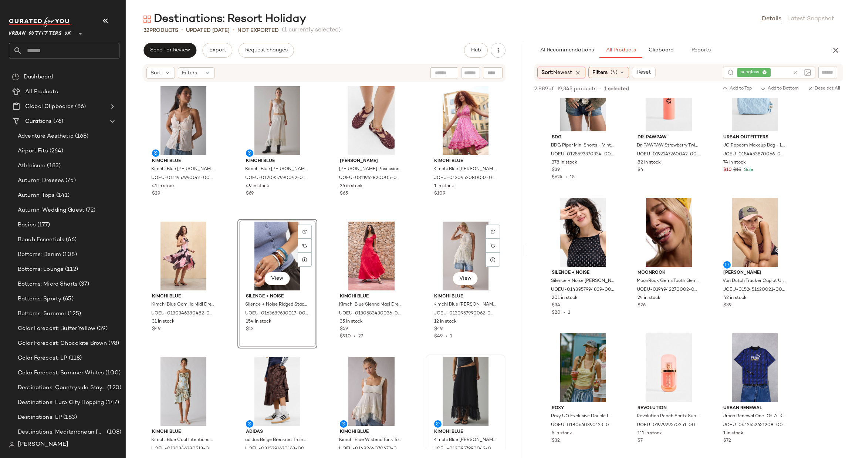
scroll to position [111, 0]
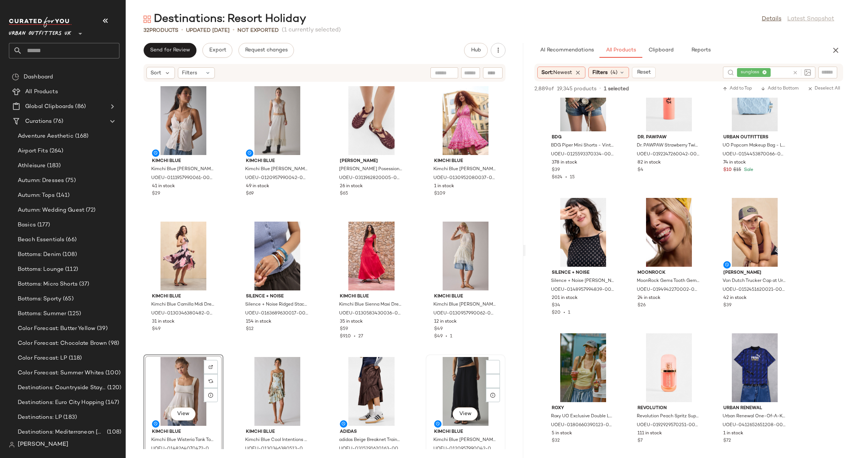
scroll to position [339, 0]
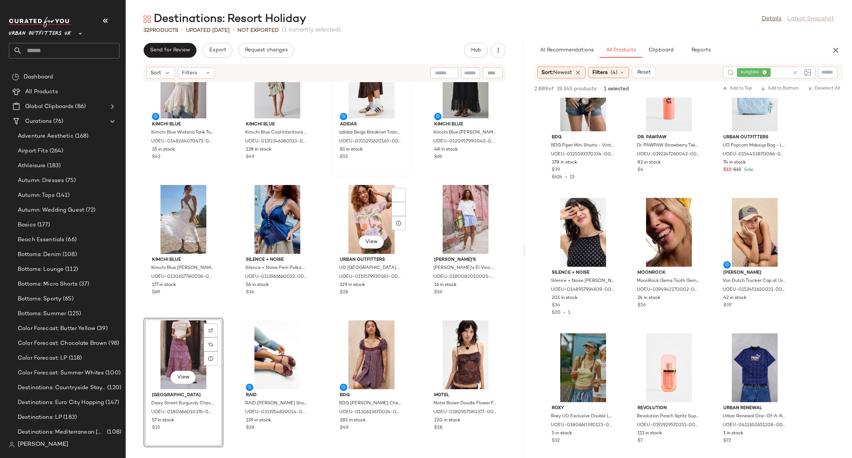
scroll to position [230, 0]
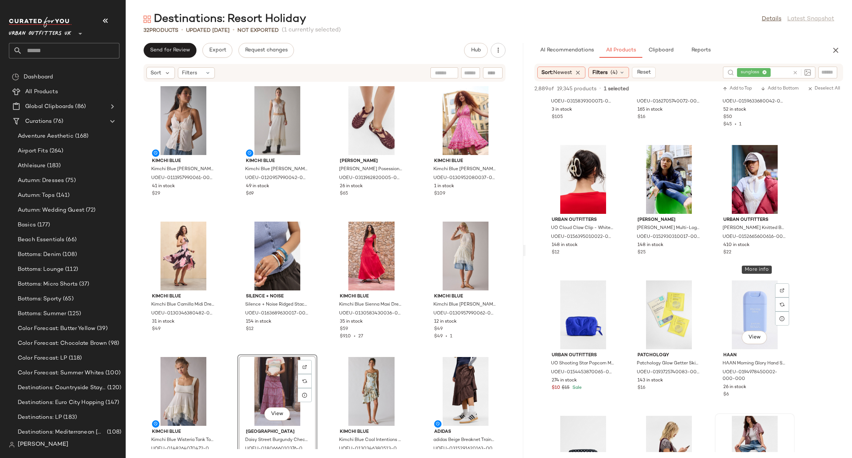
scroll to position [2885, 0]
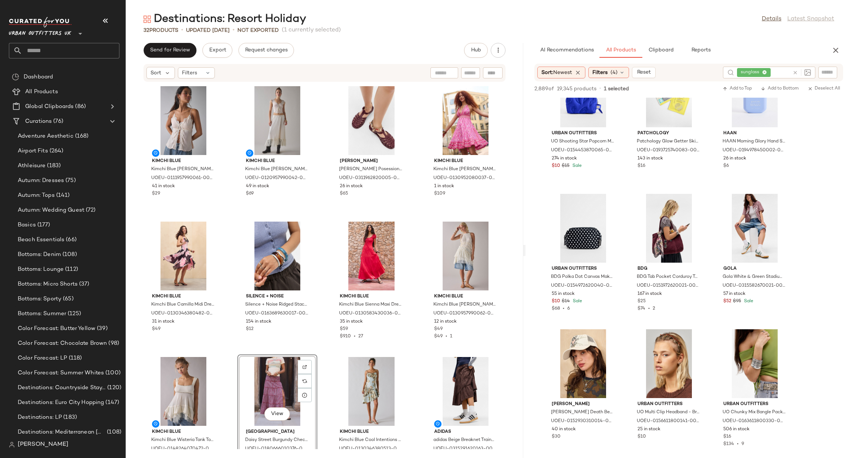
click at [795, 72] on icon at bounding box center [796, 73] width 6 height 6
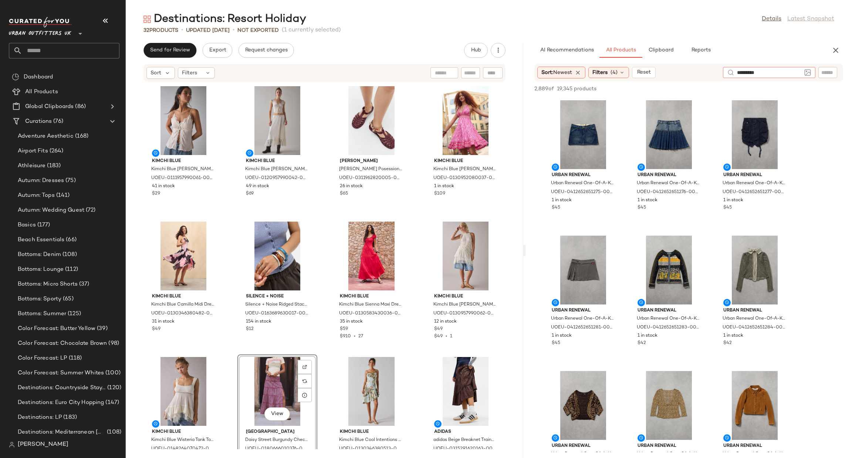
type input "**********"
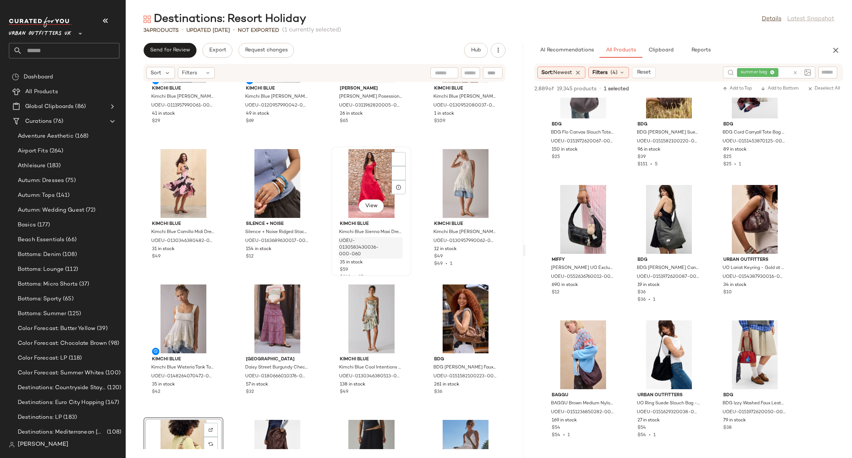
scroll to position [0, 0]
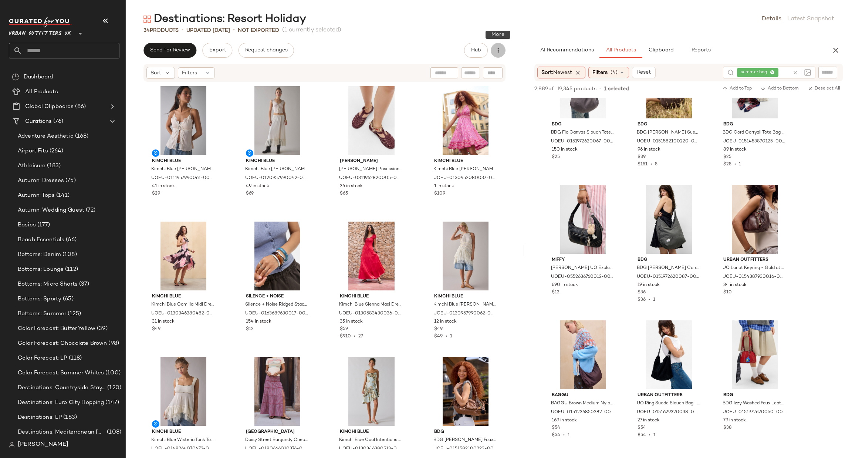
click at [498, 48] on icon "button" at bounding box center [498, 50] width 7 height 7
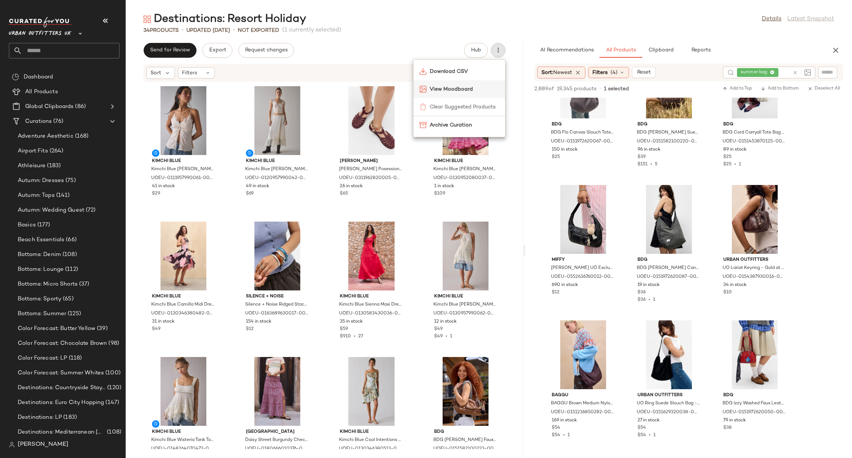
click at [472, 85] on span "View Moodboard" at bounding box center [465, 89] width 70 height 8
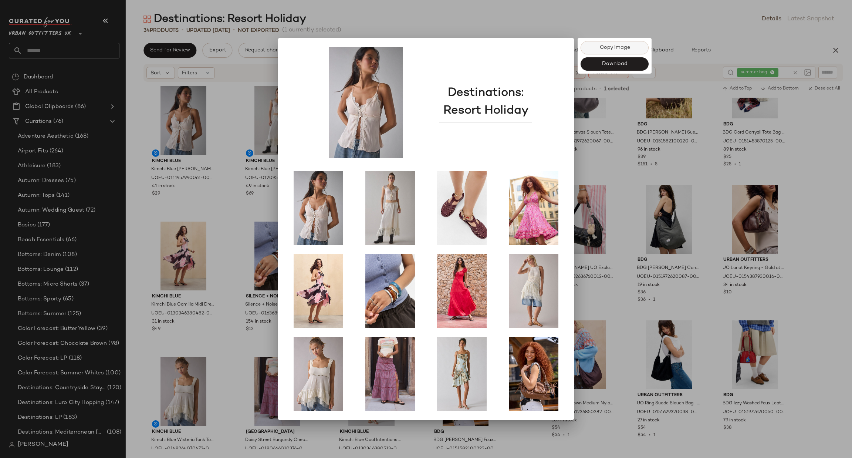
click at [609, 47] on span "Copy Image" at bounding box center [614, 48] width 31 height 6
click at [230, 156] on div at bounding box center [426, 229] width 852 height 458
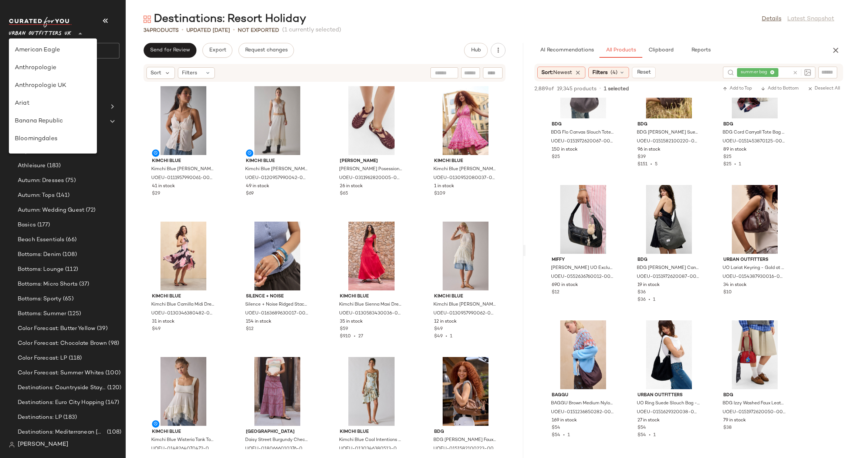
click at [68, 32] on span "Urban Outfitters UK" at bounding box center [40, 31] width 63 height 13
click at [57, 74] on div "Urban Outfitters" at bounding box center [53, 71] width 76 height 9
type input "**"
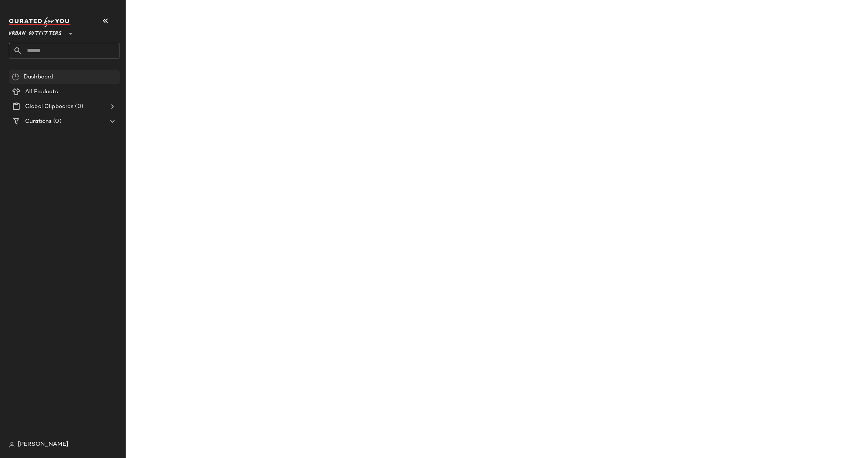
scroll to position [1405, 0]
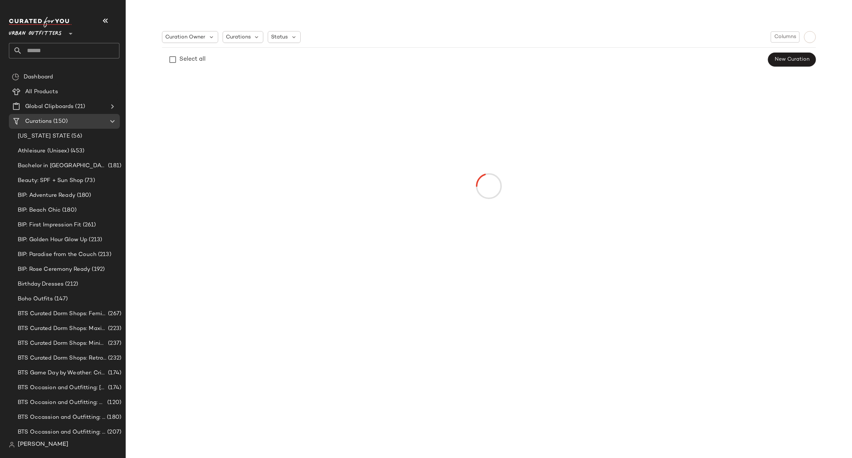
click at [55, 45] on input "text" at bounding box center [70, 51] width 97 height 16
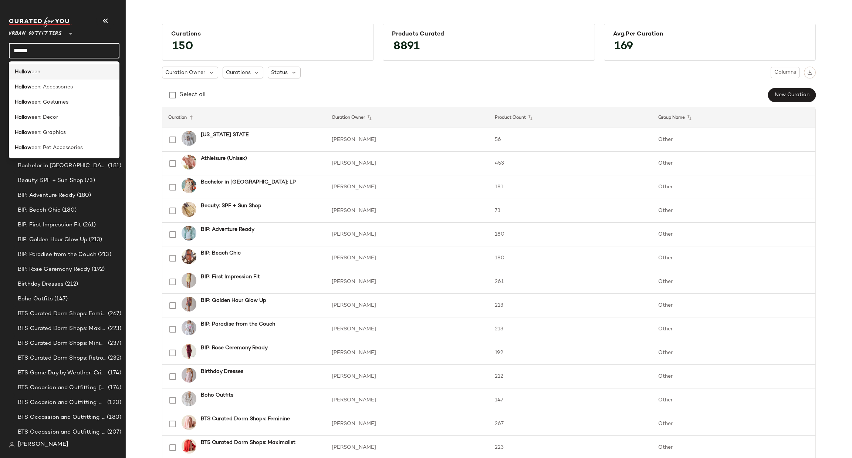
type input "******"
click at [74, 95] on div "Hallow een" at bounding box center [64, 102] width 111 height 15
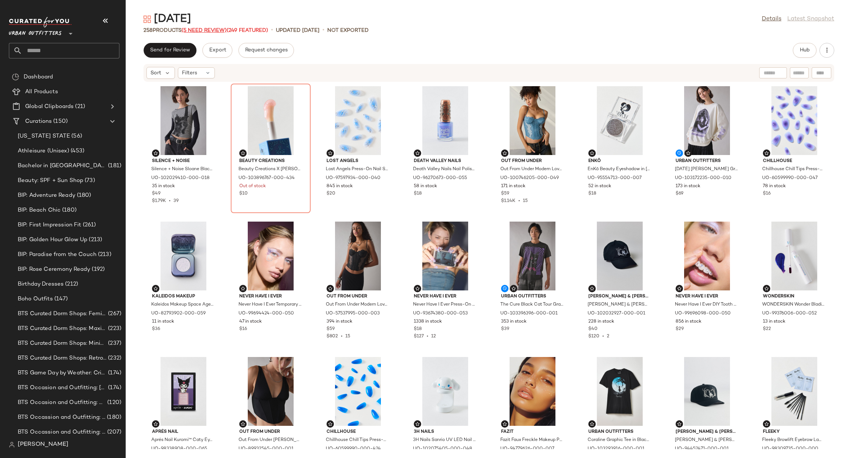
click at [195, 28] on span "(5 Need Review)" at bounding box center [204, 31] width 45 height 6
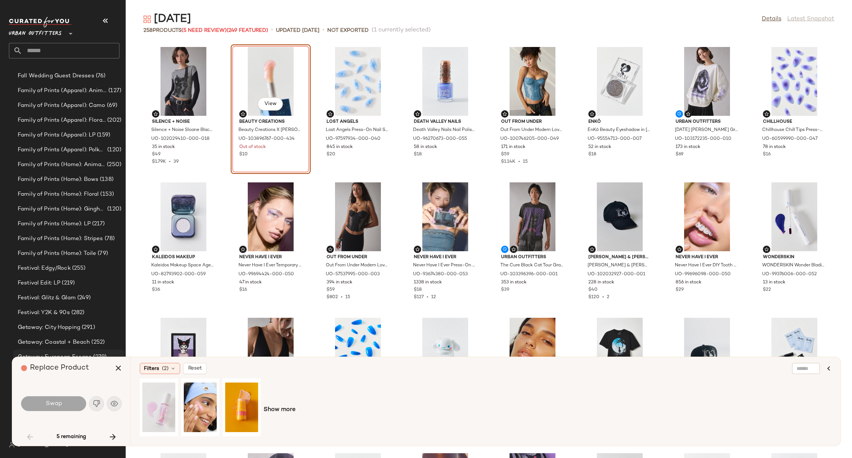
scroll to position [915, 0]
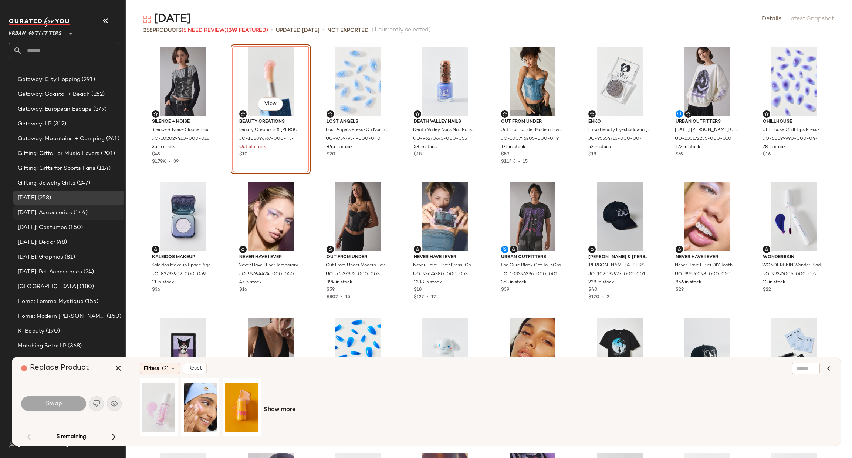
click at [104, 214] on div "Halloween: Accessories (144)" at bounding box center [69, 213] width 106 height 9
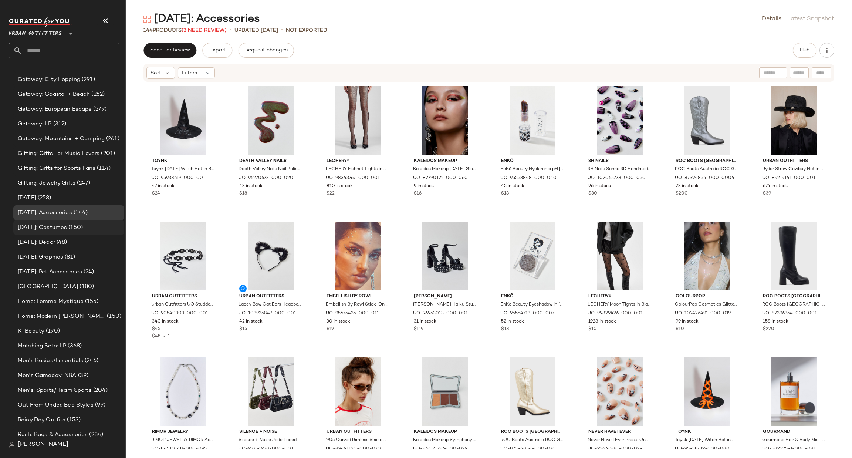
click at [83, 229] on span "(150)" at bounding box center [75, 227] width 16 height 9
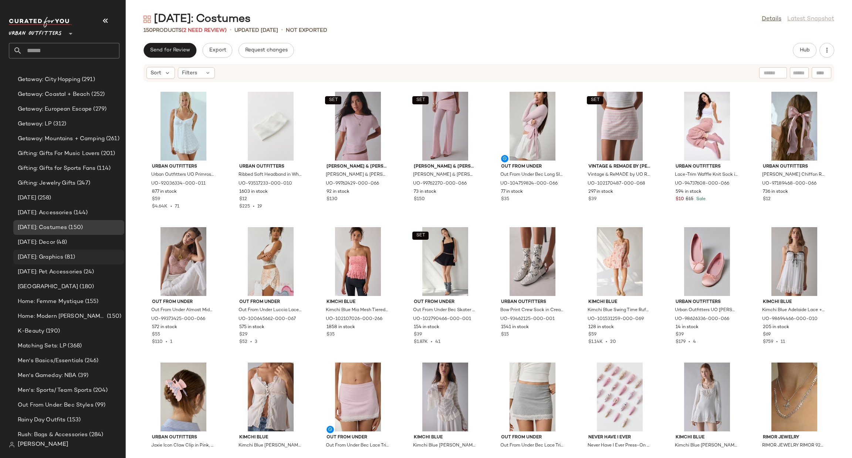
scroll to position [320, 0]
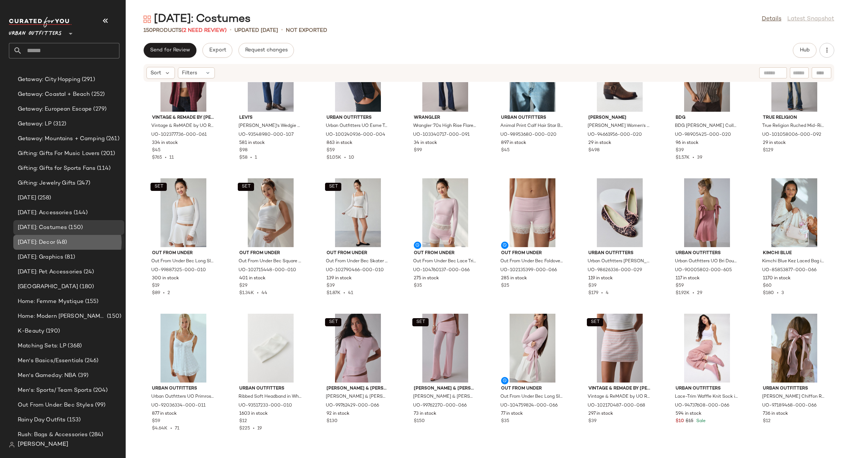
click at [58, 235] on div "Halloween: Decor (48)" at bounding box center [68, 242] width 111 height 15
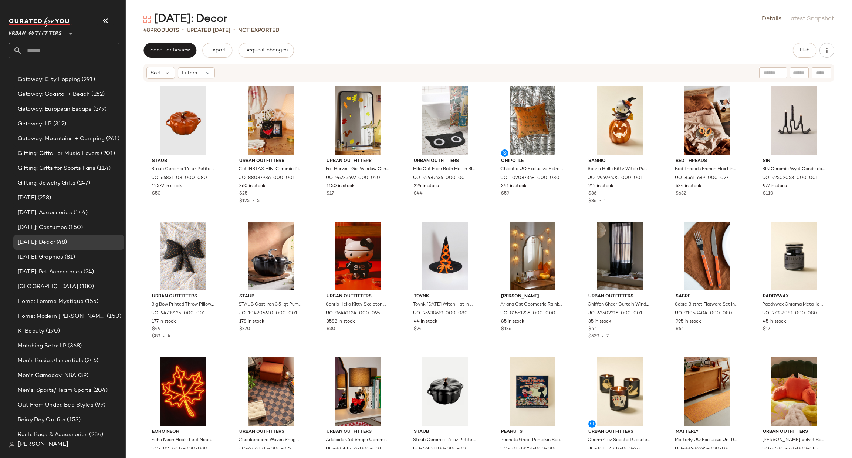
click at [64, 32] on div "Urban Outfitters **" at bounding box center [37, 29] width 56 height 18
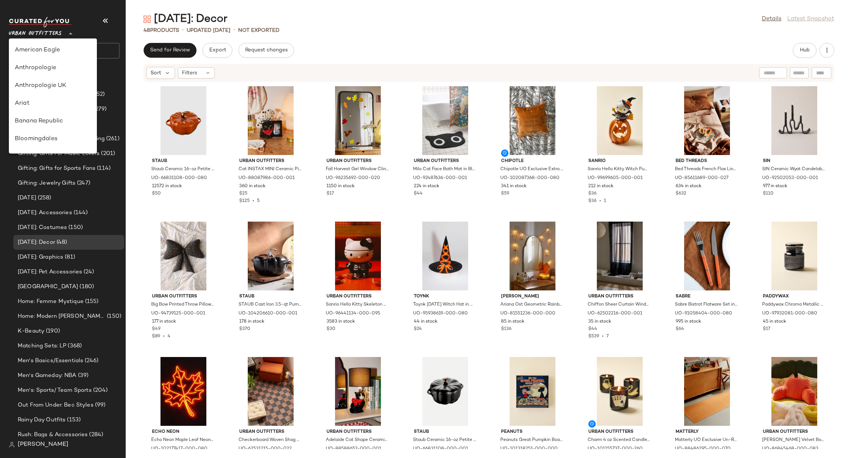
scroll to position [423, 0]
click at [77, 93] on div "Urban Outfitters UK" at bounding box center [53, 88] width 76 height 9
type input "**"
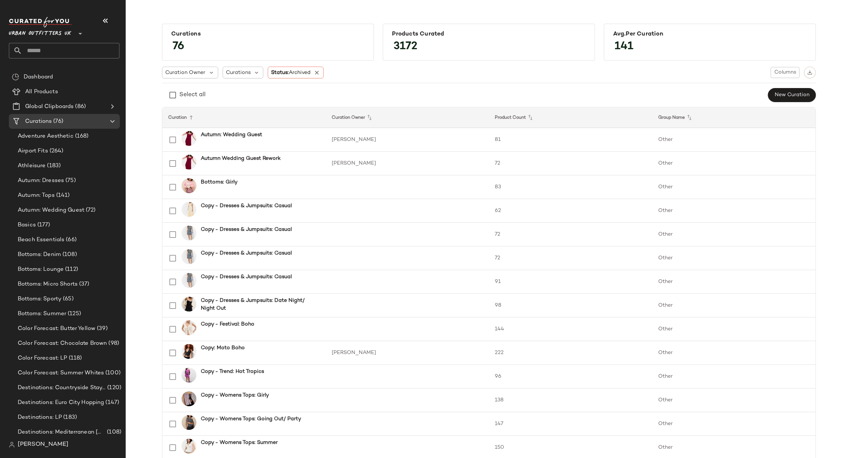
click at [90, 49] on input "text" at bounding box center [70, 51] width 97 height 16
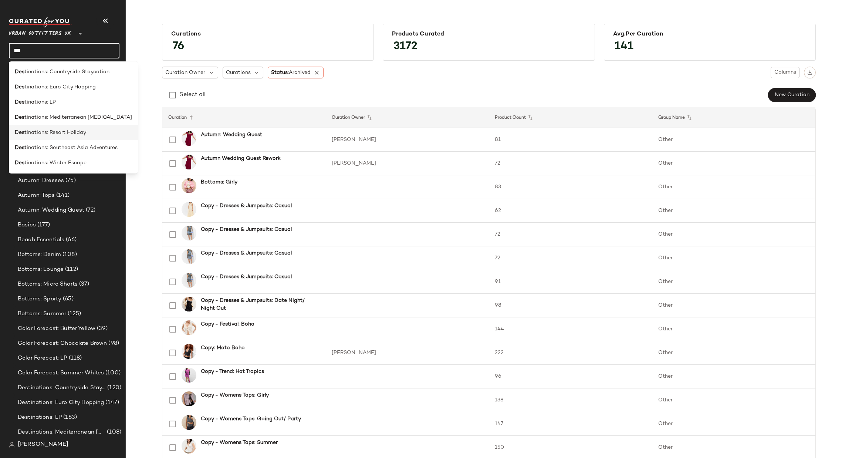
type input "***"
click at [94, 132] on div "Des tinations: Resort Holiday" at bounding box center [73, 133] width 117 height 8
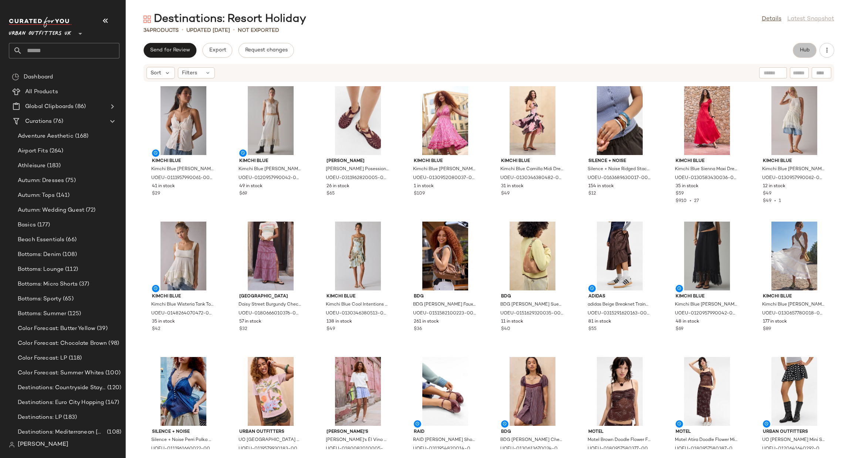
click at [800, 51] on span "Hub" at bounding box center [805, 50] width 10 height 6
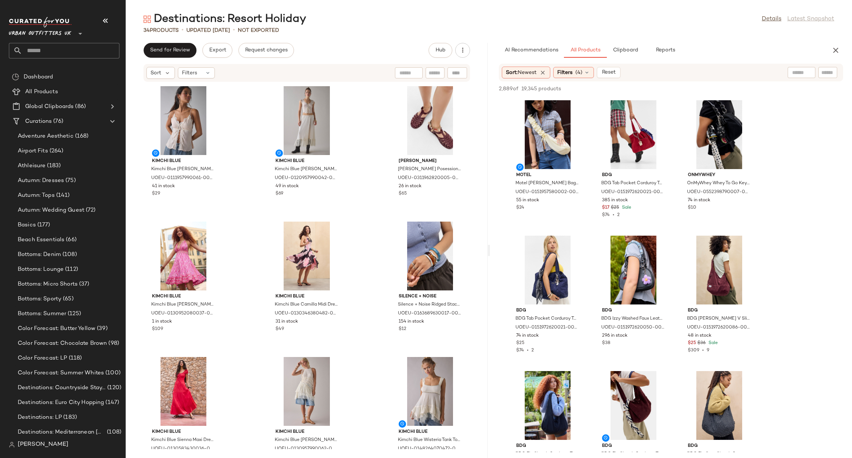
click at [790, 74] on div at bounding box center [802, 72] width 28 height 11
type input "*****"
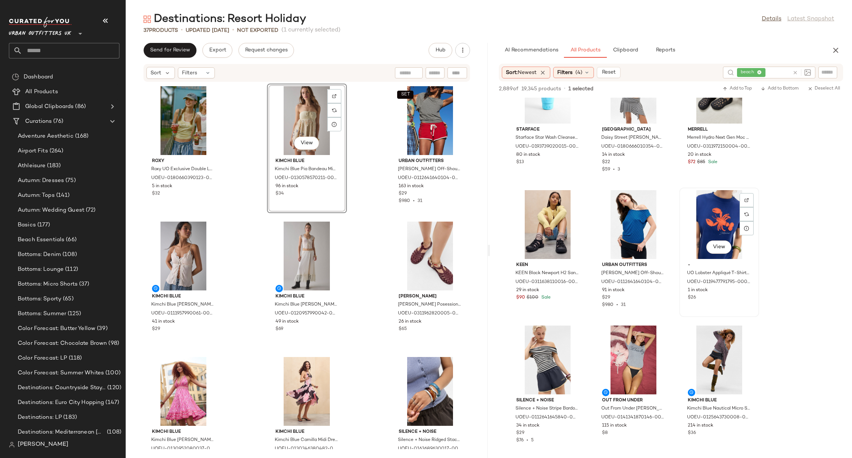
scroll to position [1554, 0]
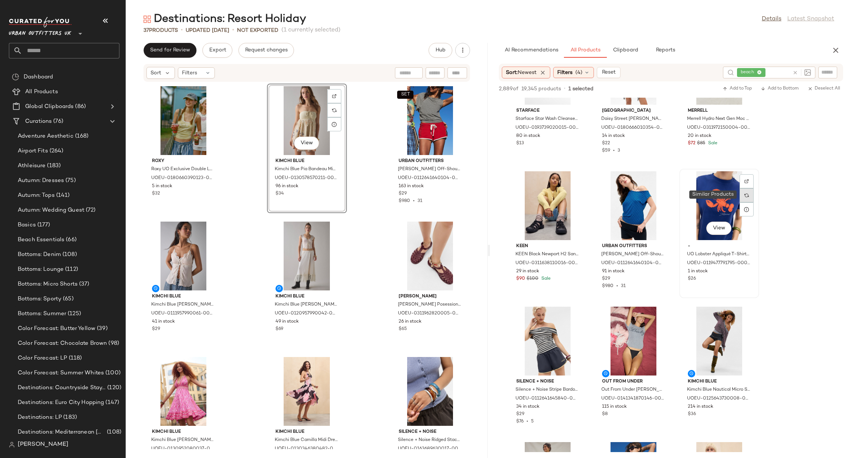
click at [742, 193] on div at bounding box center [747, 195] width 14 height 14
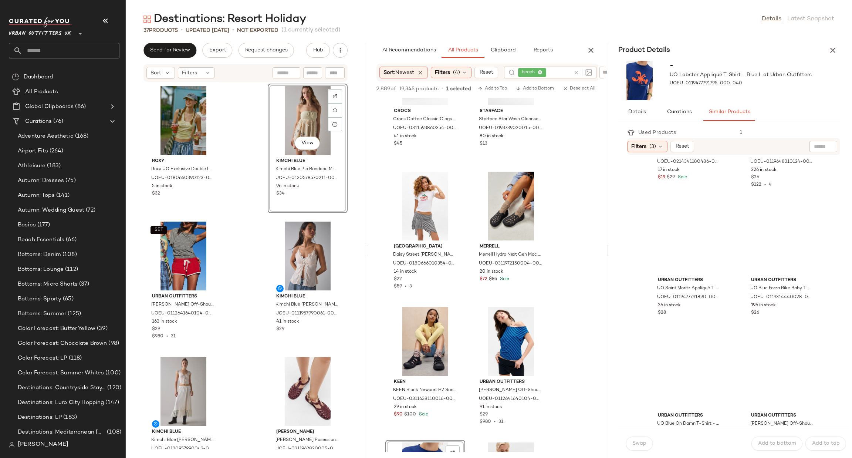
scroll to position [777, 0]
click at [836, 51] on icon "button" at bounding box center [833, 50] width 9 height 9
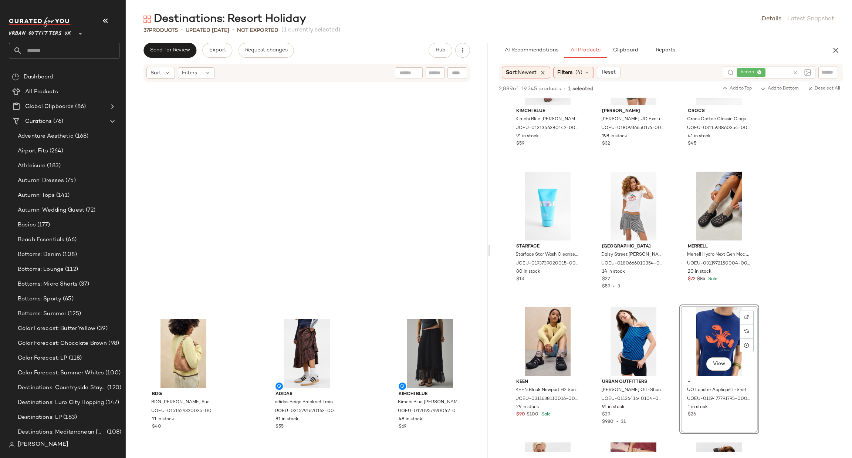
scroll to position [783, 0]
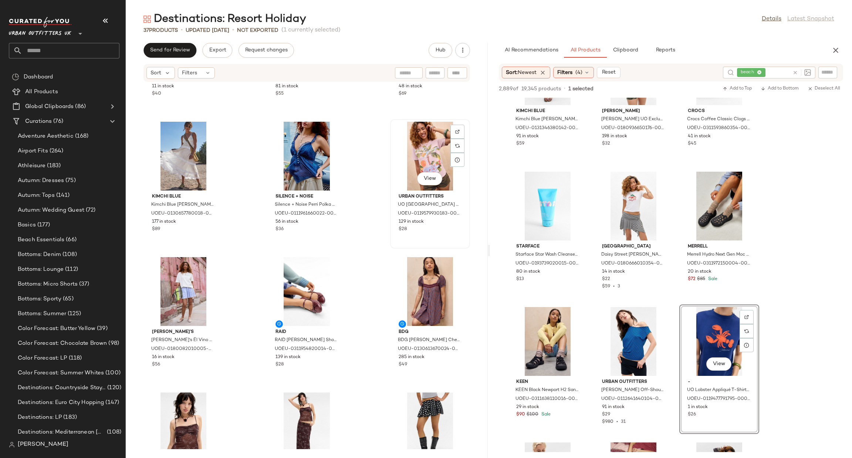
click at [421, 153] on div "View" at bounding box center [430, 156] width 75 height 69
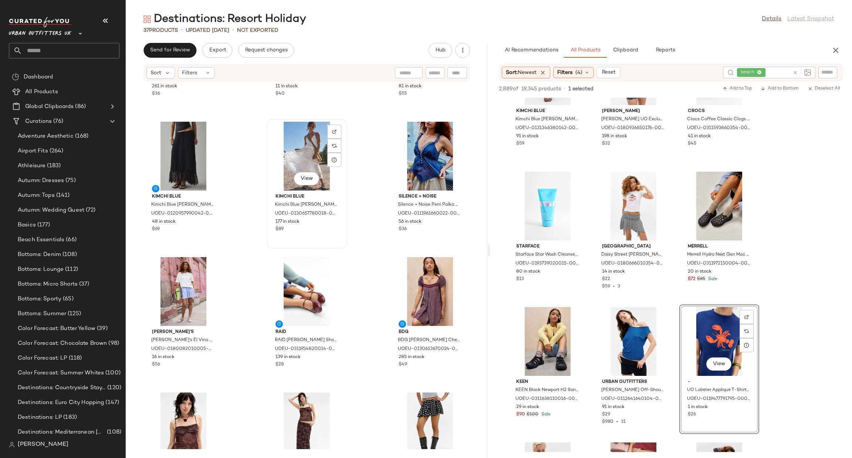
click at [308, 136] on div "View" at bounding box center [307, 156] width 75 height 69
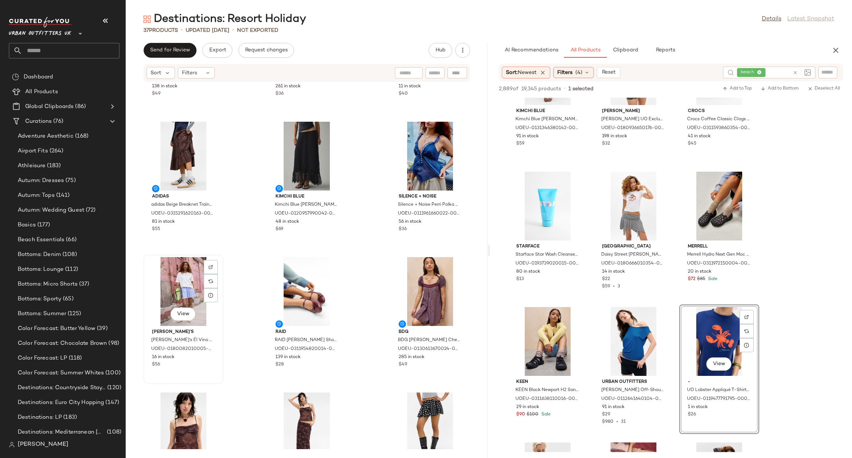
click at [187, 273] on div "View" at bounding box center [183, 291] width 75 height 69
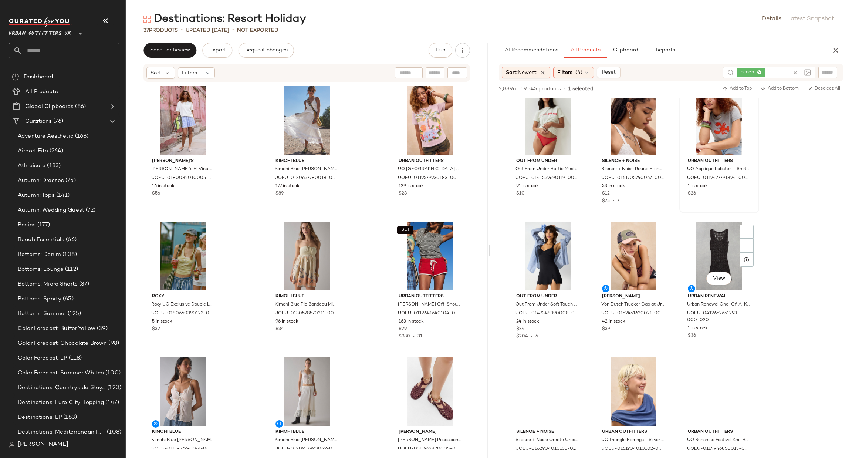
scroll to position [3416, 0]
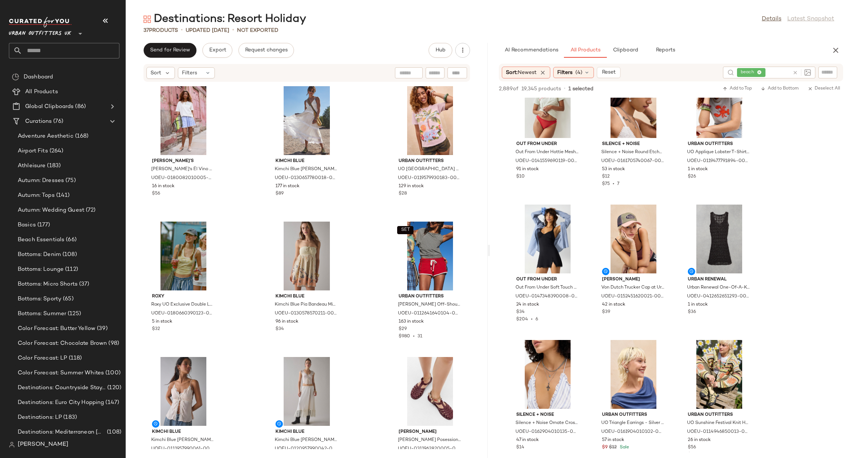
click at [789, 68] on div "beach" at bounding box center [763, 73] width 53 height 12
click at [795, 74] on icon at bounding box center [796, 73] width 6 height 6
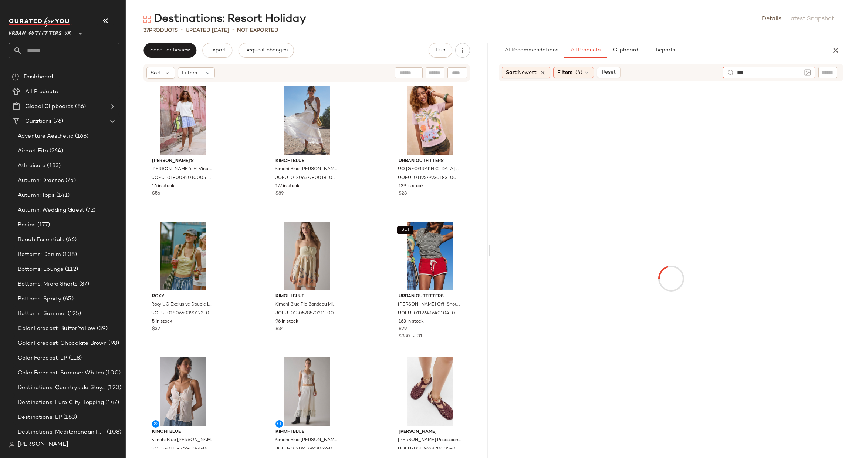
type input "****"
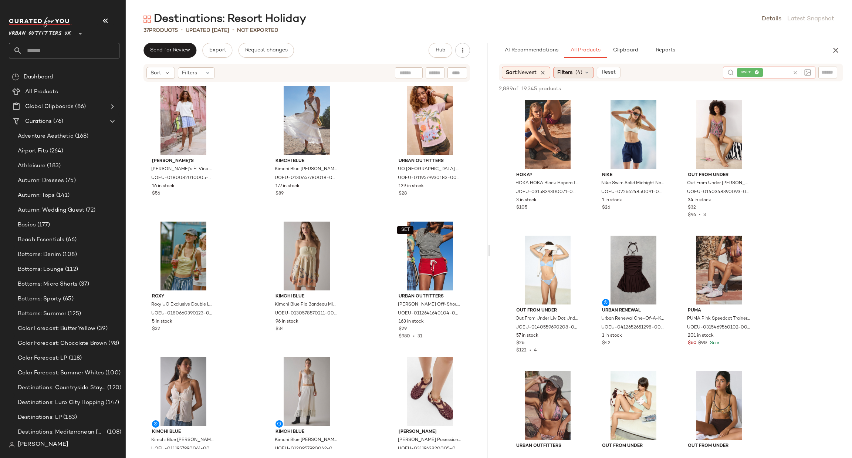
click at [566, 69] on span "Filters" at bounding box center [564, 73] width 15 height 8
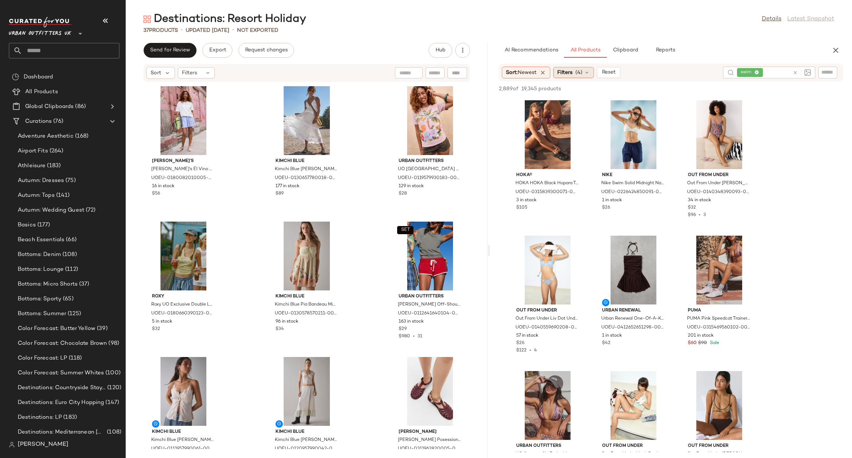
click at [575, 75] on div "Filters (4)" at bounding box center [573, 72] width 41 height 11
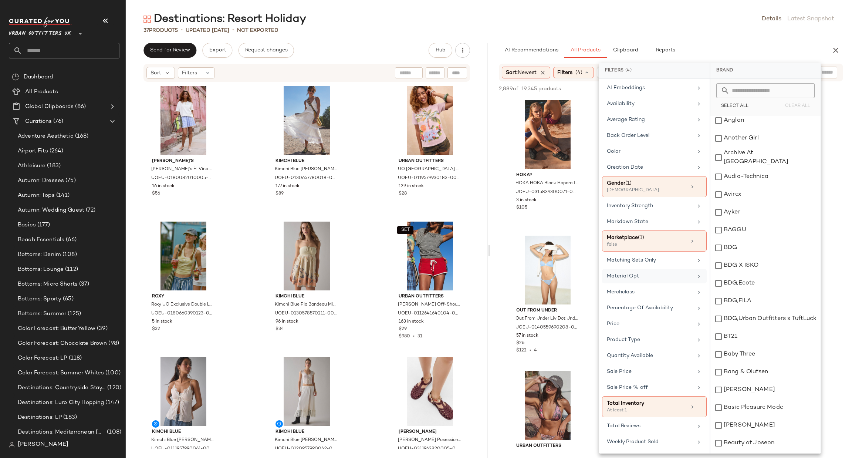
scroll to position [91, 0]
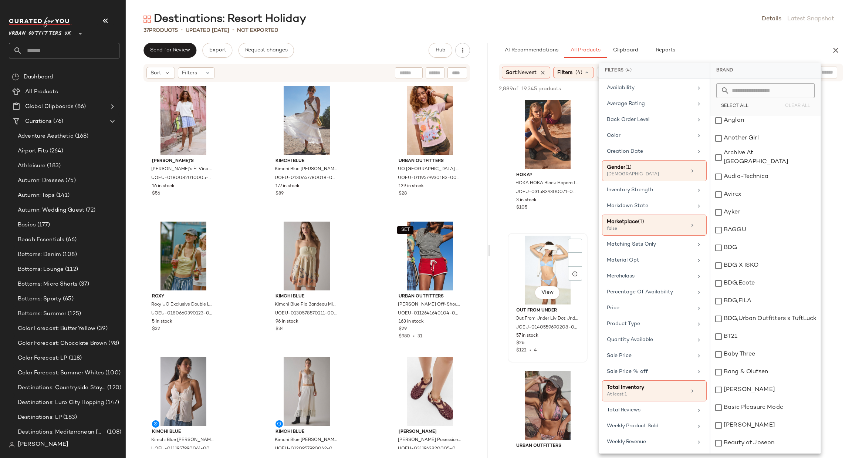
click at [580, 309] on div "Out From Under Out From Under Liv Dot Underwire Mesh Bra - Blue 34C at Urban Ou…" at bounding box center [547, 329] width 75 height 50
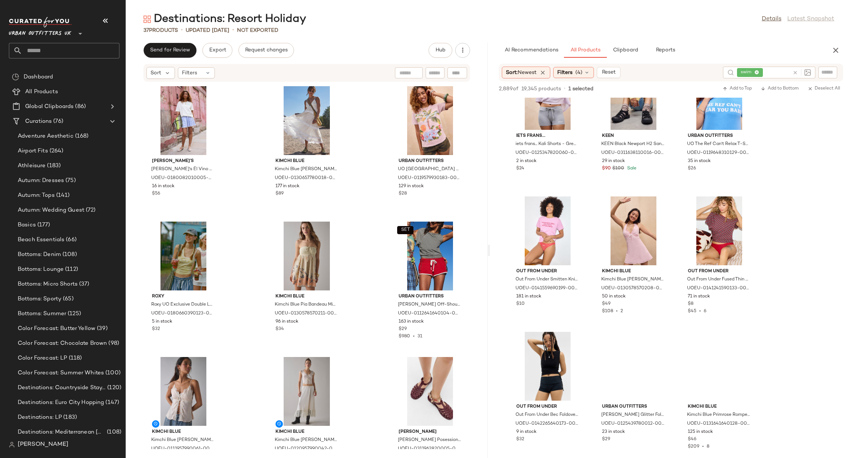
scroll to position [2441, 0]
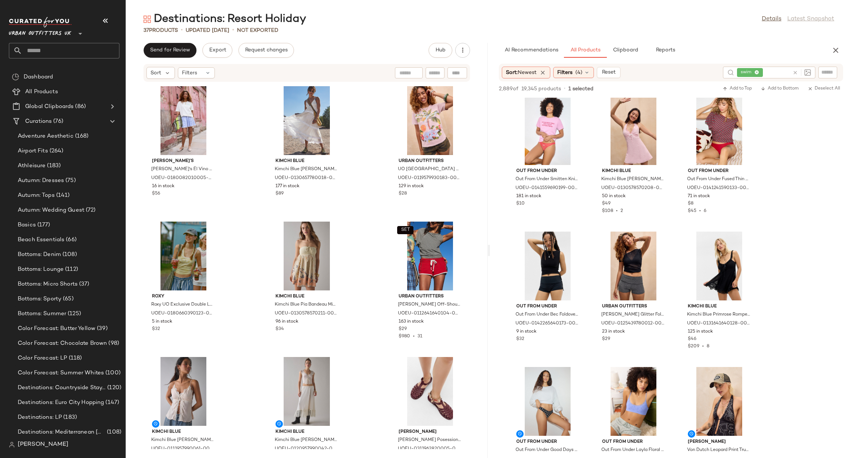
click at [795, 73] on icon at bounding box center [796, 73] width 6 height 6
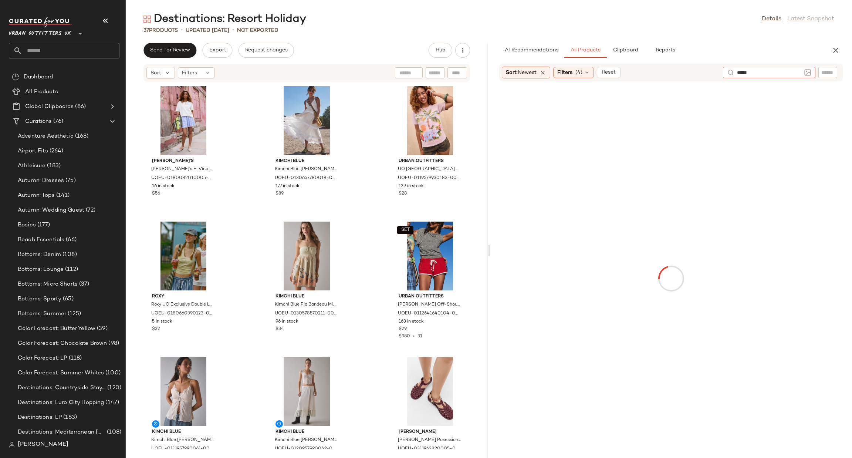
type input "******"
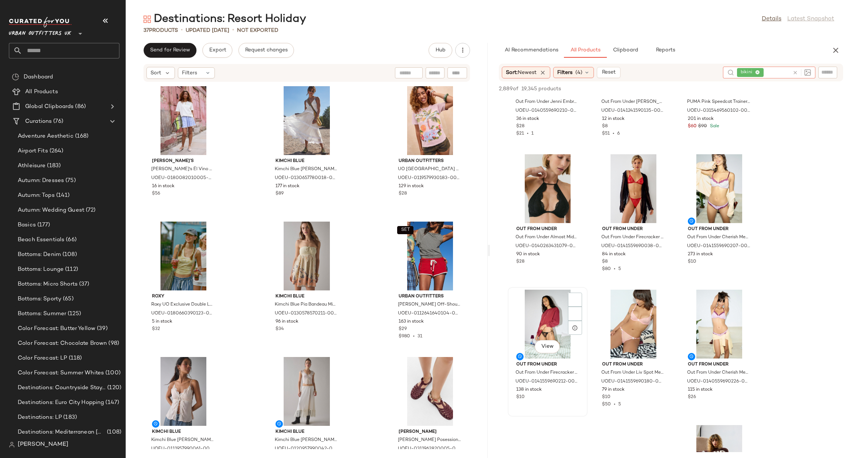
scroll to position [1220, 0]
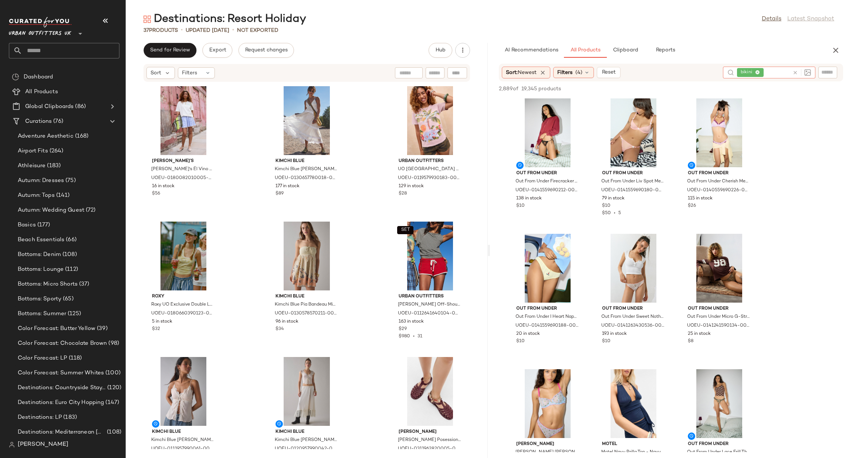
click at [790, 71] on div at bounding box center [800, 73] width 21 height 12
click at [793, 73] on icon at bounding box center [796, 73] width 6 height 6
drag, startPoint x: 822, startPoint y: 73, endPoint x: 823, endPoint y: 61, distance: 11.9
click at [822, 73] on input "Filter" at bounding box center [803, 73] width 63 height 8
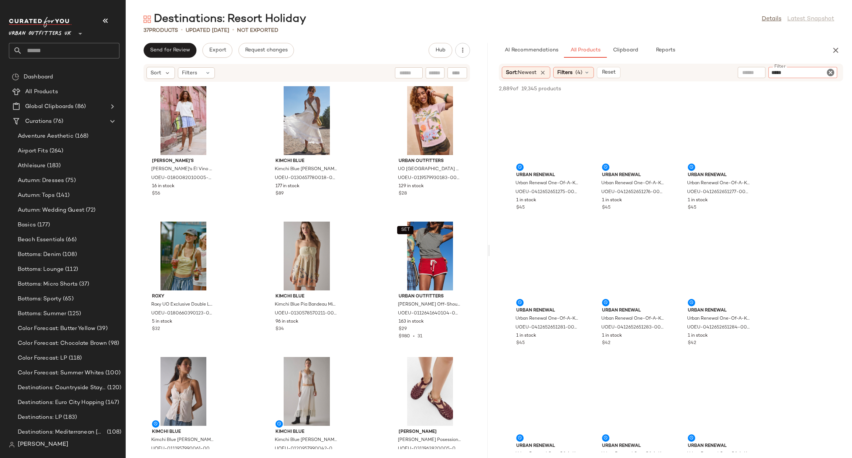
type input "******"
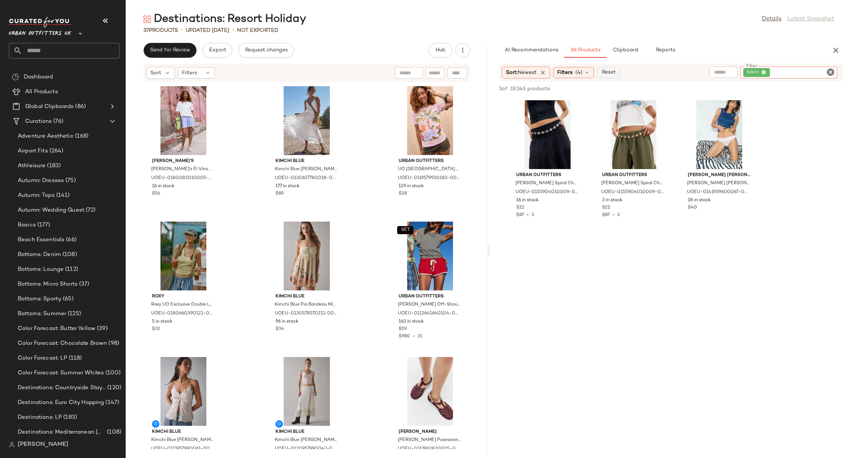
click at [606, 74] on span "Reset" at bounding box center [608, 73] width 14 height 6
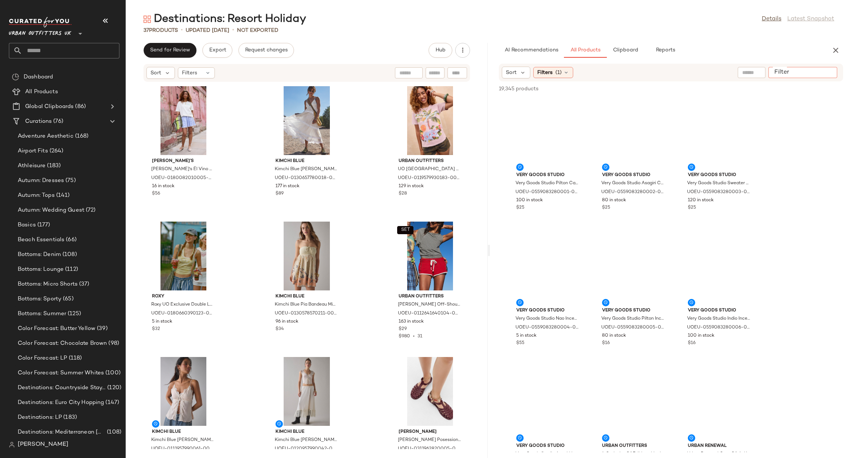
click at [825, 77] on div at bounding box center [803, 72] width 69 height 11
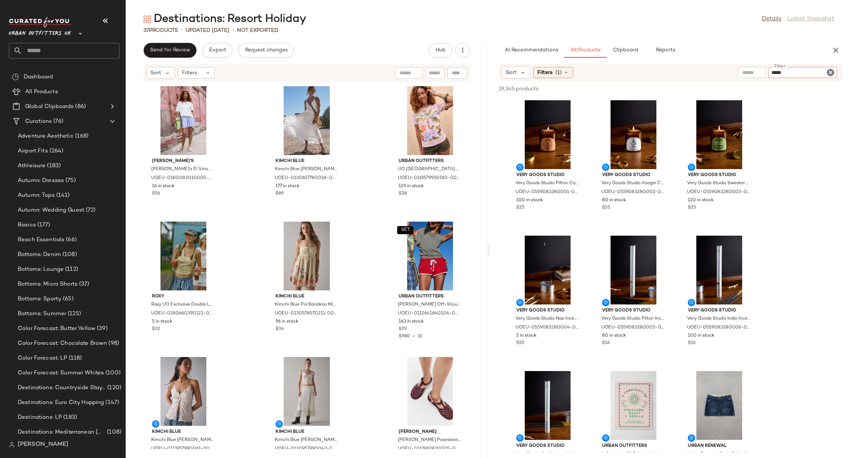
type input "******"
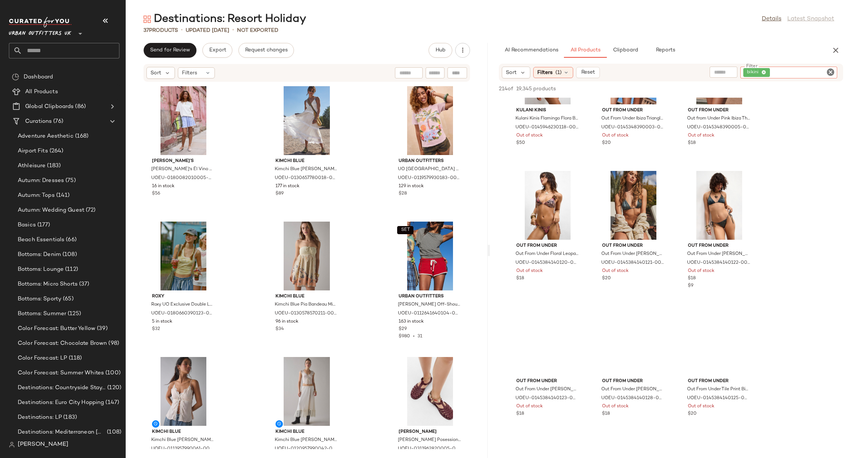
scroll to position [3662, 0]
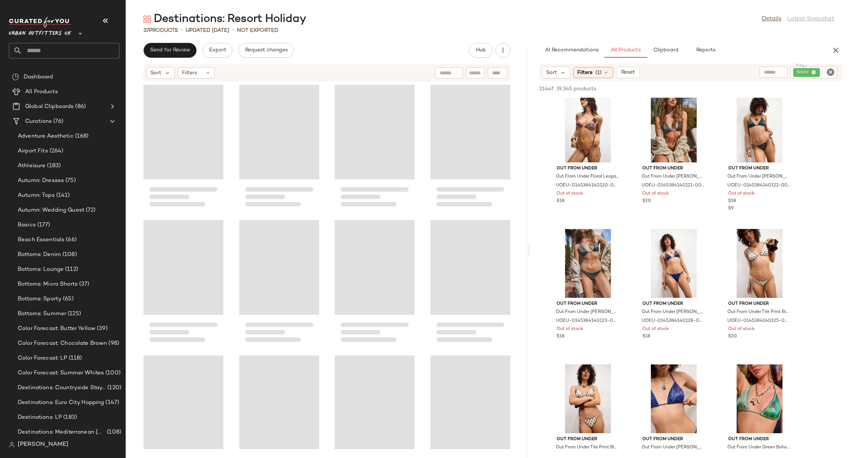
drag, startPoint x: 487, startPoint y: 245, endPoint x: 529, endPoint y: 267, distance: 47.3
click at [529, 267] on div "Destinations: Resort Holiday Details Latest Snapshot 37 Products • updated Aug …" at bounding box center [489, 235] width 726 height 446
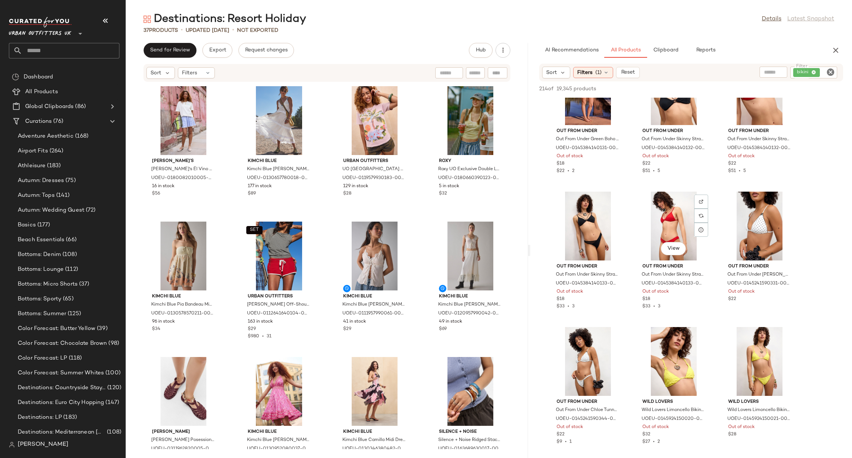
scroll to position [4328, 0]
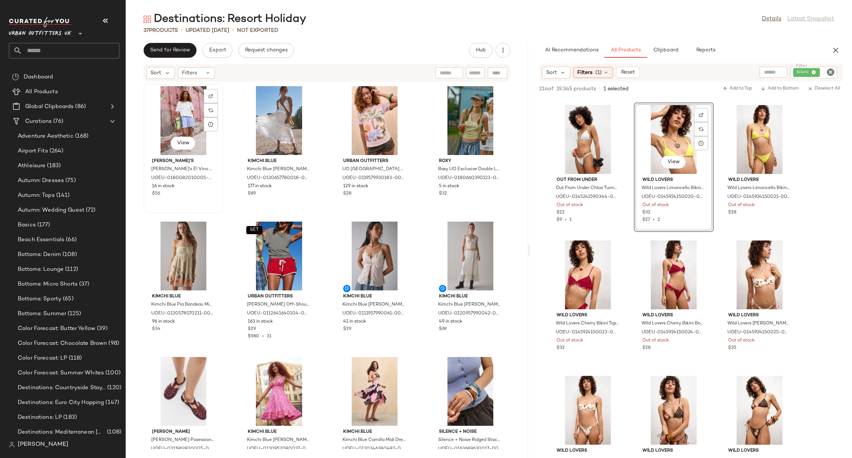
click at [151, 142] on div "View" at bounding box center [183, 120] width 75 height 69
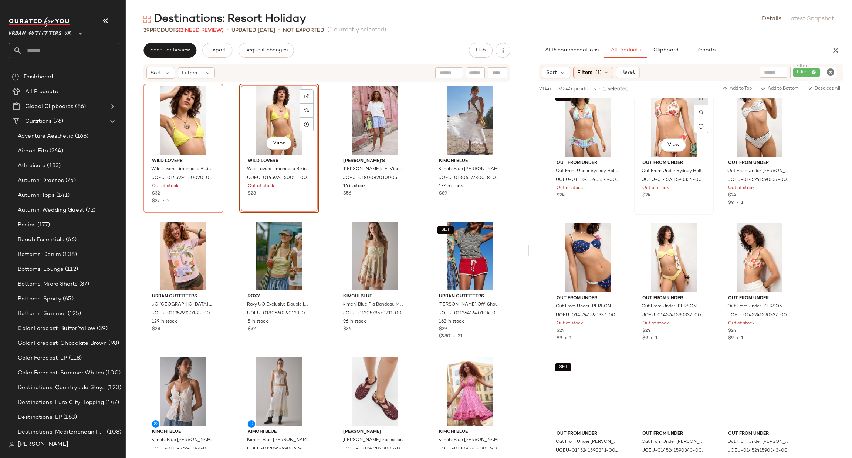
scroll to position [5326, 0]
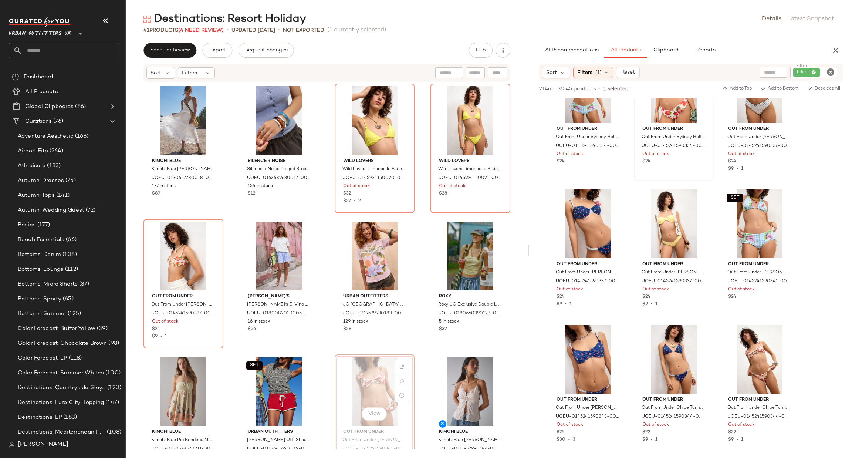
scroll to position [1, 0]
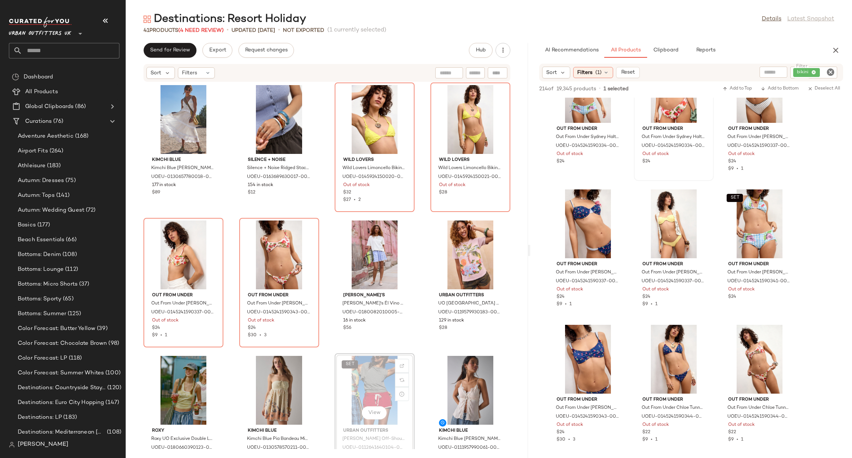
scroll to position [1, 0]
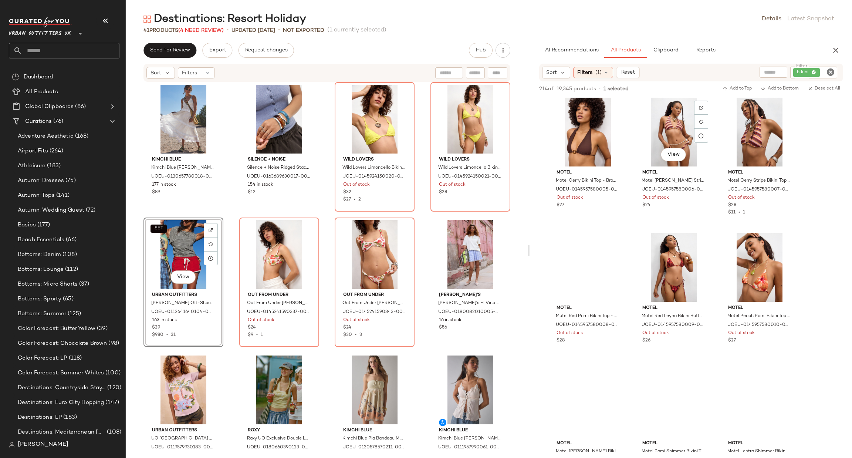
scroll to position [6991, 0]
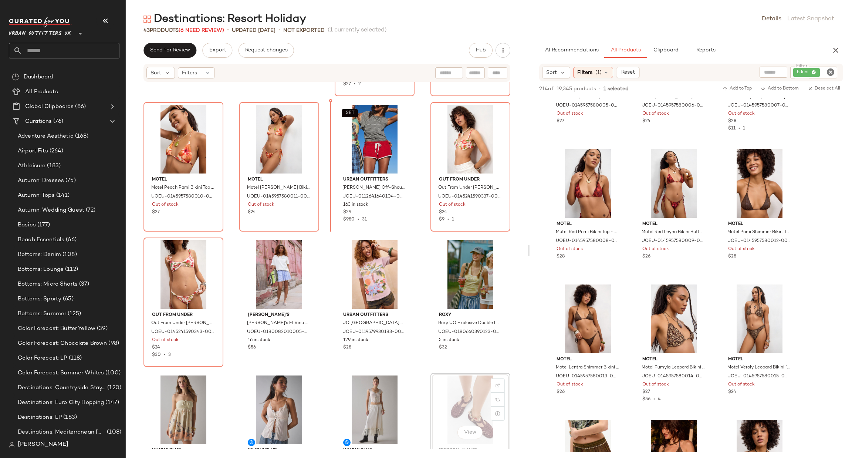
scroll to position [118, 0]
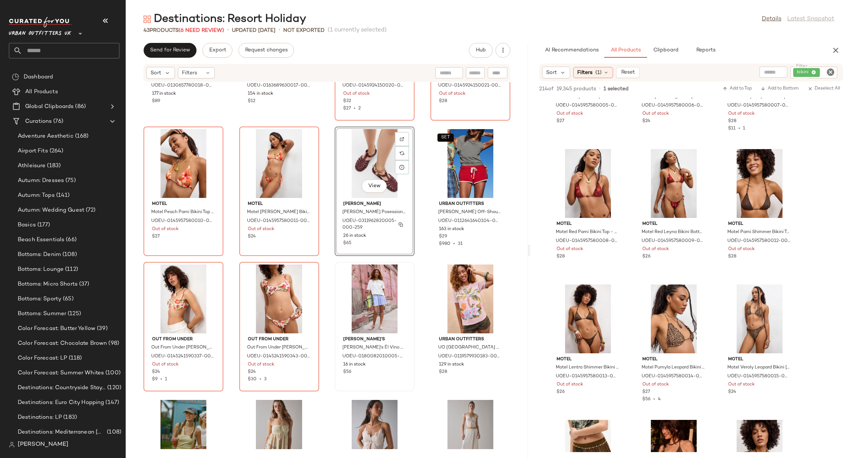
scroll to position [111, 0]
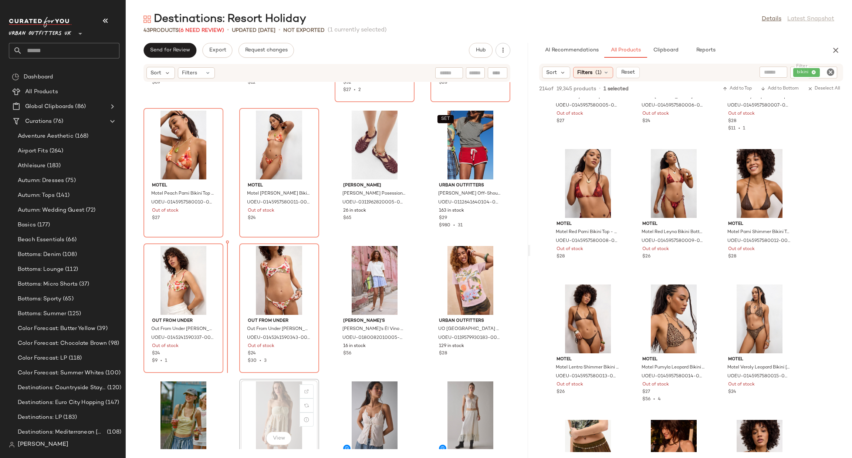
scroll to position [112, 0]
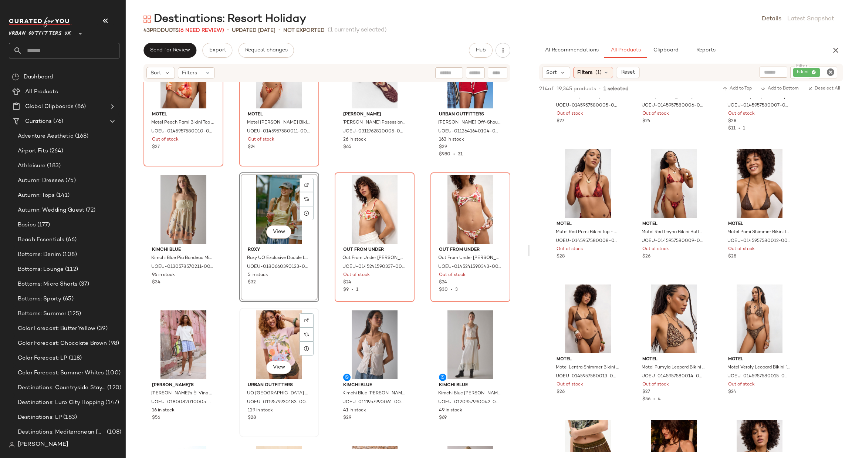
scroll to position [228, 0]
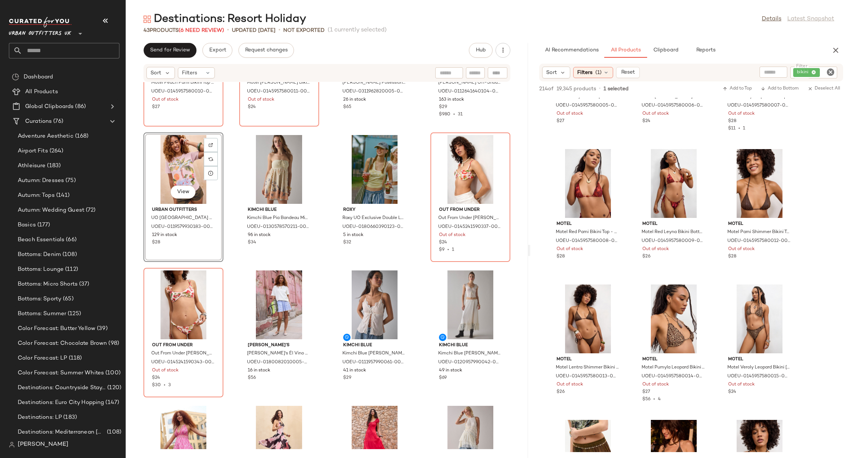
click at [833, 73] on icon "Clear Filter" at bounding box center [830, 72] width 9 height 9
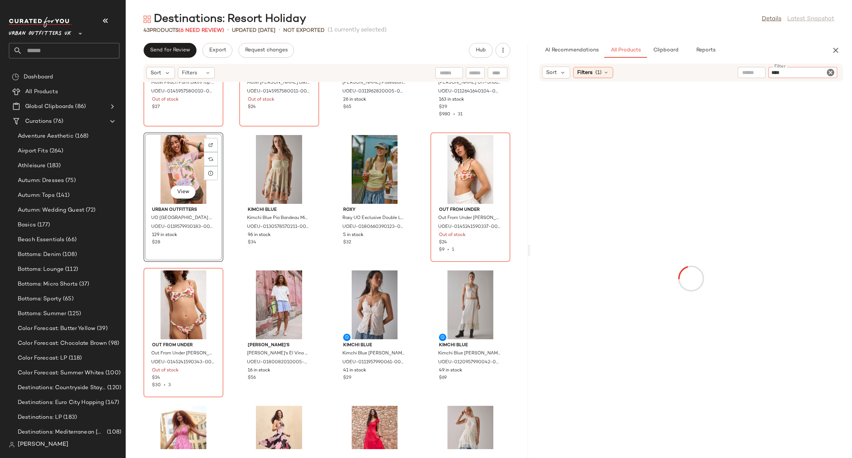
type input "*****"
click at [833, 73] on icon "Clear Filter" at bounding box center [830, 72] width 9 height 9
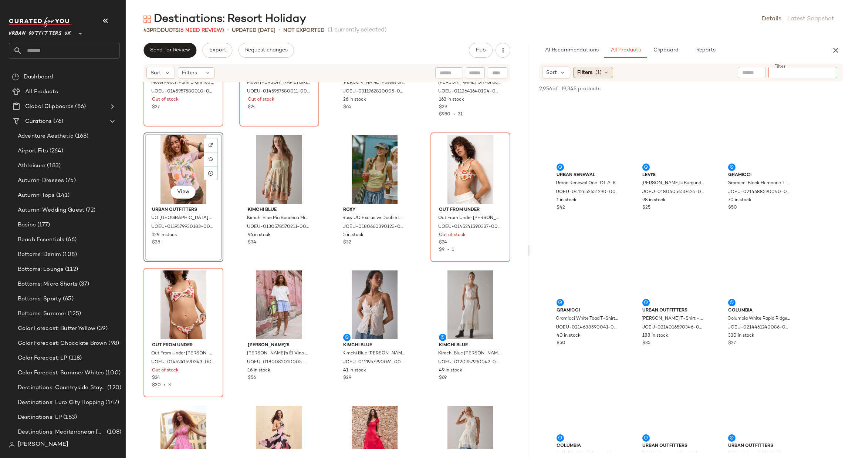
click at [611, 67] on div "Filters (1)" at bounding box center [593, 72] width 40 height 11
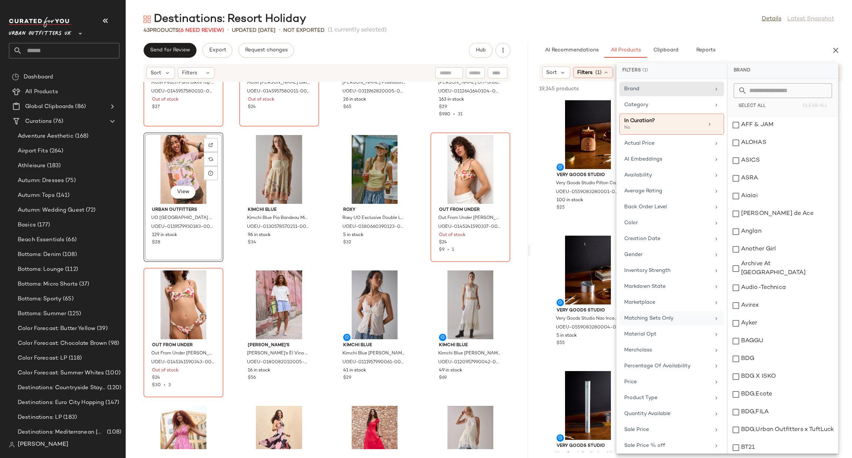
click at [688, 321] on div "Matching Sets Only" at bounding box center [667, 318] width 86 height 8
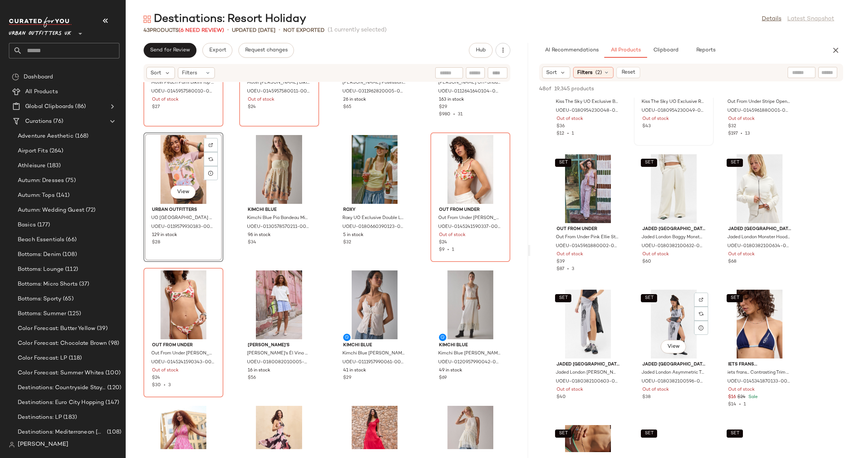
scroll to position [333, 0]
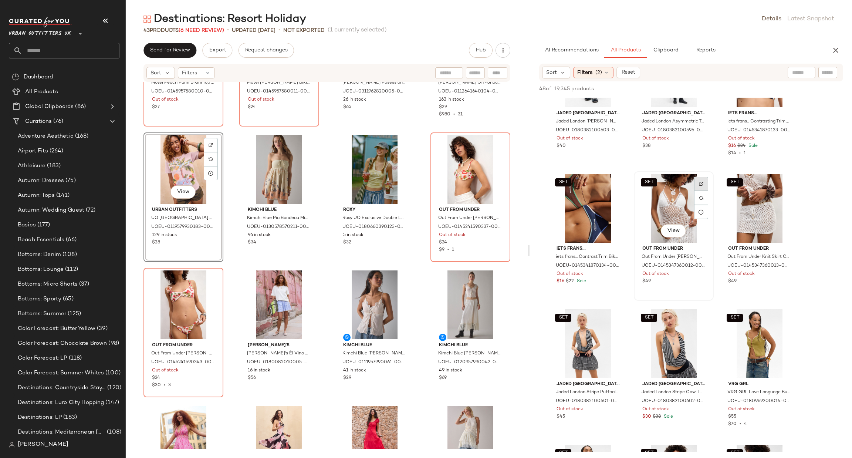
click at [698, 191] on div at bounding box center [701, 198] width 14 height 14
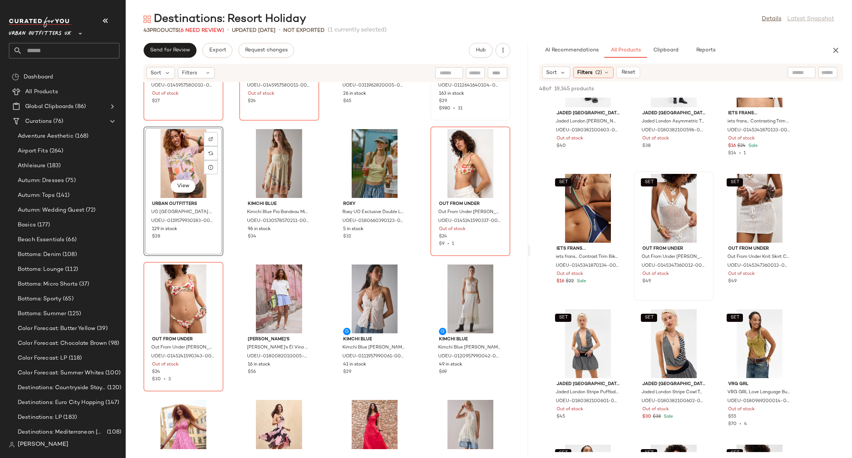
scroll to position [6, 0]
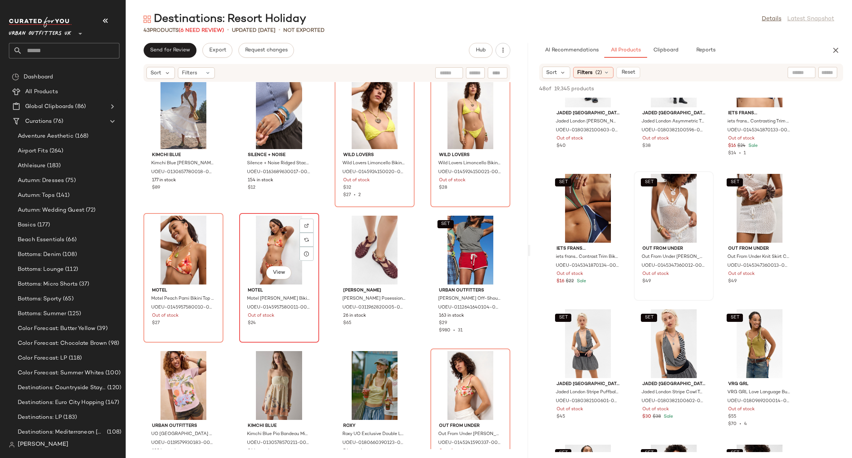
click at [314, 221] on div "View" at bounding box center [279, 250] width 75 height 69
click at [305, 223] on img at bounding box center [306, 225] width 4 height 4
click at [215, 233] on div at bounding box center [211, 240] width 14 height 14
click at [402, 97] on div at bounding box center [402, 104] width 14 height 14
click at [496, 88] on img at bounding box center [498, 90] width 4 height 4
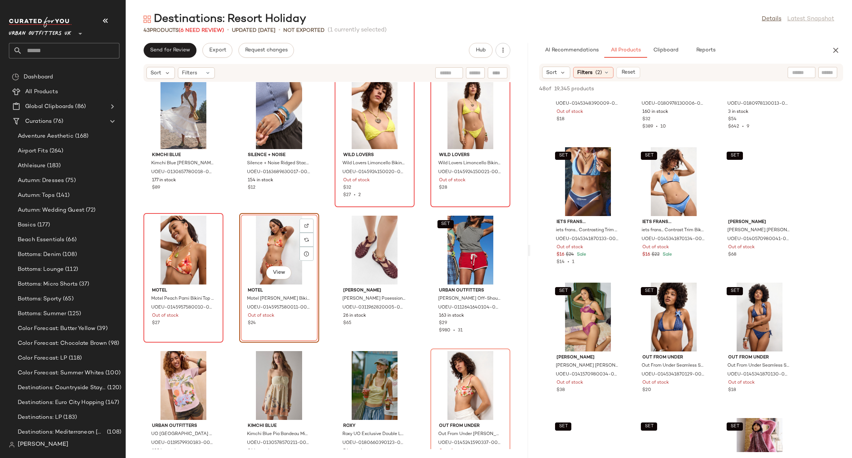
scroll to position [1109, 0]
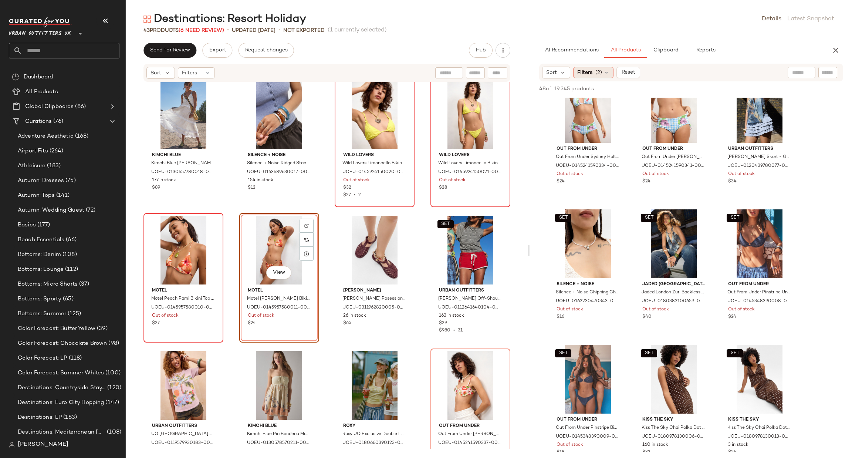
click at [601, 76] on div "Filters (2)" at bounding box center [593, 72] width 40 height 11
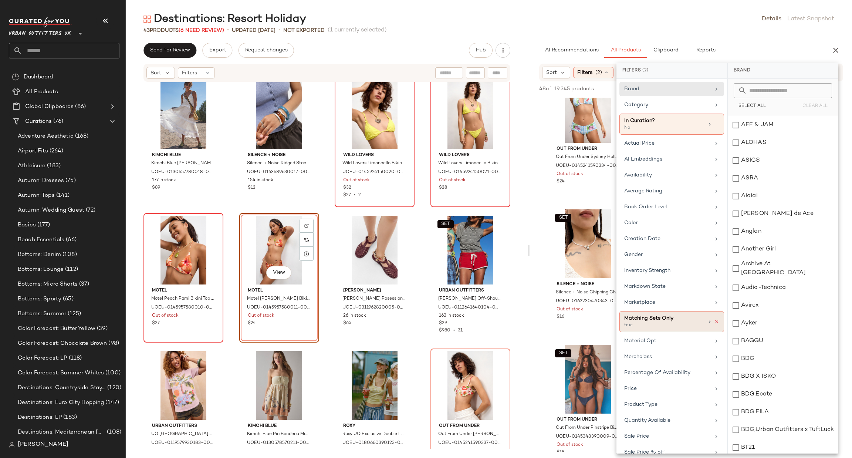
click at [714, 321] on icon at bounding box center [716, 321] width 5 height 5
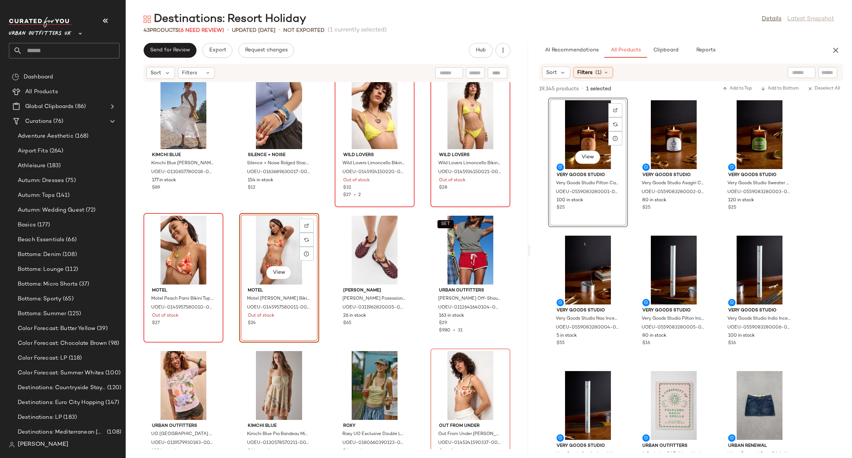
click at [810, 74] on div at bounding box center [802, 72] width 28 height 11
type input "********"
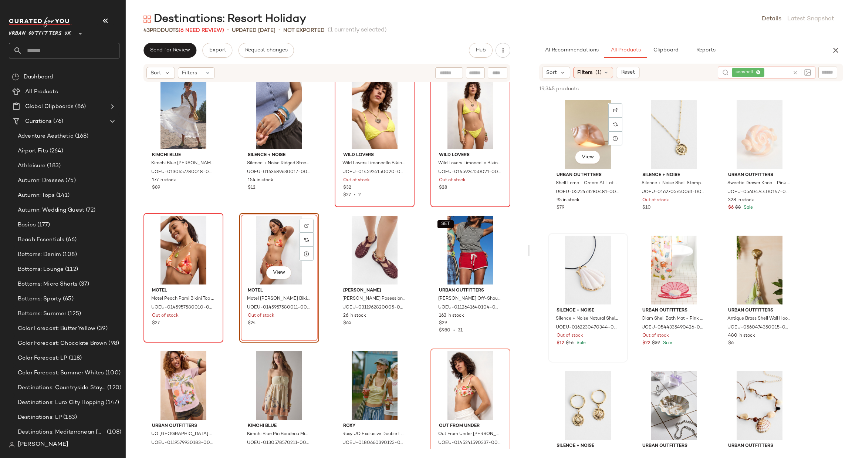
scroll to position [222, 0]
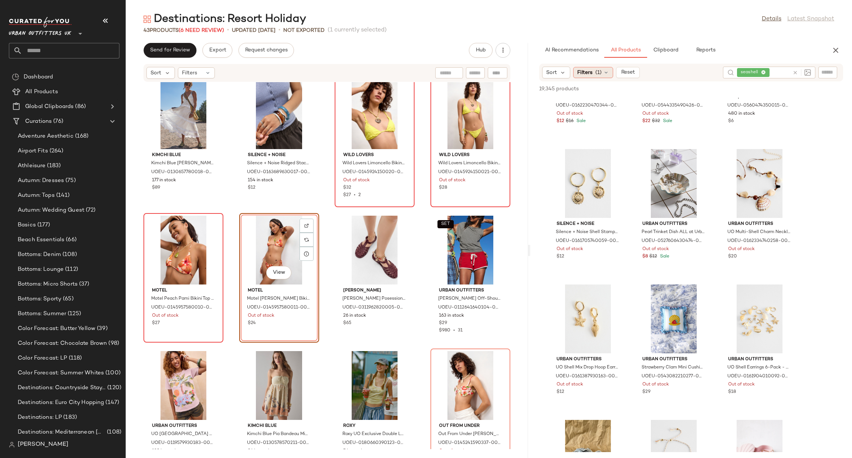
click at [579, 69] on span "Filters" at bounding box center [584, 73] width 15 height 8
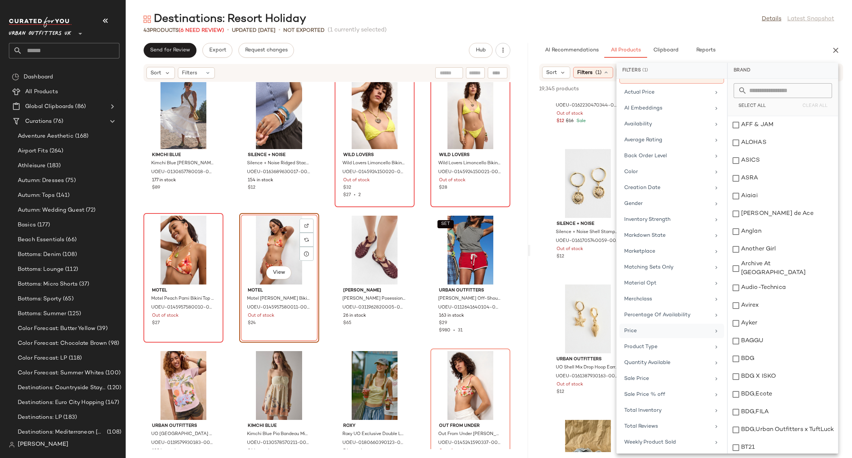
scroll to position [71, 0]
click at [680, 403] on div "Total Inventory" at bounding box center [672, 410] width 105 height 14
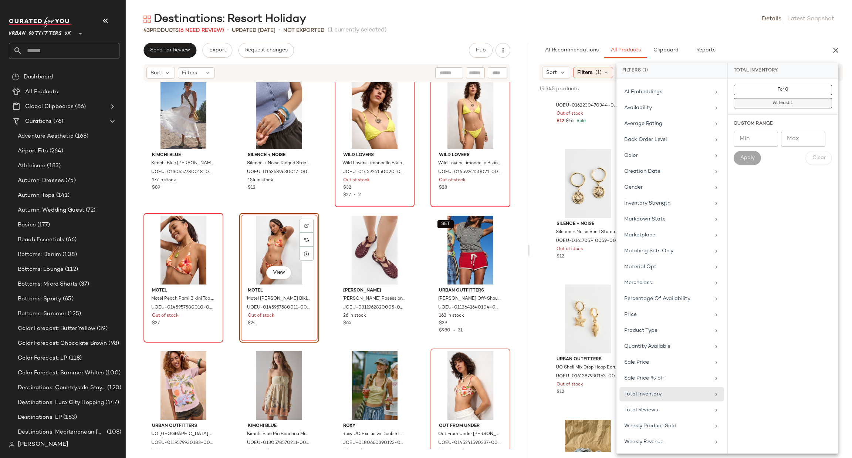
click at [779, 102] on span "At least 1" at bounding box center [783, 103] width 20 height 5
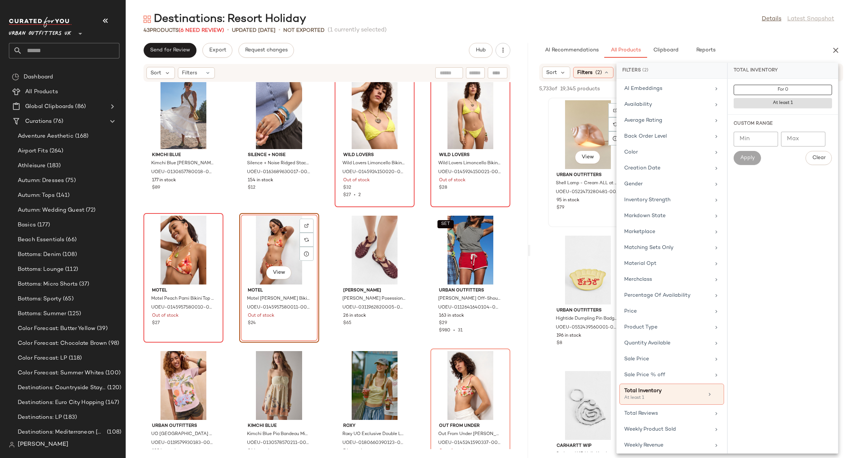
click at [553, 189] on div "Urban Outfitters Shell Lamp - Cream ALL at Urban Outfitters UOEU-0522473280481-…" at bounding box center [588, 190] width 75 height 43
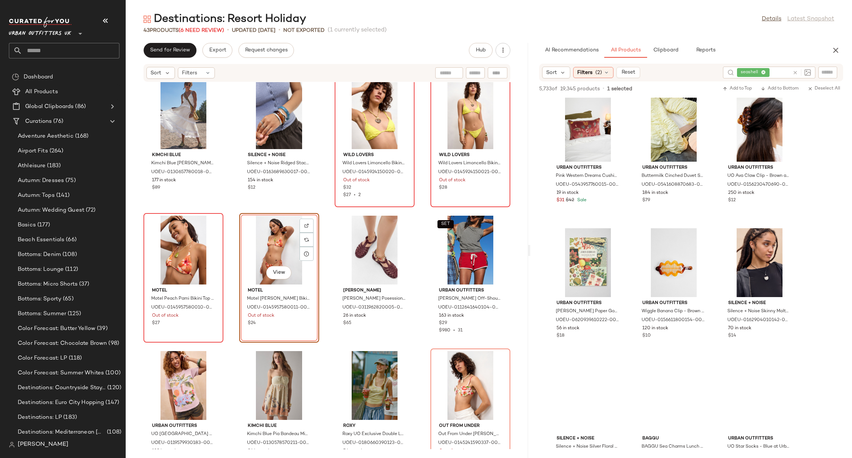
scroll to position [2996, 0]
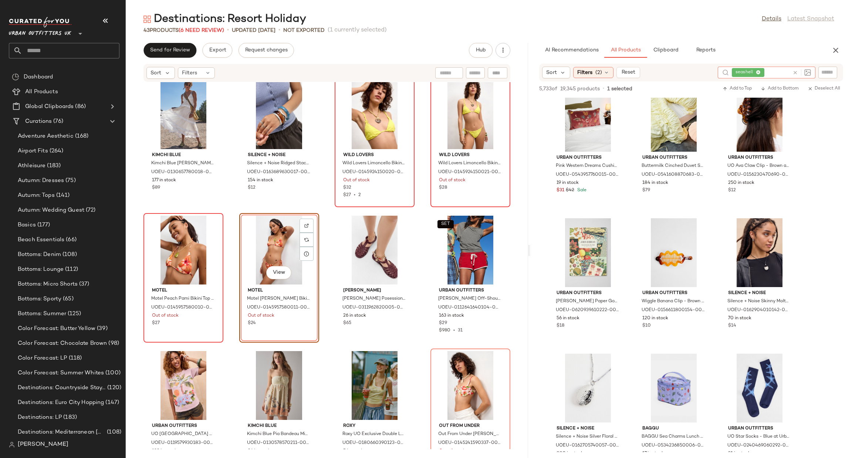
click at [794, 68] on div at bounding box center [800, 73] width 21 height 12
click at [794, 74] on icon at bounding box center [796, 73] width 6 height 6
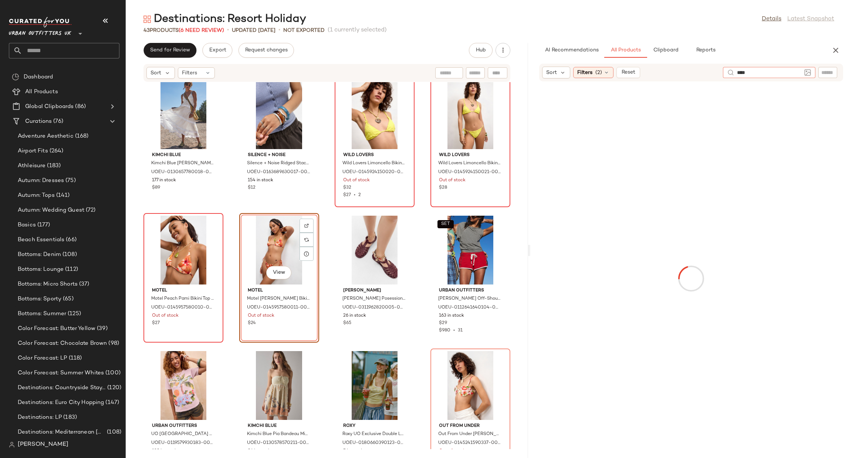
type input "*****"
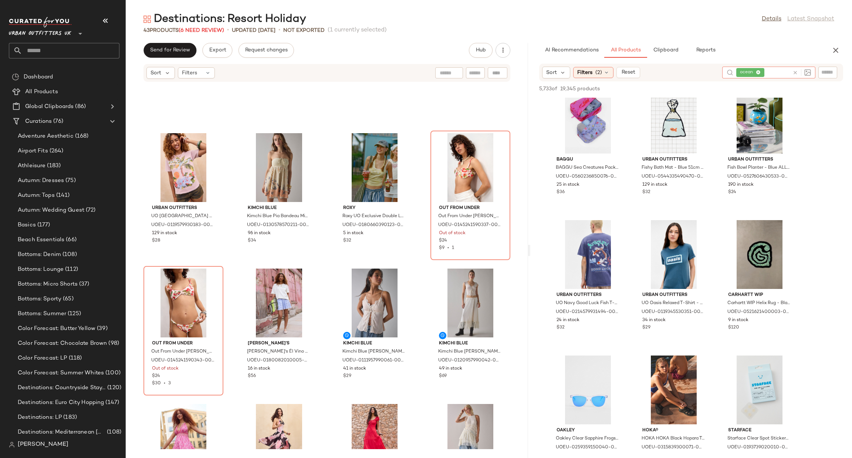
scroll to position [345, 0]
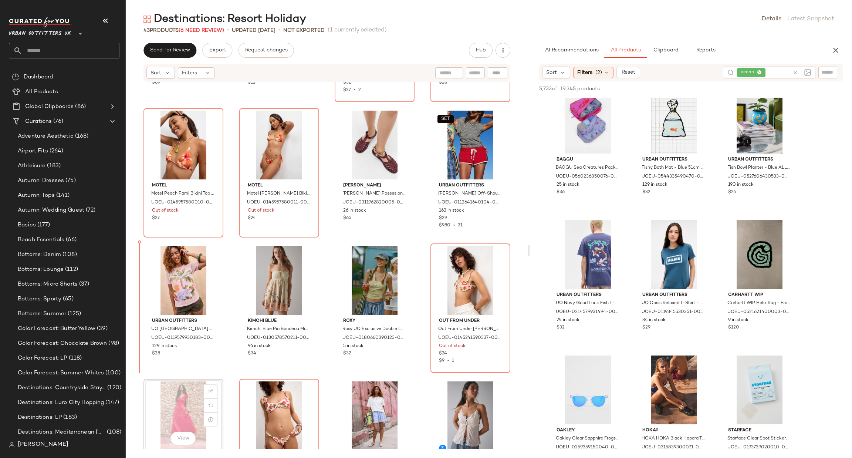
scroll to position [111, 0]
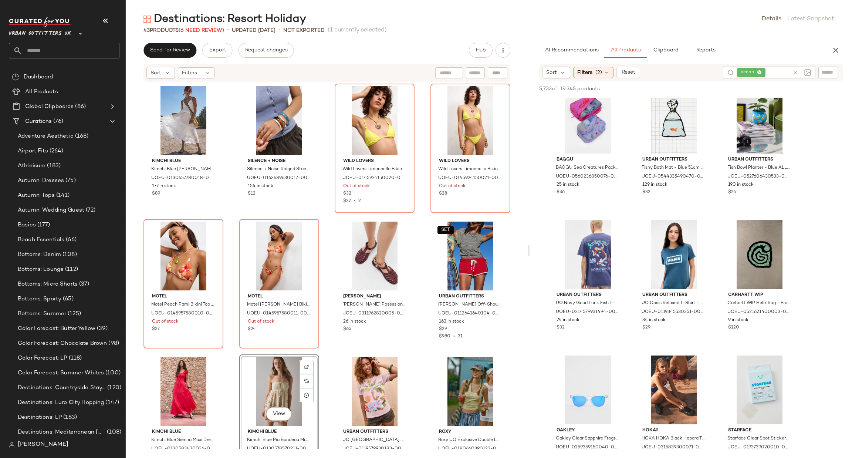
click at [796, 74] on icon at bounding box center [796, 73] width 6 height 6
click at [828, 78] on div at bounding box center [803, 72] width 69 height 11
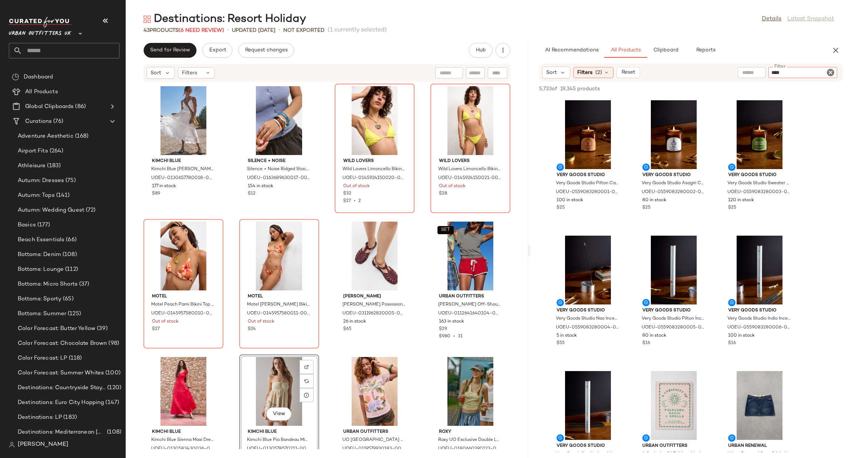
type input "*****"
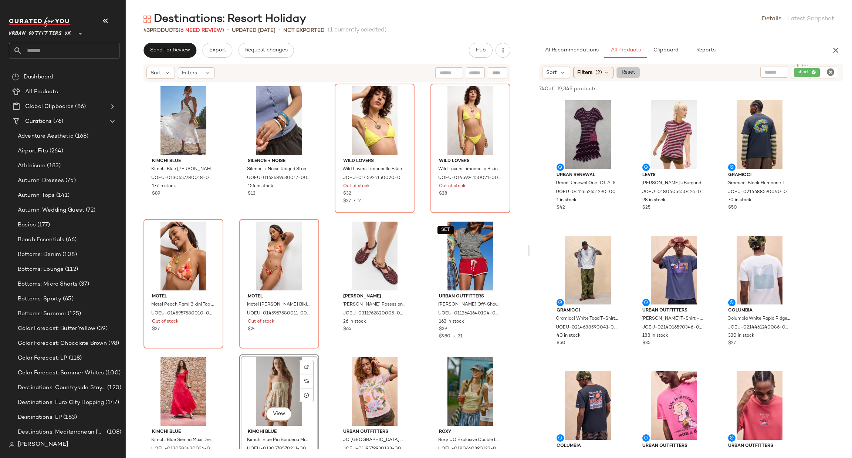
click at [636, 69] on button "Reset" at bounding box center [629, 72] width 24 height 11
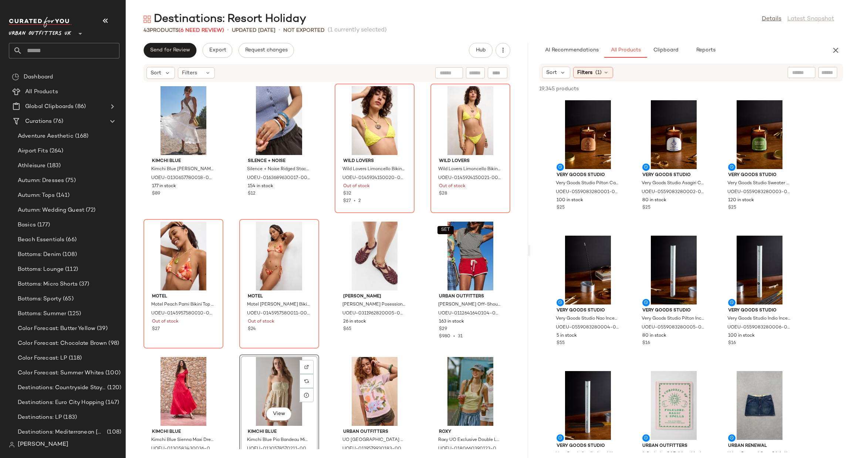
click at [830, 71] on input "text" at bounding box center [828, 73] width 13 height 8
type input "*****"
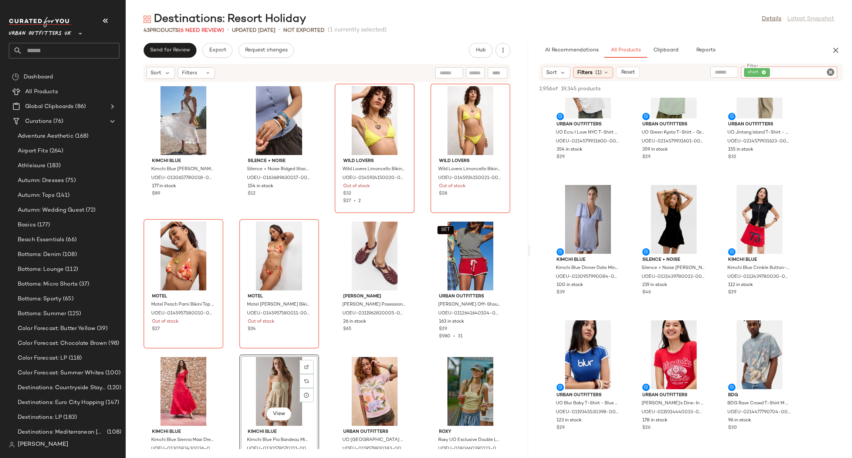
scroll to position [1220, 0]
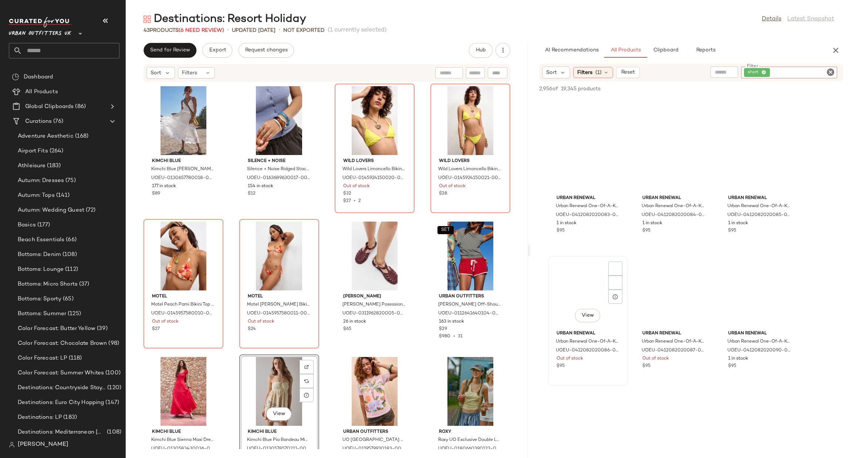
scroll to position [6880, 0]
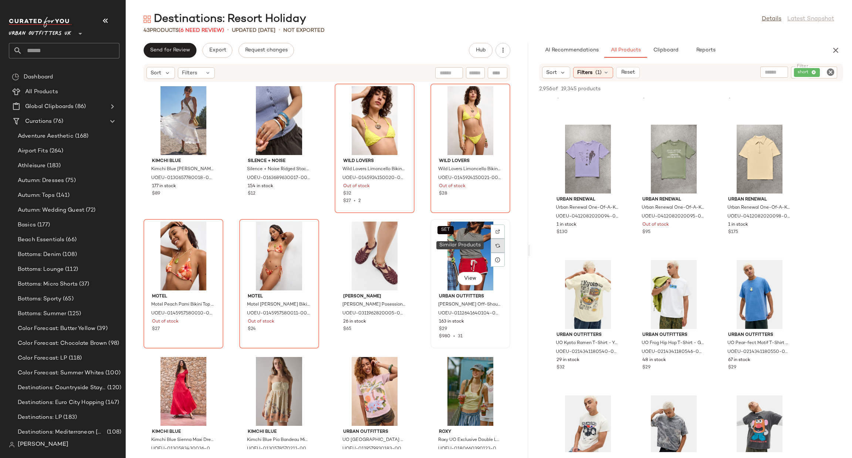
click at [499, 244] on div at bounding box center [498, 246] width 14 height 14
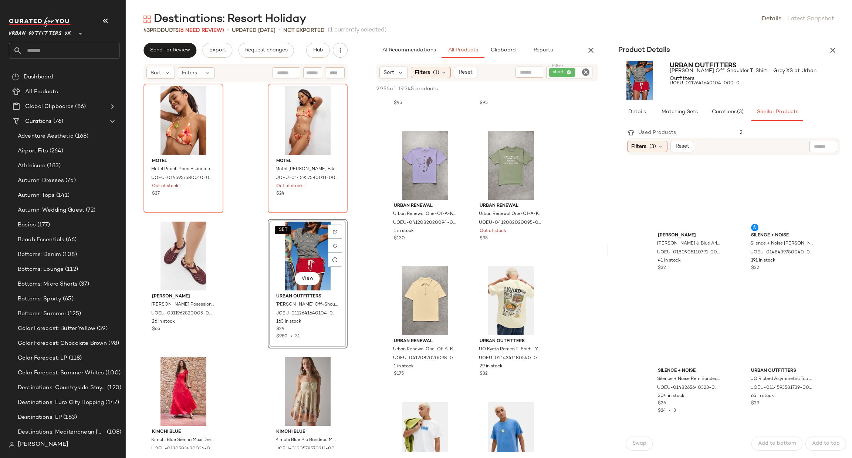
scroll to position [554, 0]
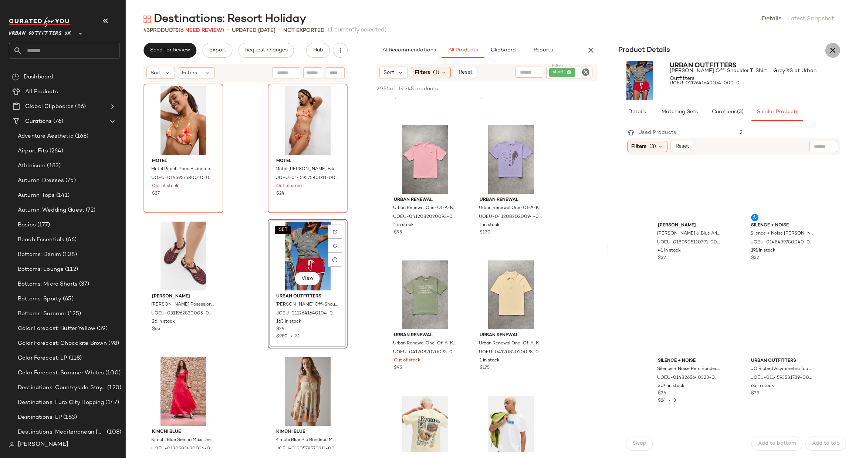
click at [838, 51] on button "button" at bounding box center [833, 50] width 15 height 15
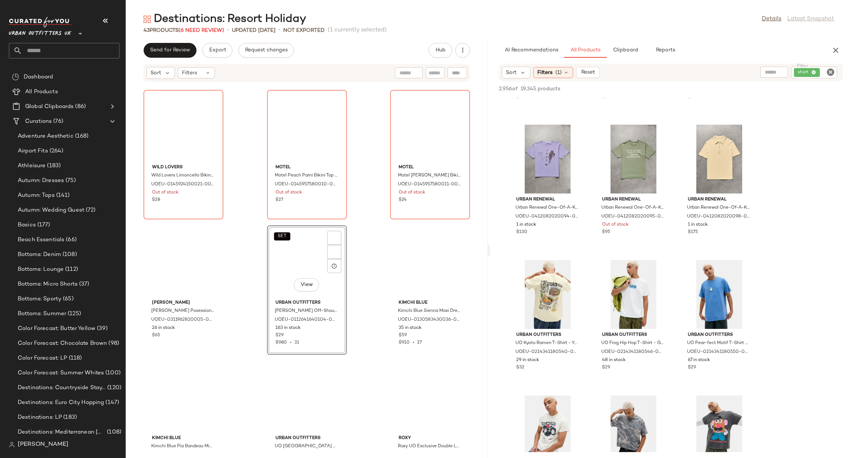
scroll to position [141, 0]
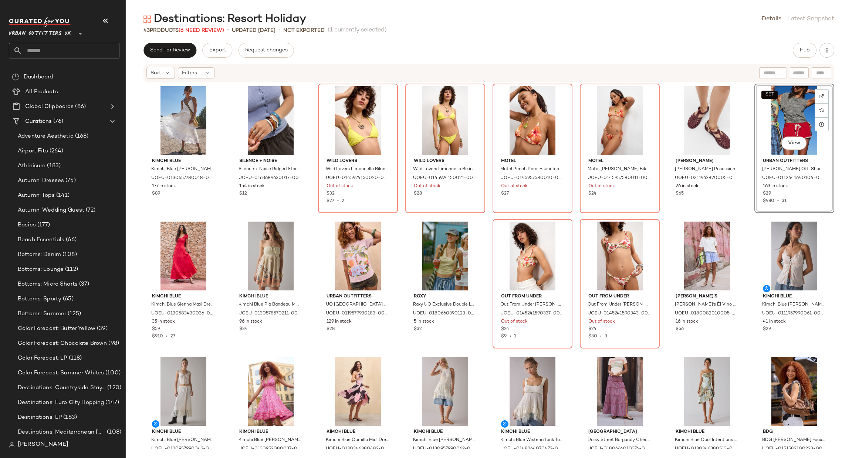
click at [46, 52] on input "text" at bounding box center [70, 51] width 97 height 16
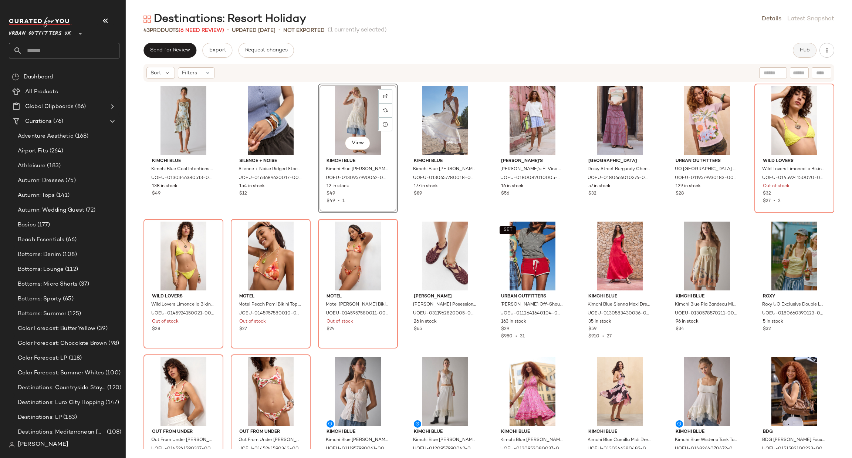
click at [800, 48] on span "Hub" at bounding box center [805, 50] width 10 height 6
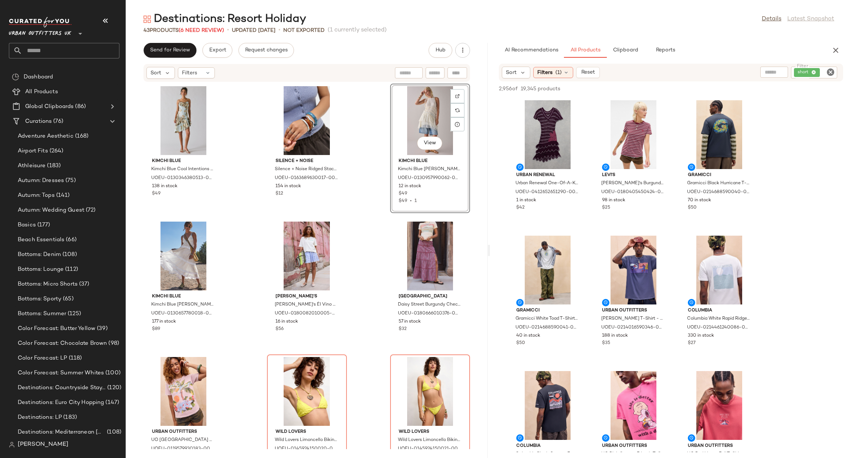
click at [833, 71] on icon "Clear Filter" at bounding box center [830, 72] width 9 height 9
click at [562, 74] on div "Filters (1)" at bounding box center [553, 72] width 40 height 11
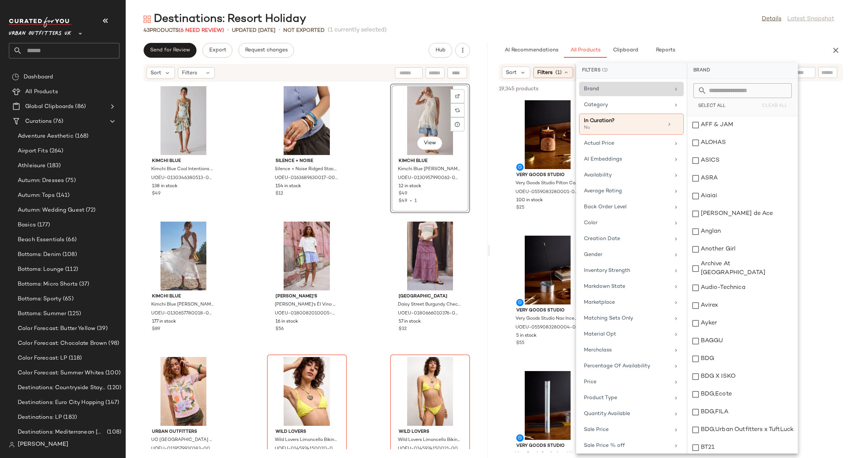
click at [647, 94] on div "Brand" at bounding box center [631, 89] width 105 height 14
click at [643, 114] on div "Category" at bounding box center [631, 124] width 105 height 21
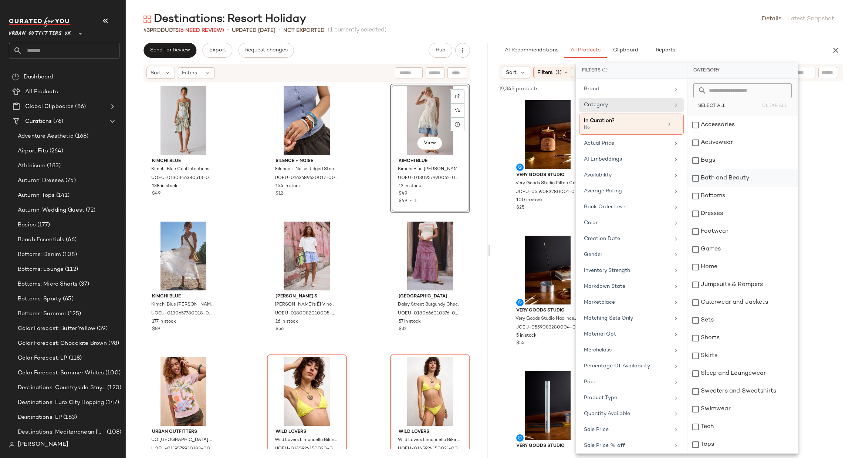
click at [709, 185] on div "Bath and Beauty" at bounding box center [743, 178] width 110 height 18
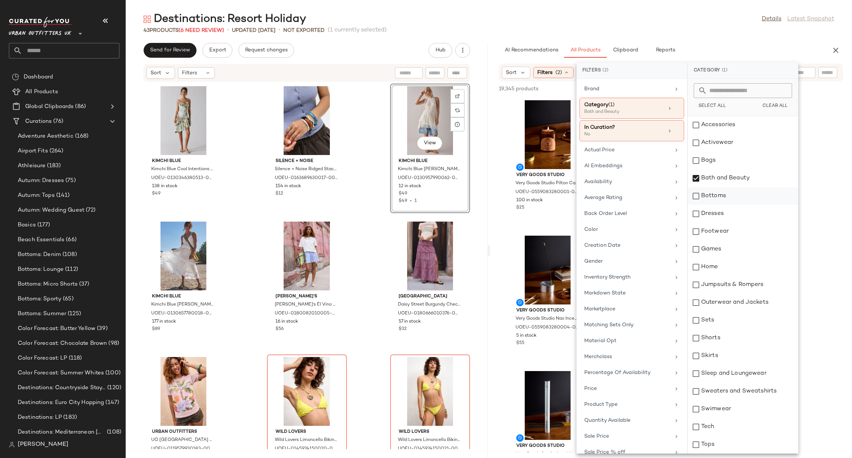
click at [705, 197] on div "Bottoms" at bounding box center [743, 196] width 110 height 18
click at [717, 171] on div "Bath and Beauty" at bounding box center [743, 178] width 110 height 18
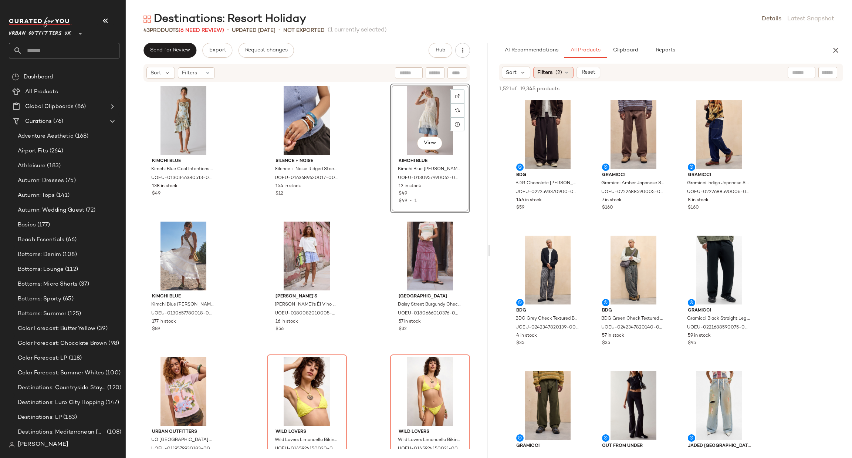
click at [551, 70] on span "Filters" at bounding box center [544, 73] width 15 height 8
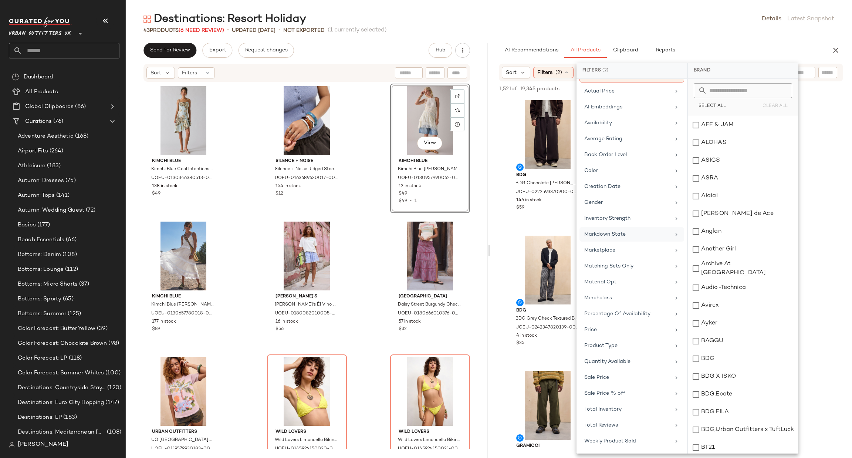
scroll to position [77, 0]
click at [608, 196] on div "Gender" at bounding box center [632, 203] width 105 height 14
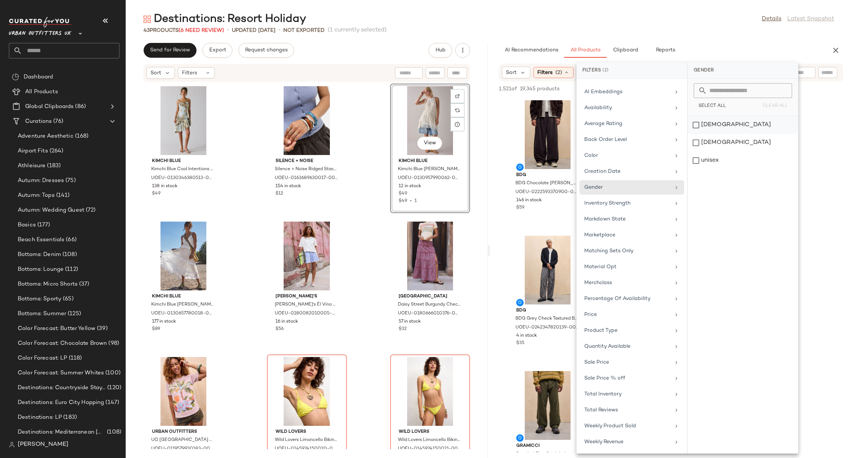
click at [733, 134] on div "female" at bounding box center [743, 143] width 110 height 18
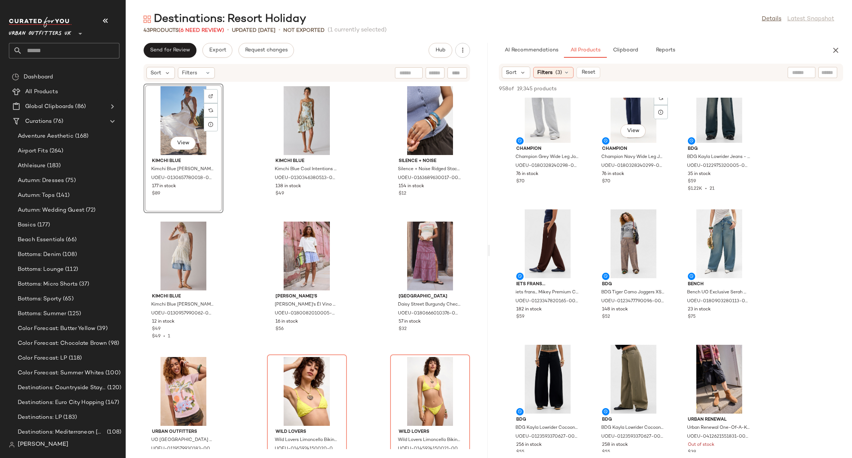
scroll to position [1776, 0]
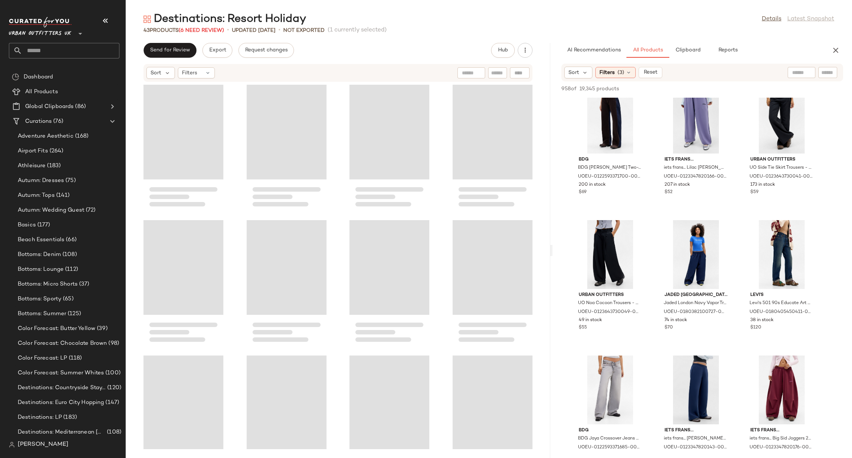
drag, startPoint x: 487, startPoint y: 254, endPoint x: 551, endPoint y: 269, distance: 65.6
click at [551, 269] on div "Destinations: Resort Holiday Details Latest Snapshot 43 Products (6 Need Review…" at bounding box center [489, 235] width 726 height 446
